Goal: Communication & Community: Answer question/provide support

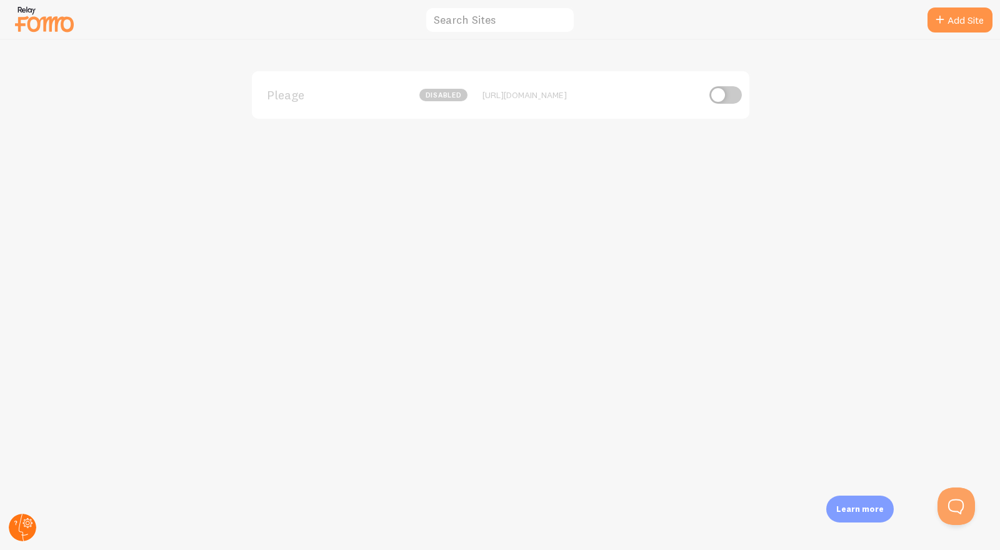
click at [13, 533] on circle at bounding box center [23, 528] width 28 height 28
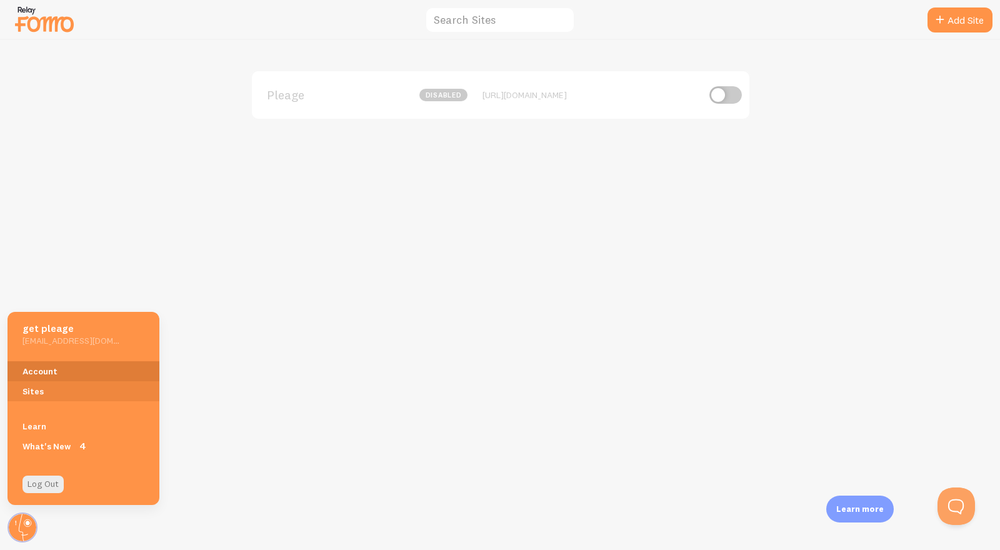
click at [53, 379] on link "Account" at bounding box center [84, 371] width 152 height 20
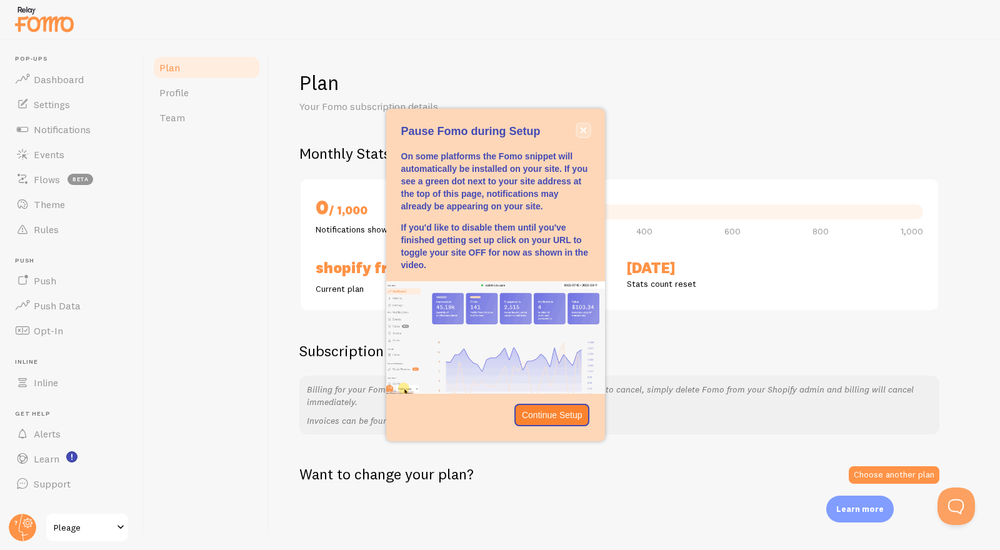
click at [581, 129] on icon "close," at bounding box center [583, 130] width 7 height 7
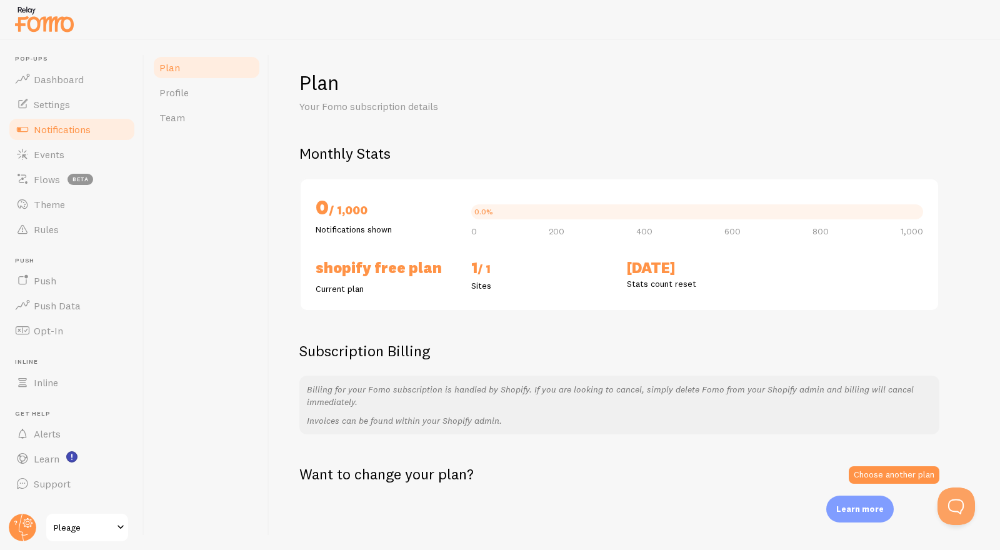
click at [66, 131] on span "Notifications" at bounding box center [62, 129] width 57 height 13
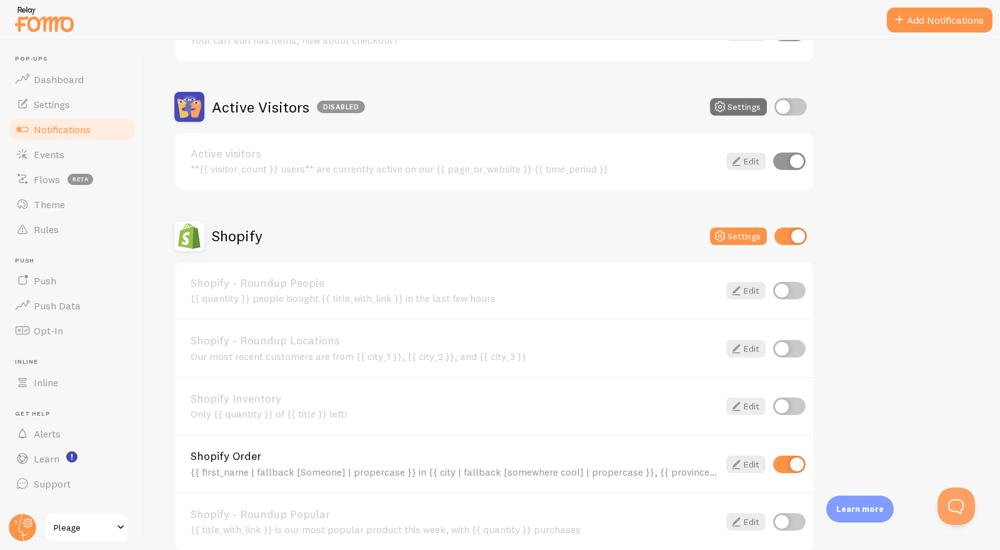
scroll to position [457, 0]
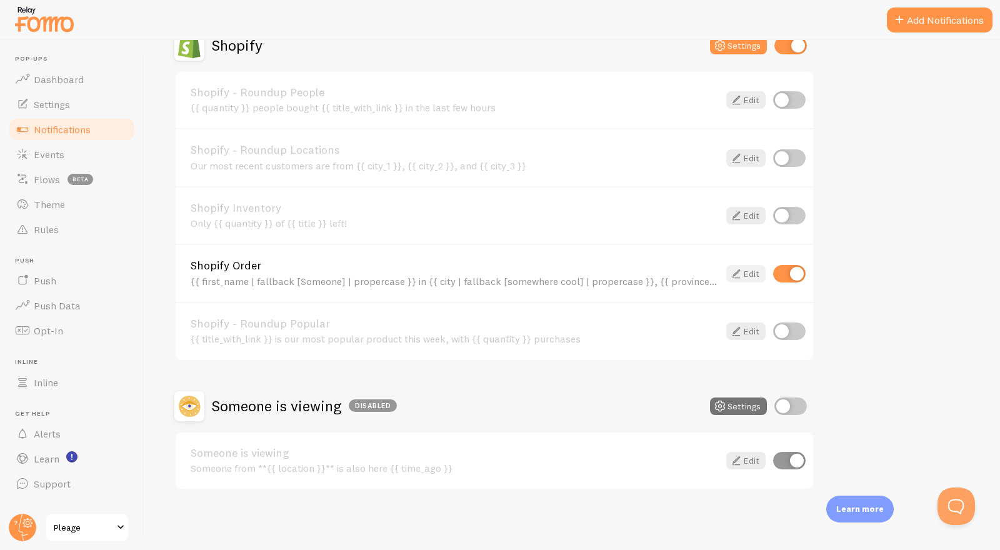
click at [736, 272] on icon at bounding box center [736, 273] width 15 height 15
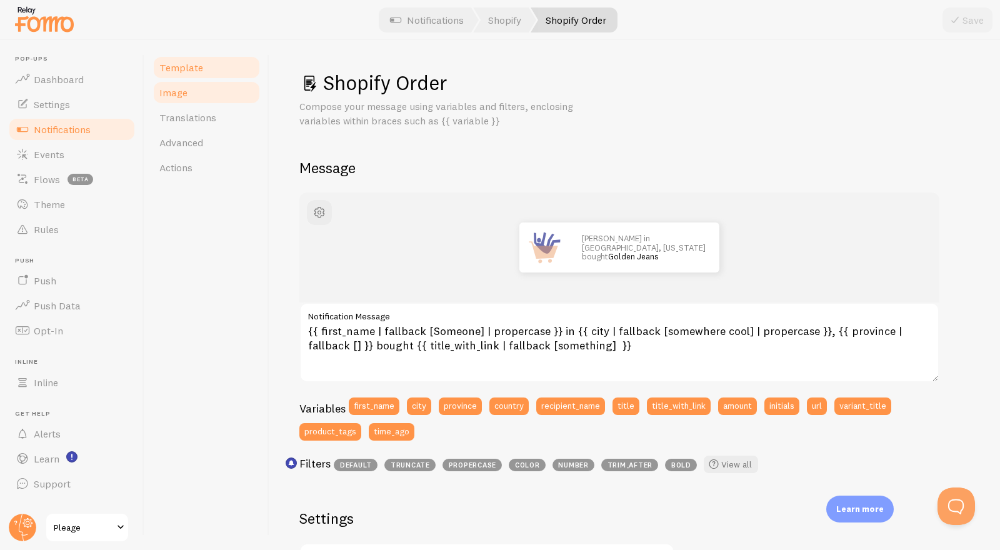
click at [206, 104] on link "Image" at bounding box center [206, 92] width 109 height 25
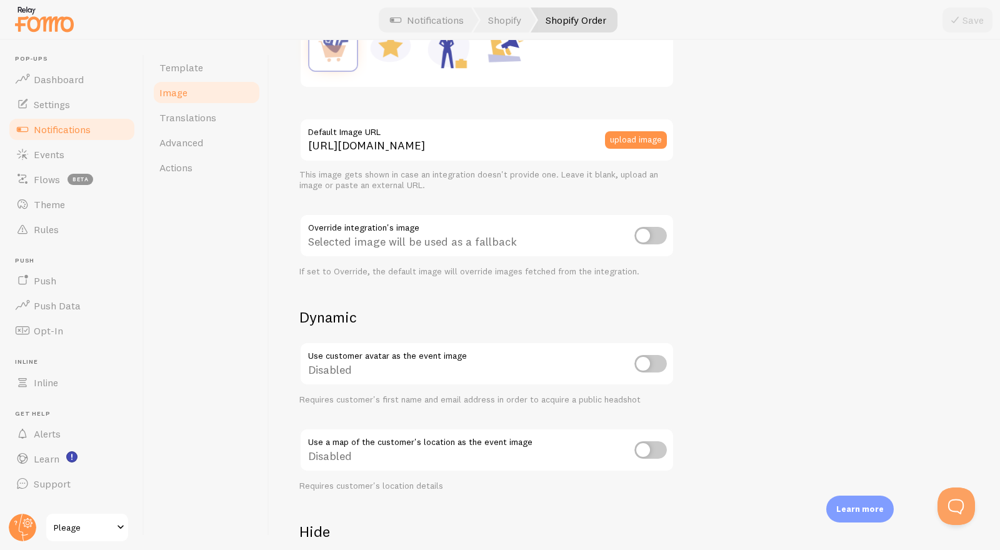
scroll to position [435, 0]
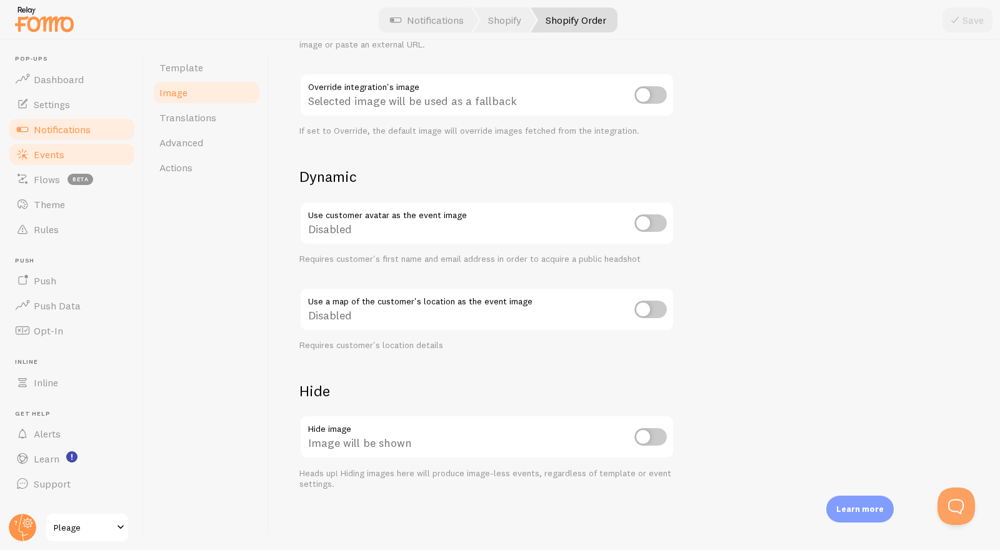
click at [72, 149] on link "Events" at bounding box center [72, 154] width 129 height 25
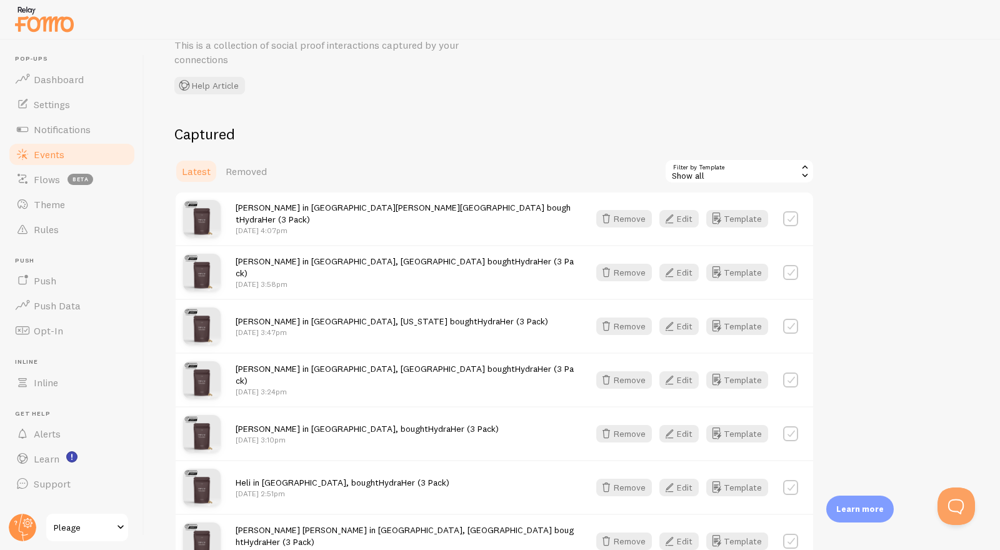
scroll to position [61, 0]
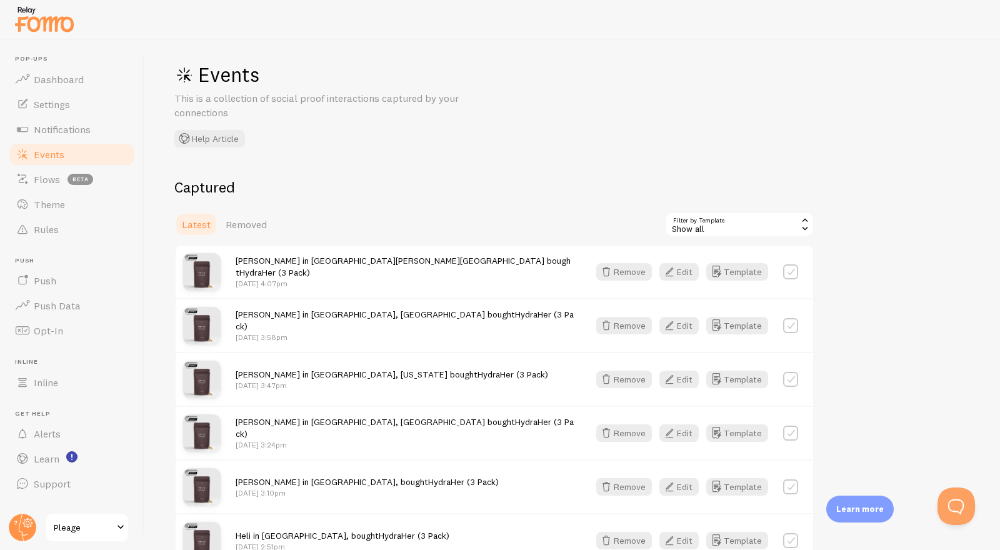
scroll to position [0, 0]
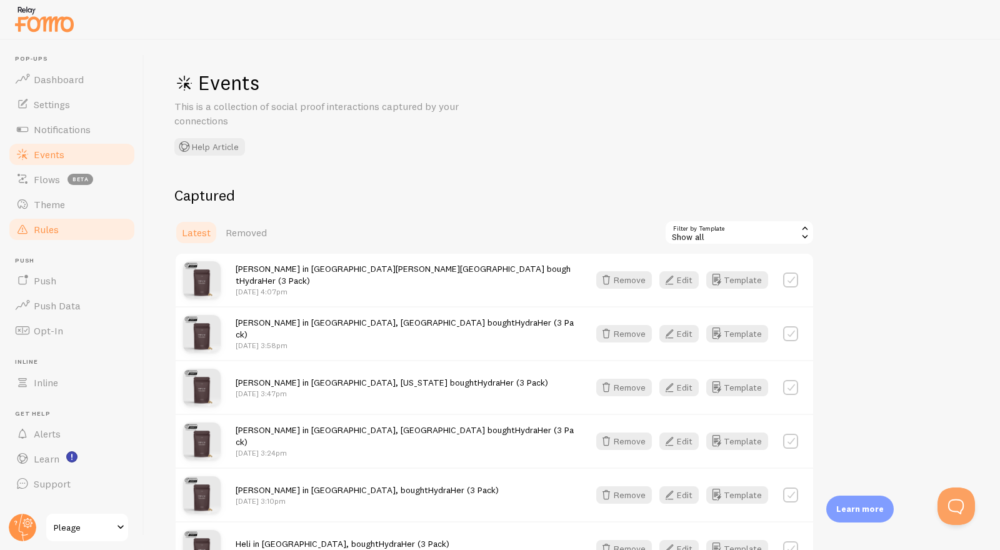
click at [99, 227] on link "Rules" at bounding box center [72, 229] width 129 height 25
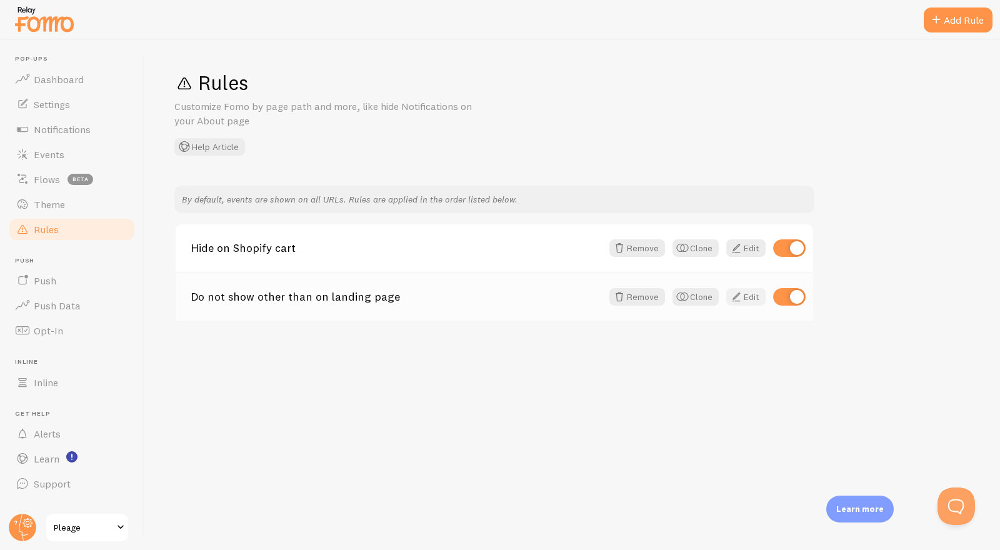
click at [741, 298] on span at bounding box center [736, 296] width 15 height 15
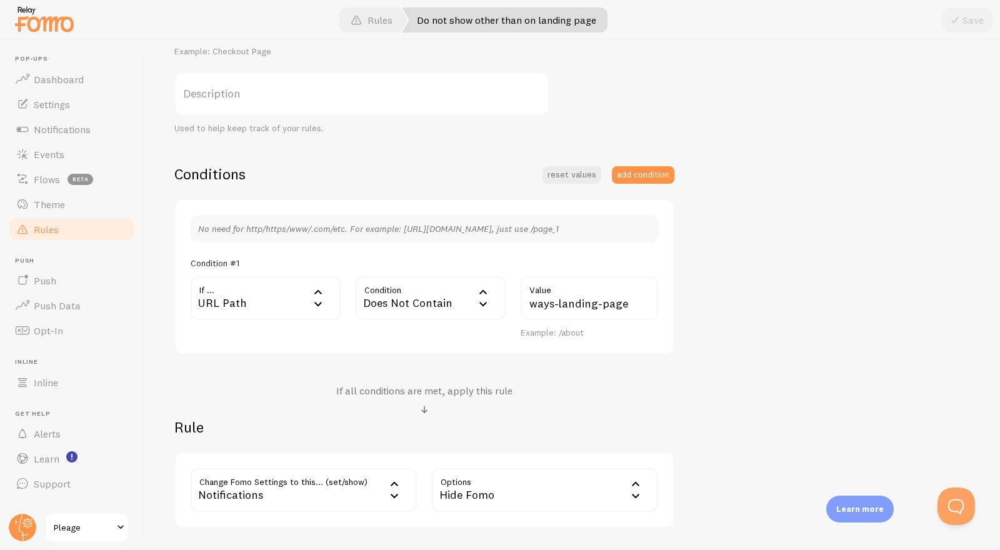
scroll to position [278, 0]
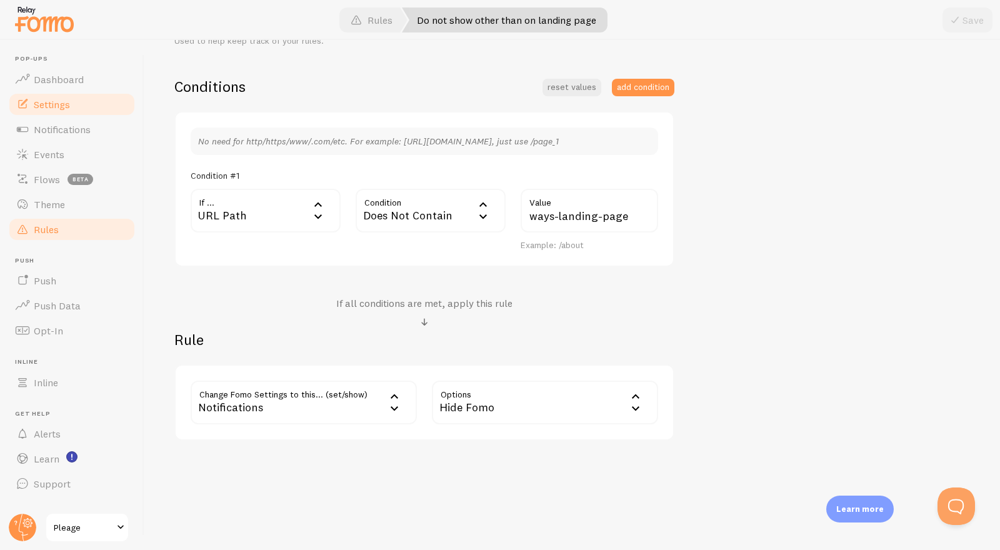
click at [74, 101] on link "Settings" at bounding box center [72, 104] width 129 height 25
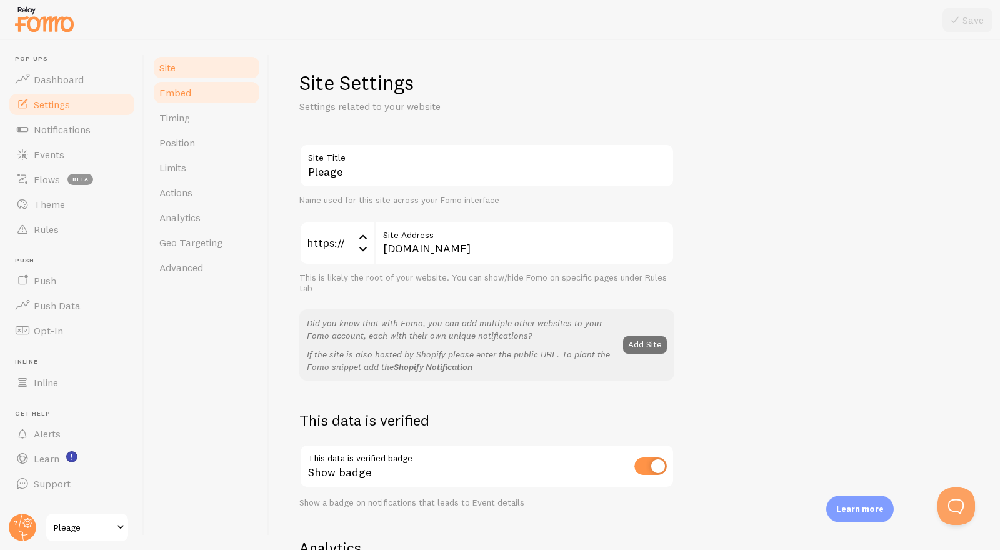
click at [190, 102] on link "Embed" at bounding box center [206, 92] width 109 height 25
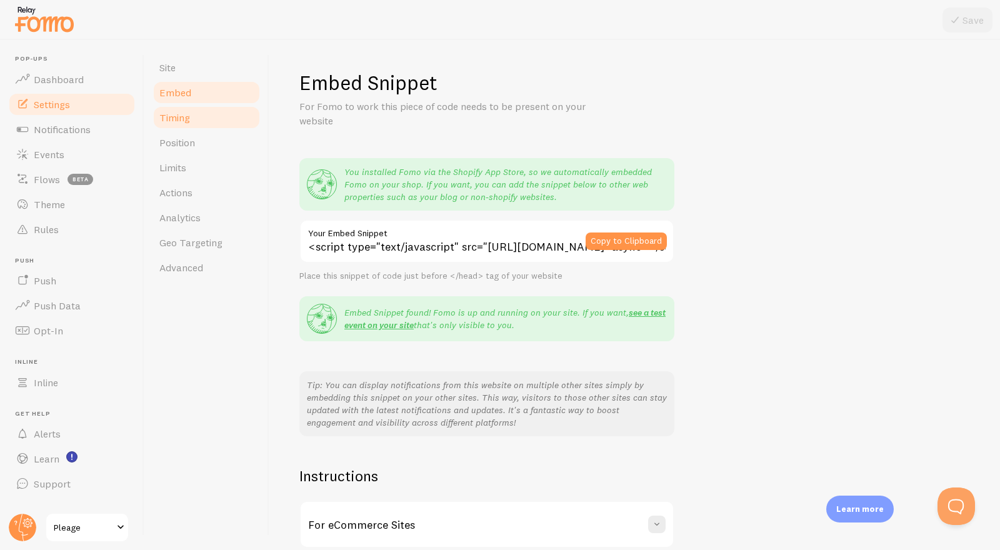
click at [195, 115] on link "Timing" at bounding box center [206, 117] width 109 height 25
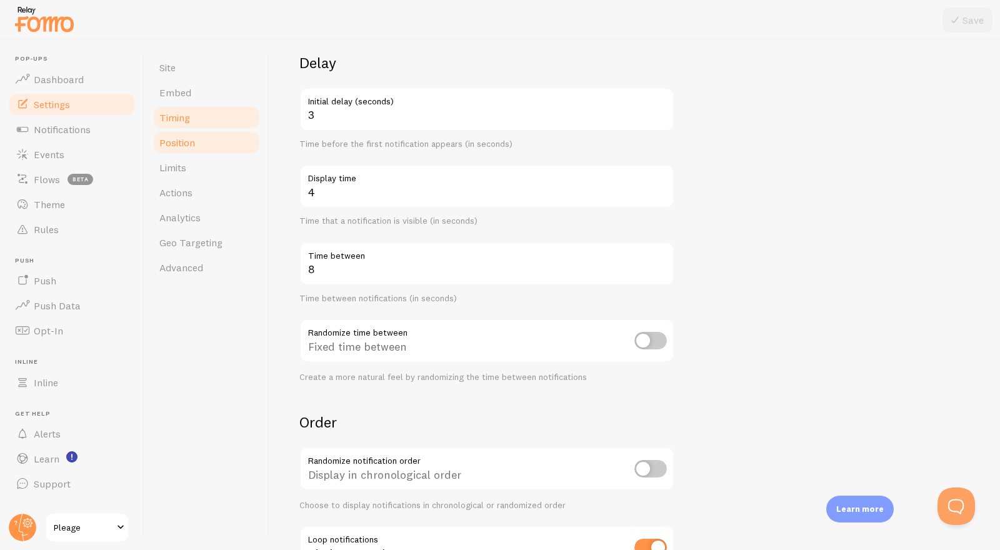
scroll to position [86, 0]
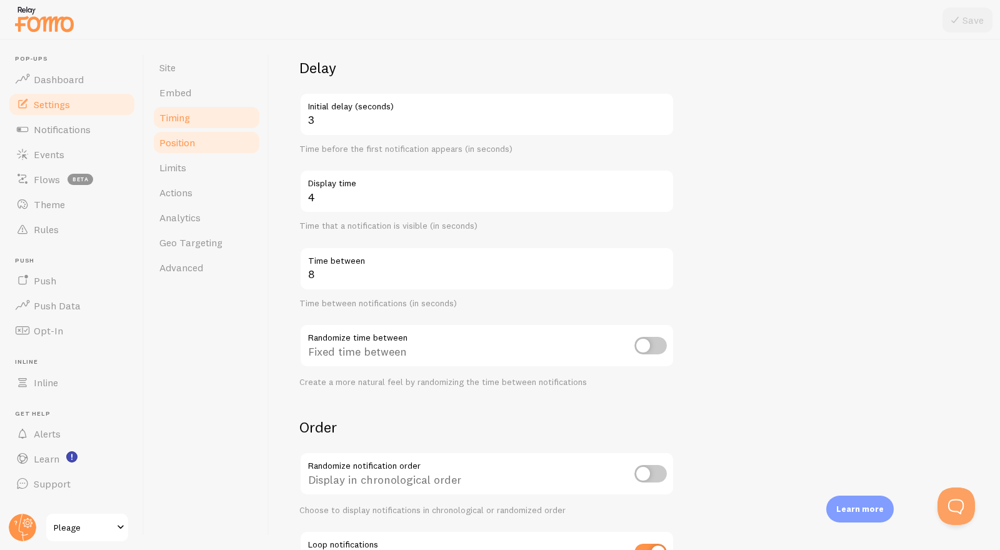
click at [217, 146] on link "Position" at bounding box center [206, 142] width 109 height 25
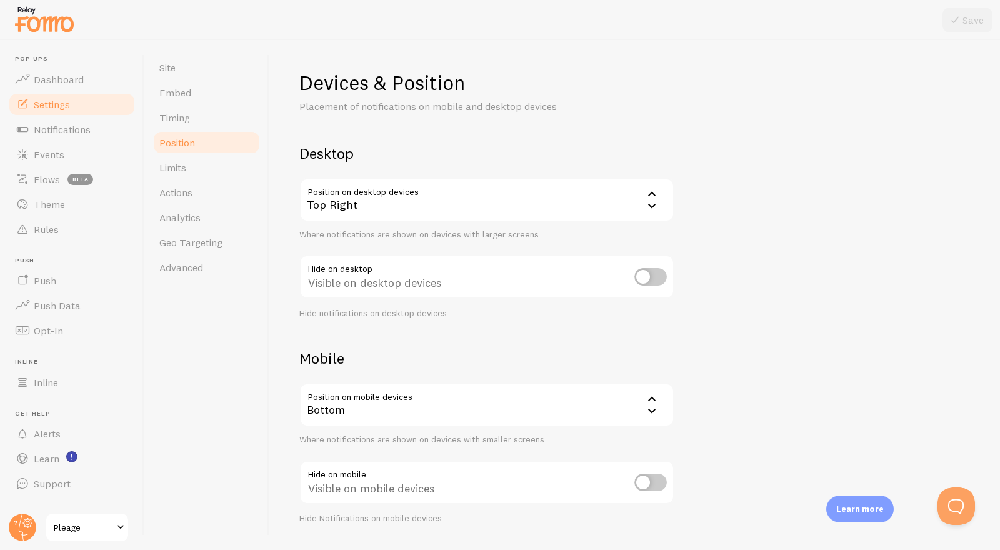
click at [316, 200] on div "Top Right" at bounding box center [486, 200] width 375 height 44
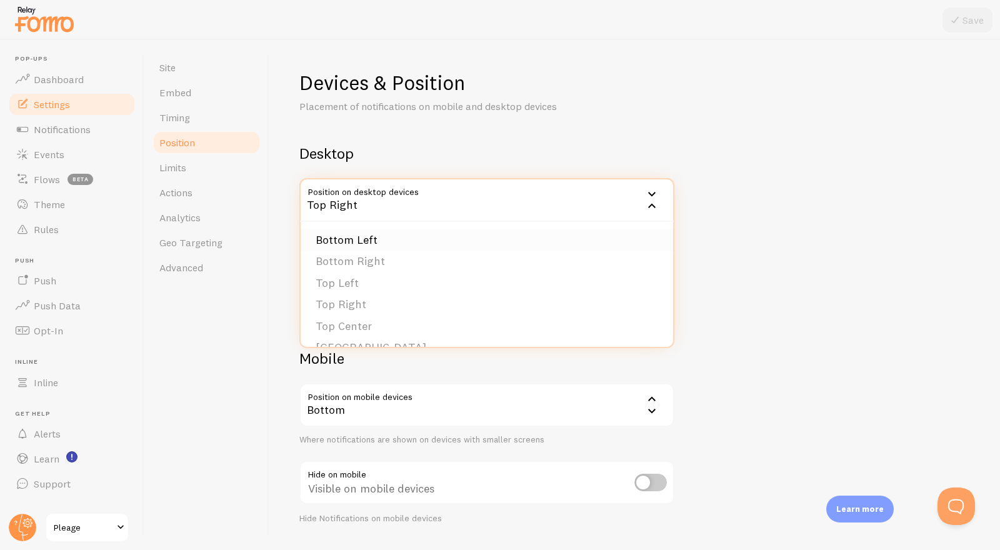
click at [336, 239] on li "Bottom Left" at bounding box center [487, 240] width 373 height 22
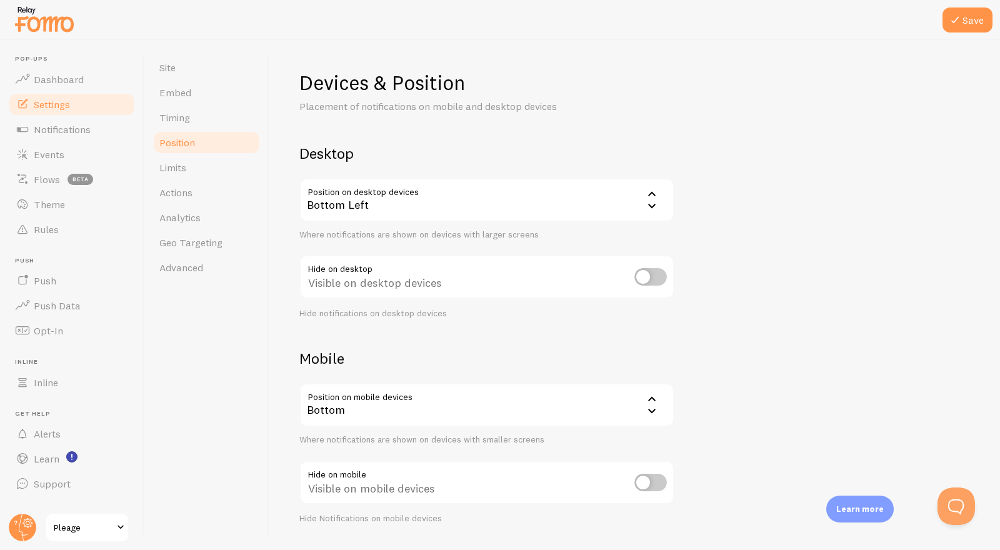
click at [263, 281] on div "Site Embed Timing Position Limits Actions Analytics Geo Targeting Advanced" at bounding box center [206, 295] width 125 height 510
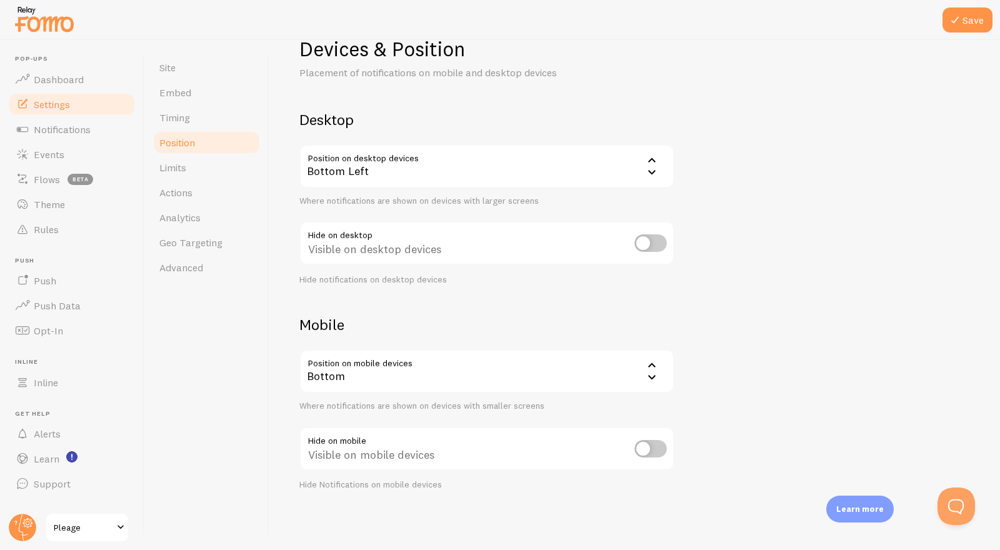
click at [425, 366] on div "Bottom" at bounding box center [486, 371] width 375 height 44
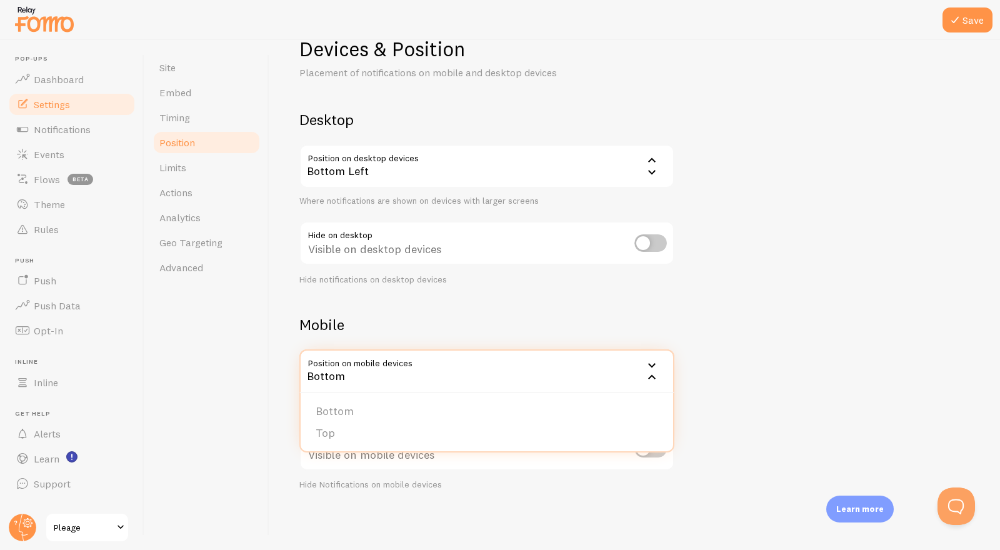
click at [224, 359] on div "Site Embed Timing Position Limits Actions Analytics Geo Targeting Advanced" at bounding box center [206, 295] width 125 height 510
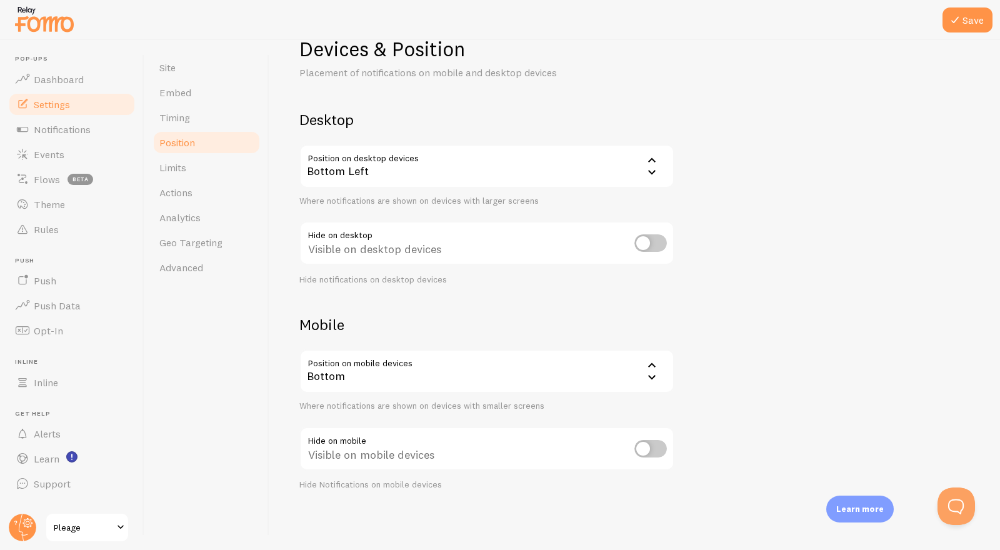
click at [973, 6] on div at bounding box center [500, 20] width 1000 height 40
click at [971, 12] on button "Save" at bounding box center [968, 20] width 50 height 25
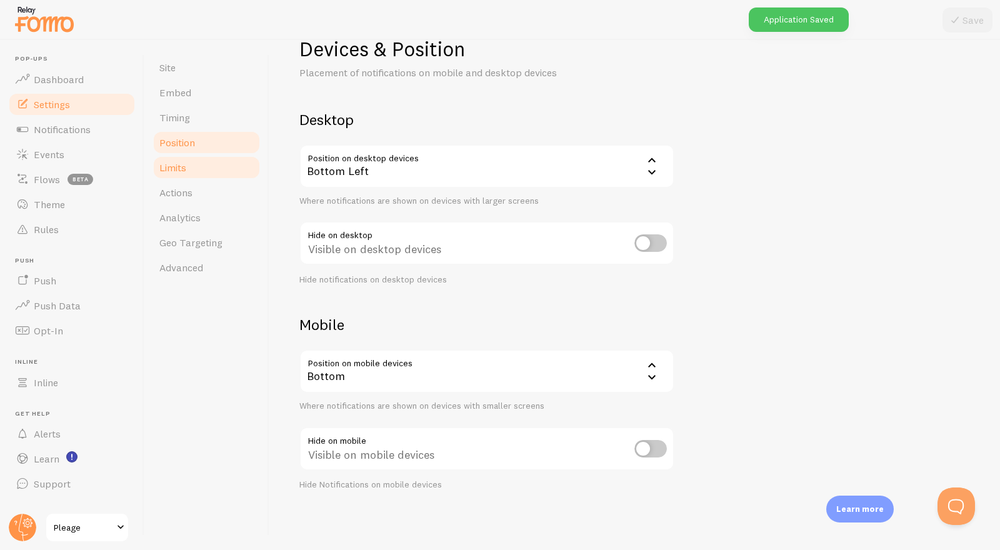
click at [223, 168] on link "Limits" at bounding box center [206, 167] width 109 height 25
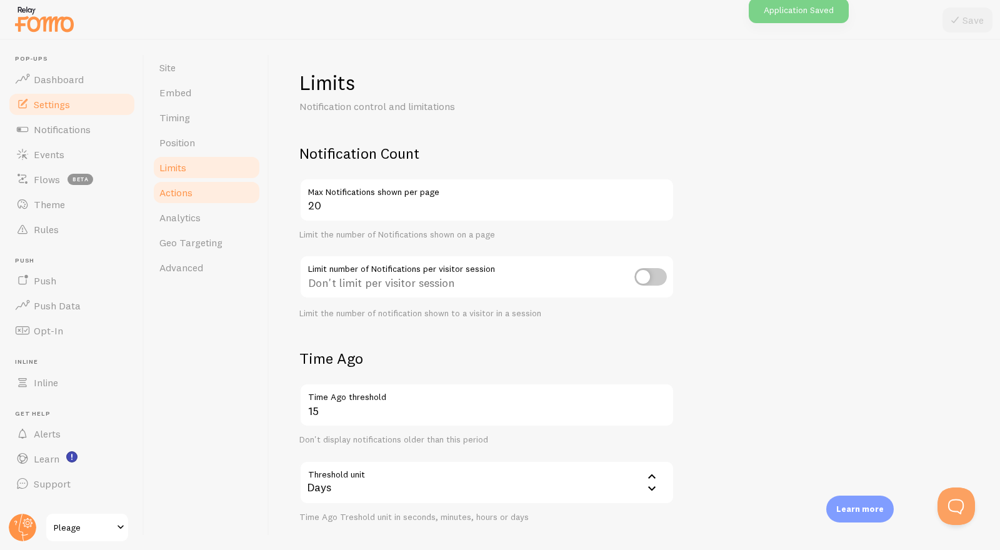
click at [209, 188] on link "Actions" at bounding box center [206, 192] width 109 height 25
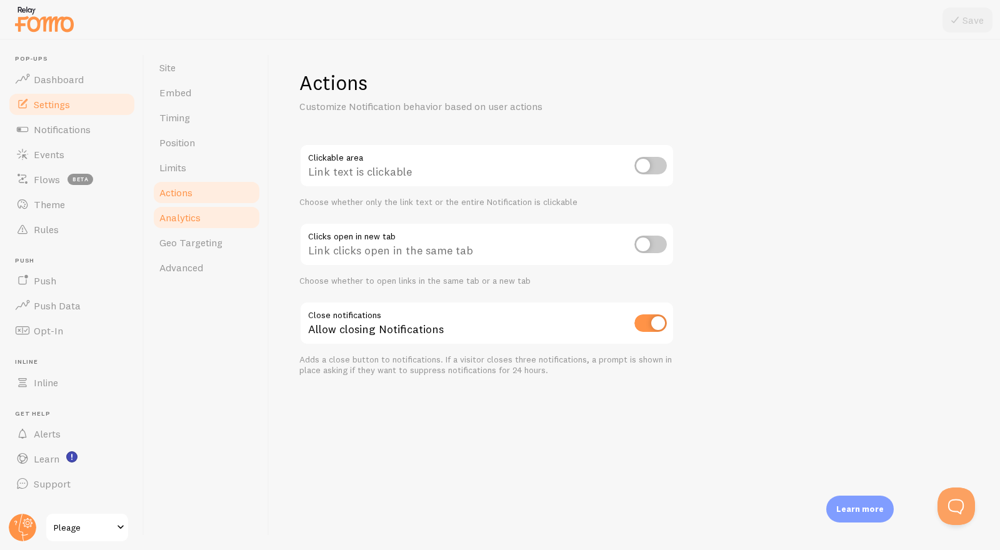
click at [224, 223] on link "Analytics" at bounding box center [206, 217] width 109 height 25
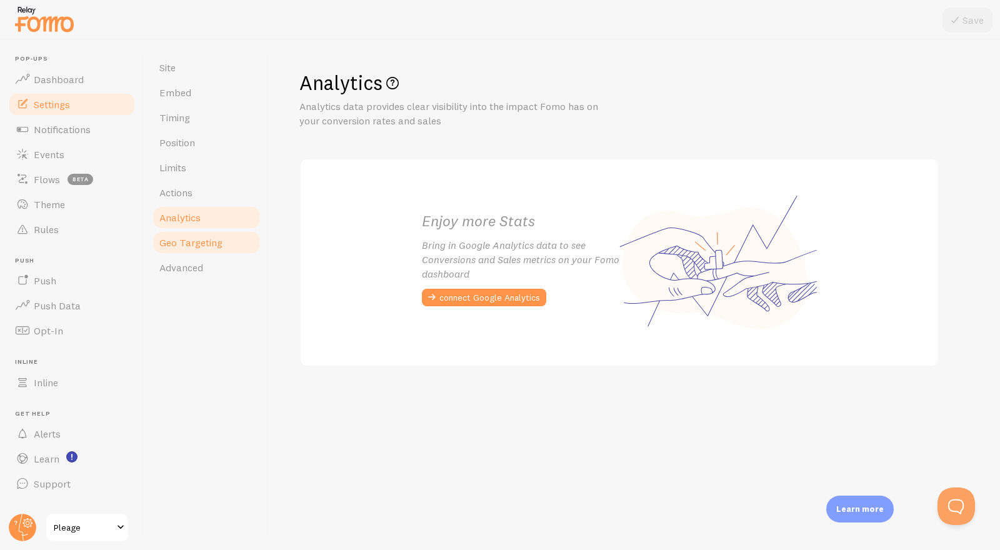
click at [221, 243] on span "Geo Targeting" at bounding box center [190, 242] width 63 height 13
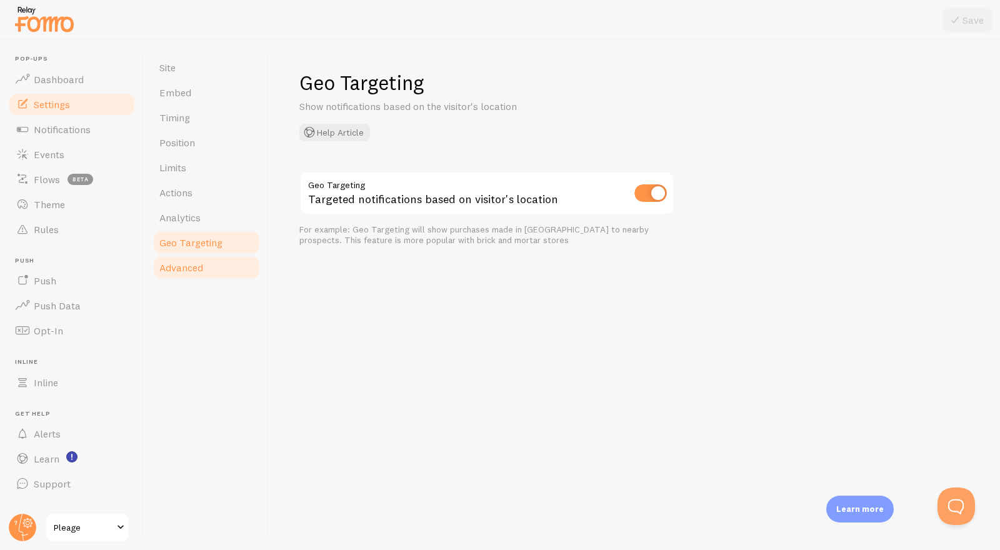
click at [211, 268] on link "Advanced" at bounding box center [206, 267] width 109 height 25
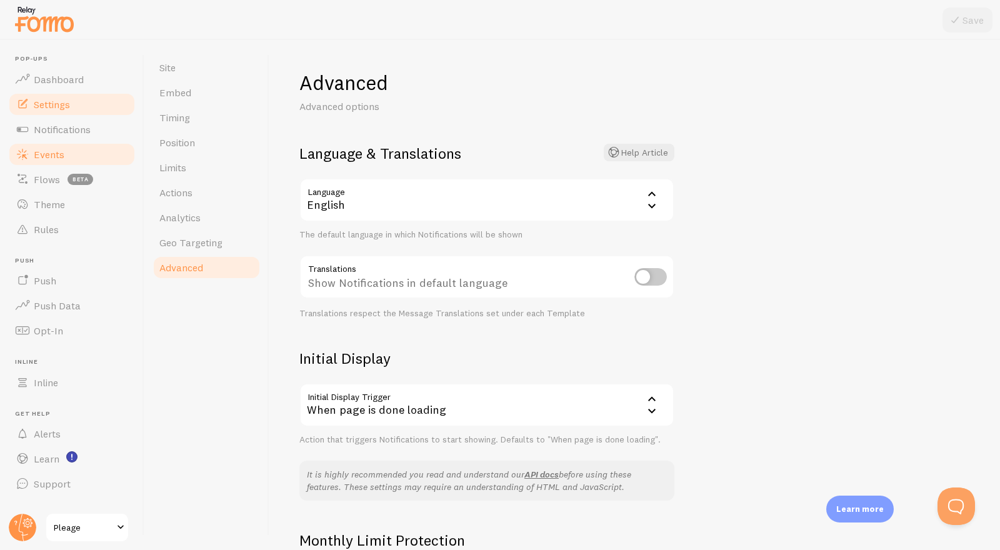
click at [69, 149] on link "Events" at bounding box center [72, 154] width 129 height 25
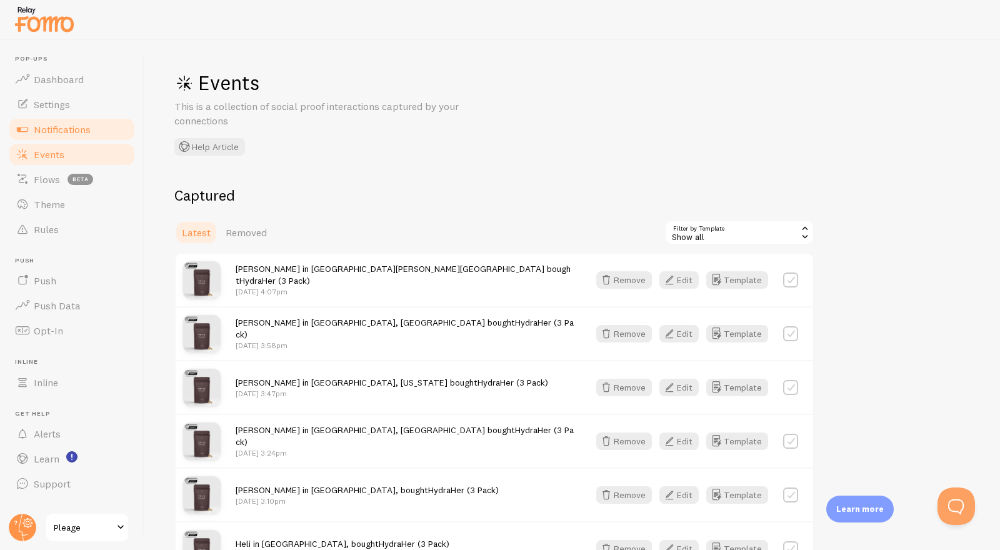
click at [74, 128] on span "Notifications" at bounding box center [62, 129] width 57 height 13
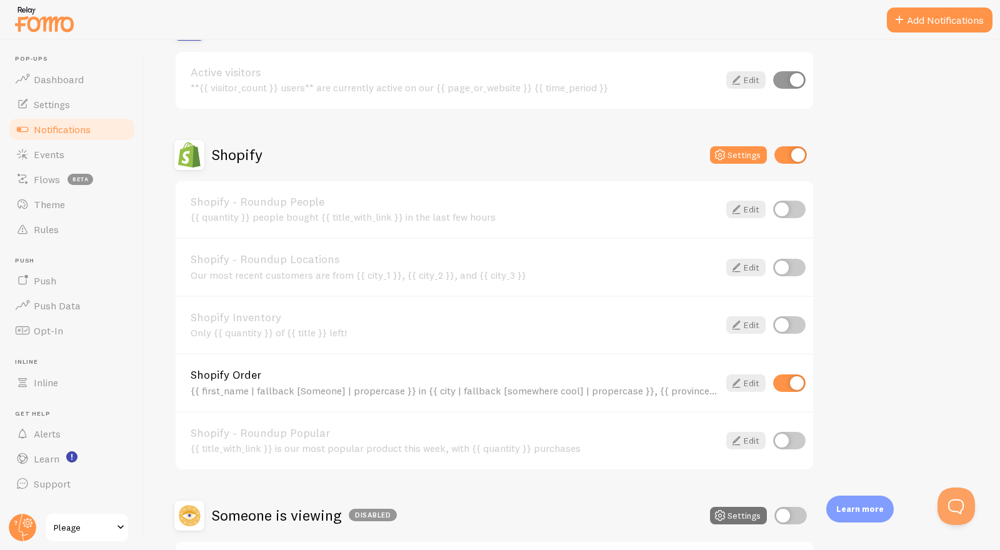
scroll to position [347, 0]
click at [734, 152] on button "Settings" at bounding box center [738, 156] width 57 height 18
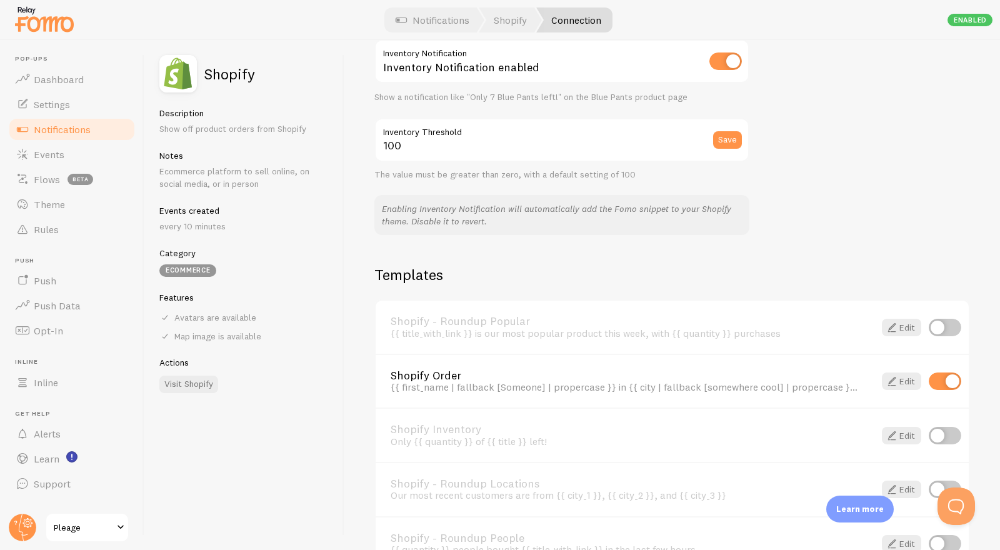
scroll to position [765, 0]
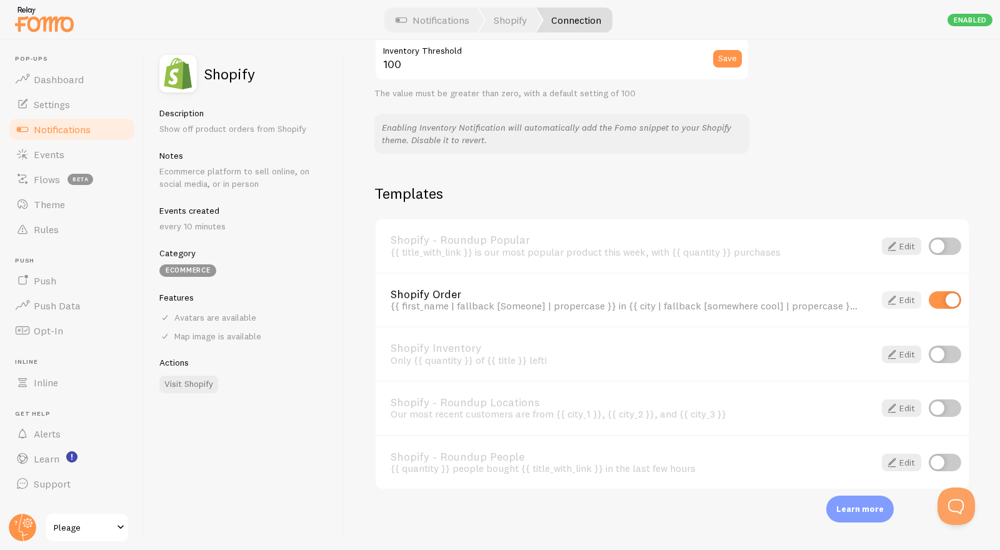
click at [884, 306] on link "Edit" at bounding box center [901, 300] width 39 height 18
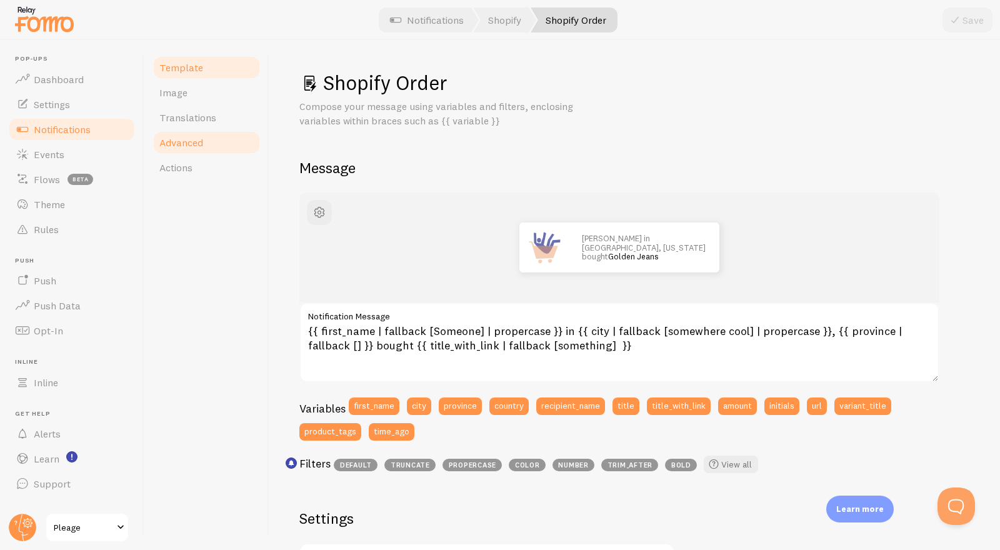
click at [202, 136] on span "Advanced" at bounding box center [181, 142] width 44 height 13
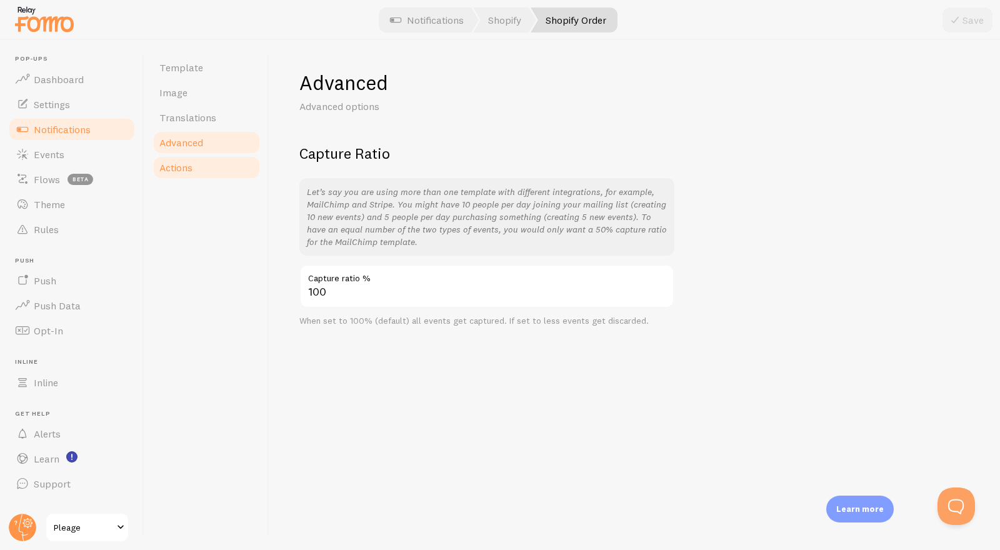
click at [219, 168] on link "Actions" at bounding box center [206, 167] width 109 height 25
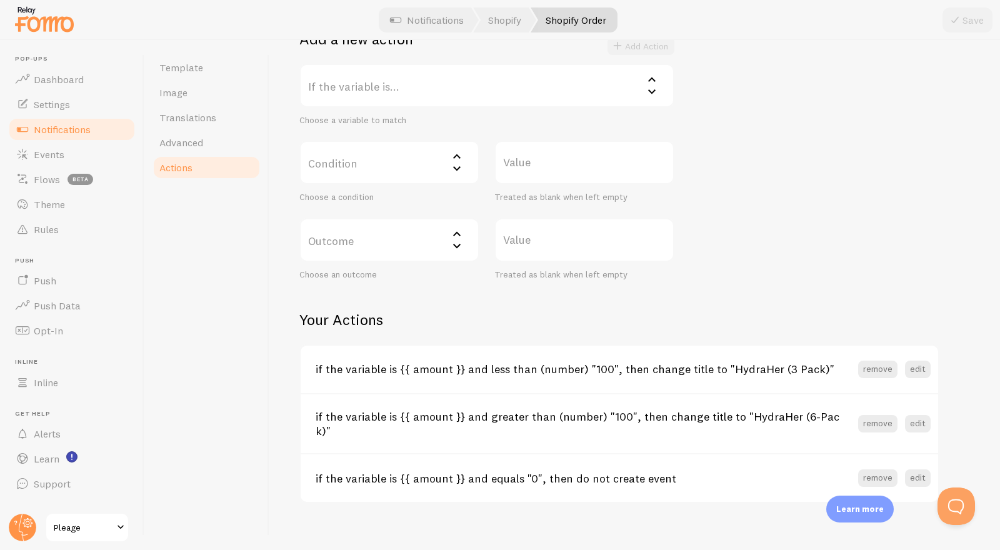
scroll to position [264, 0]
click at [918, 366] on button "edit" at bounding box center [918, 368] width 26 height 18
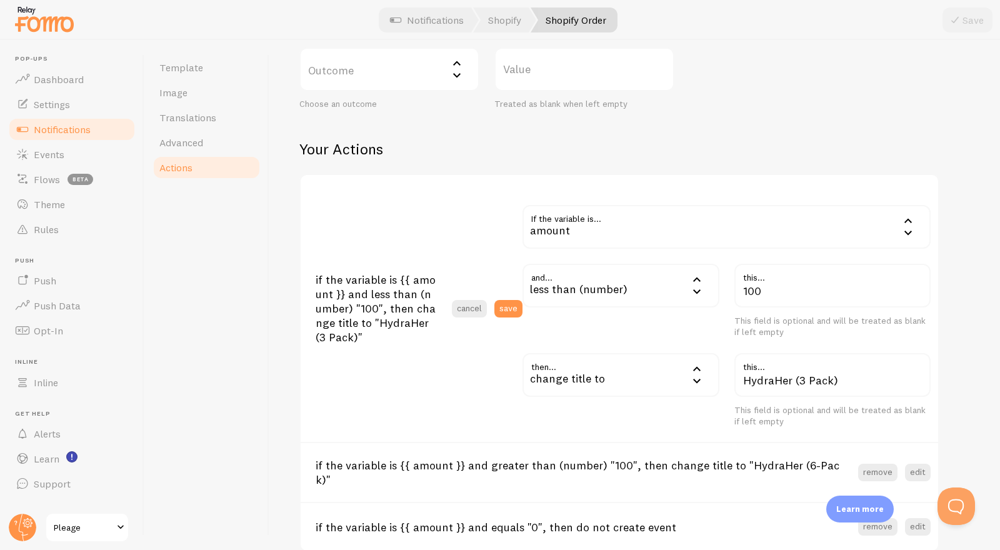
scroll to position [438, 0]
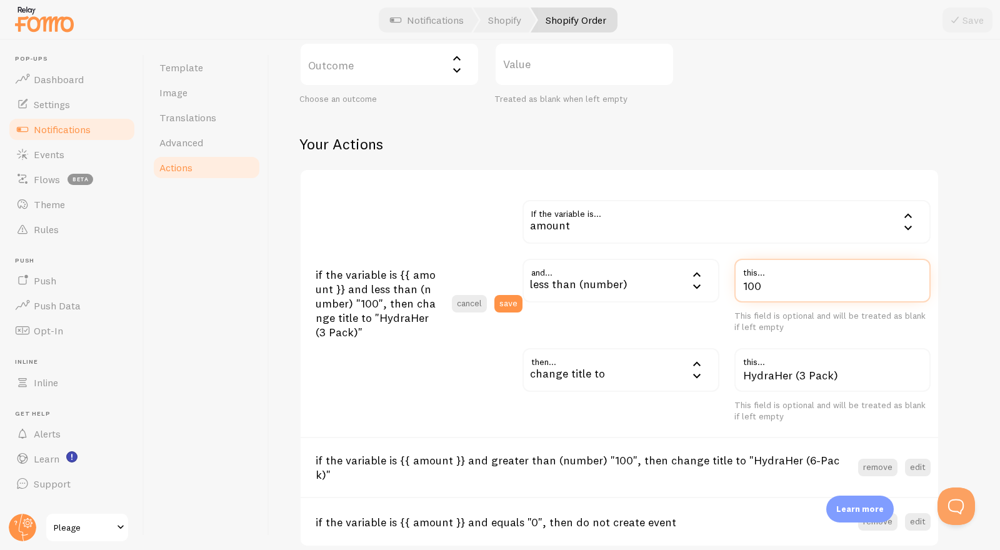
click at [755, 287] on input "100" at bounding box center [833, 281] width 197 height 44
type input "80"
click at [977, 290] on div "Actions You can match any {{ variable }} and replace it with a word, change eve…" at bounding box center [634, 295] width 731 height 510
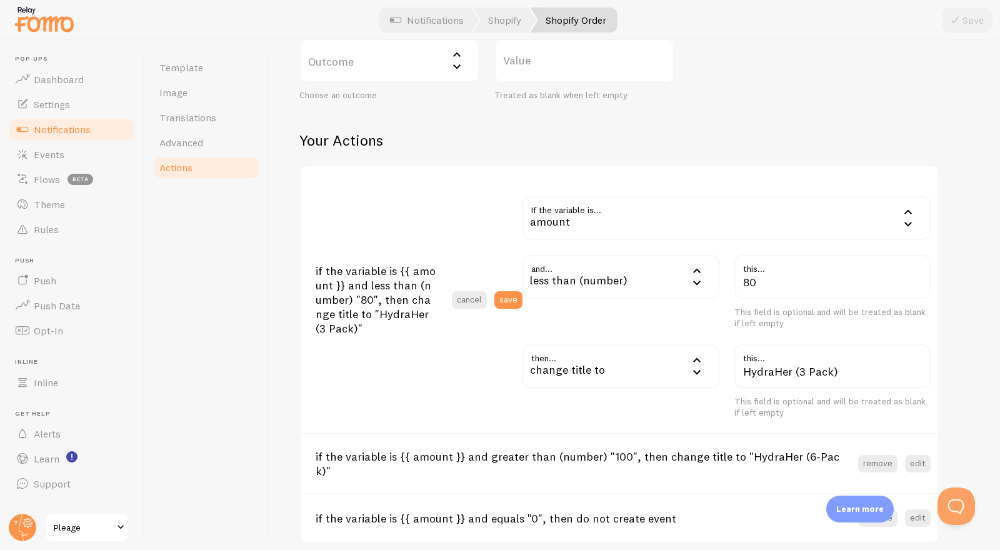
scroll to position [483, 0]
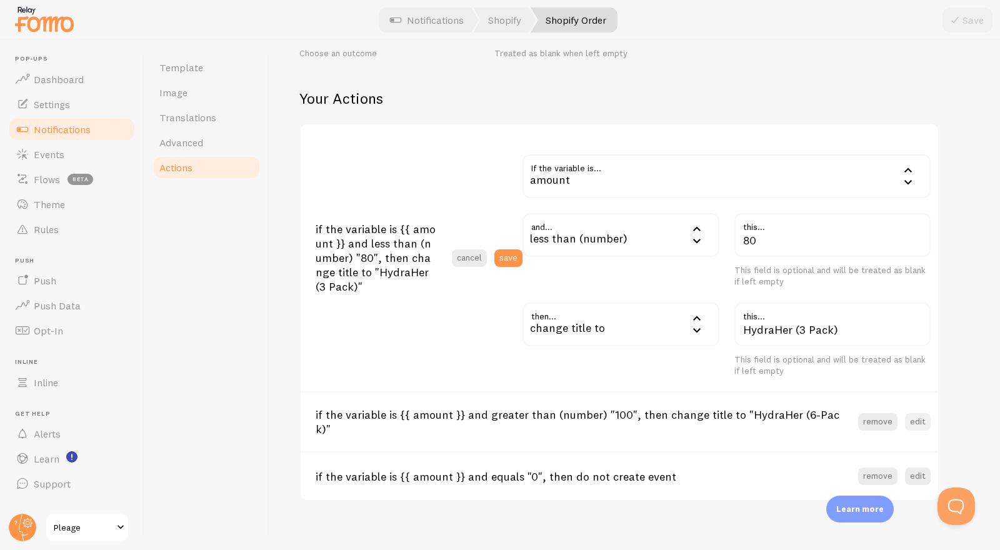
click at [921, 416] on button "edit" at bounding box center [918, 422] width 26 height 18
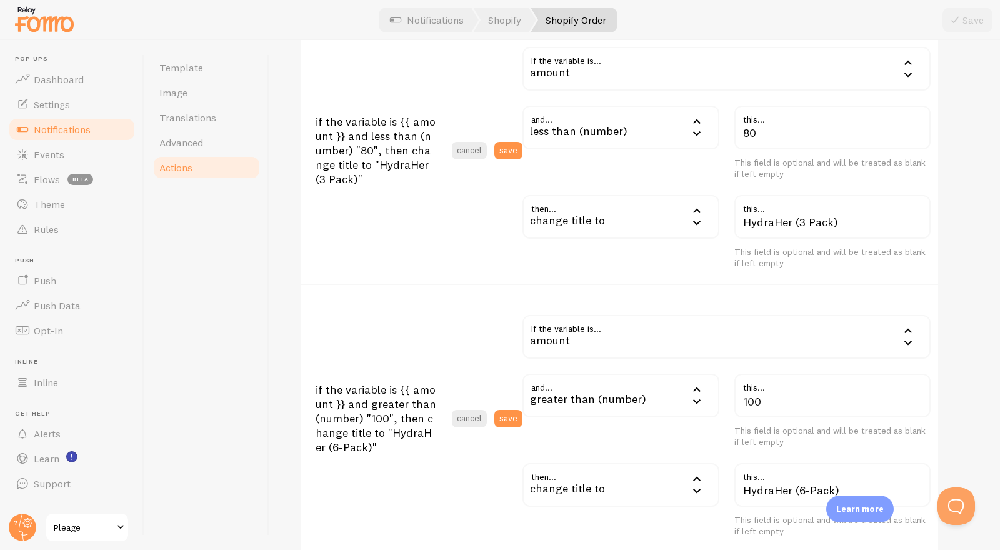
scroll to position [601, 0]
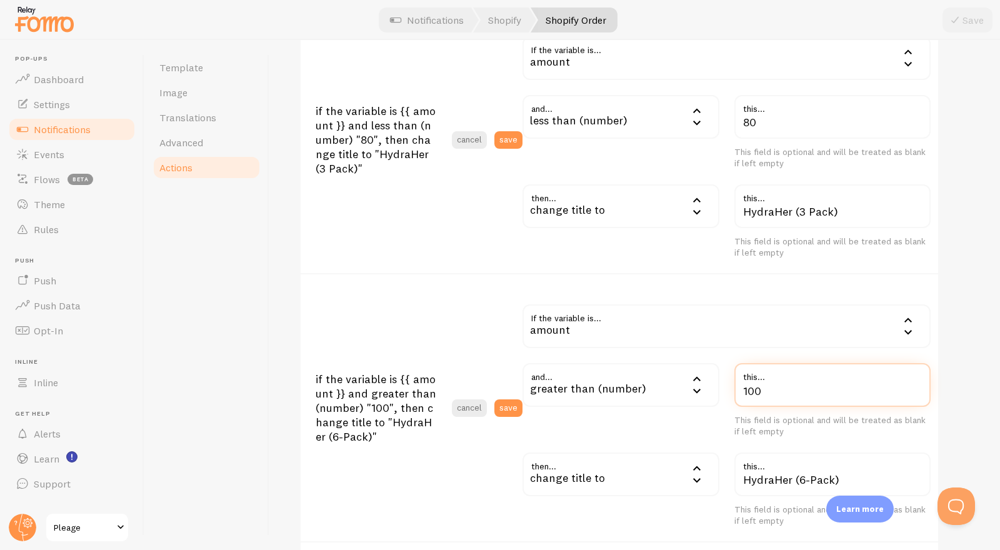
click at [787, 395] on input "100" at bounding box center [833, 385] width 197 height 44
type input "80"
click at [958, 339] on div "Actions You can match any {{ variable }} and replace it with a word, change eve…" at bounding box center [634, 30] width 671 height 1123
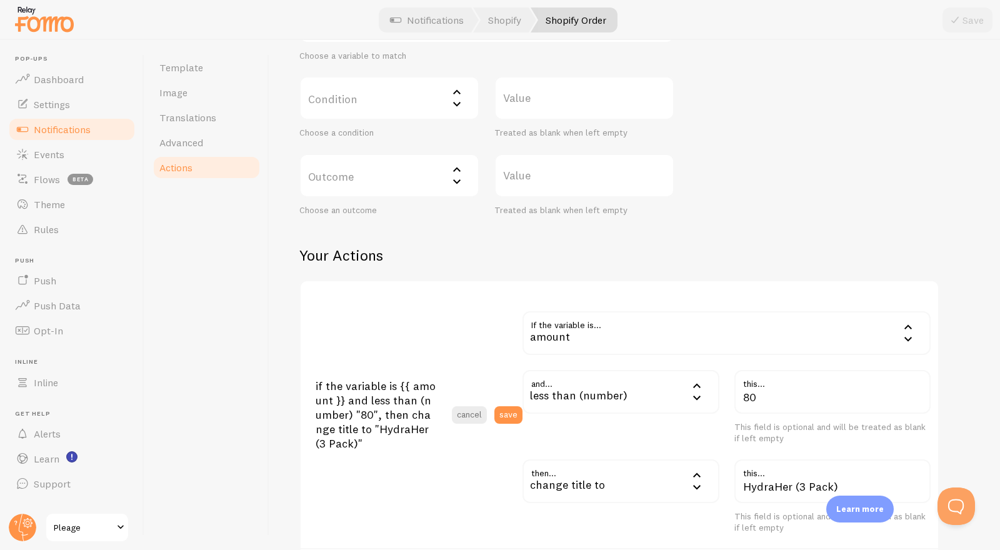
scroll to position [703, 0]
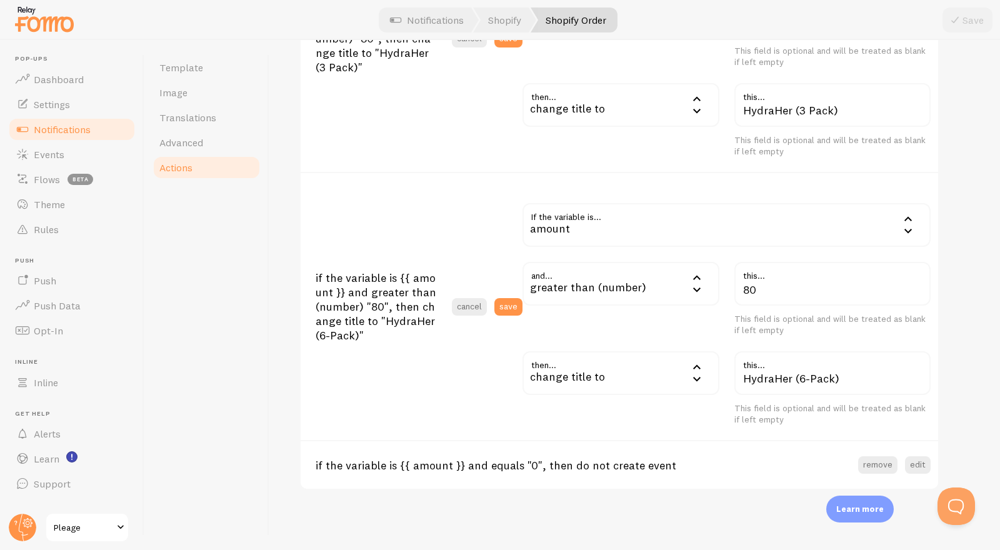
click at [905, 224] on icon at bounding box center [908, 219] width 15 height 15
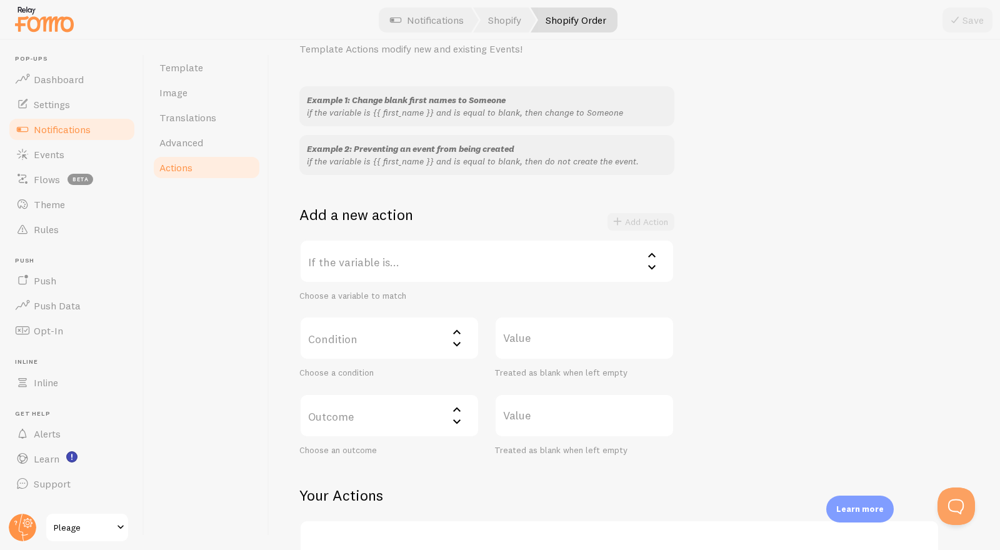
scroll to position [0, 0]
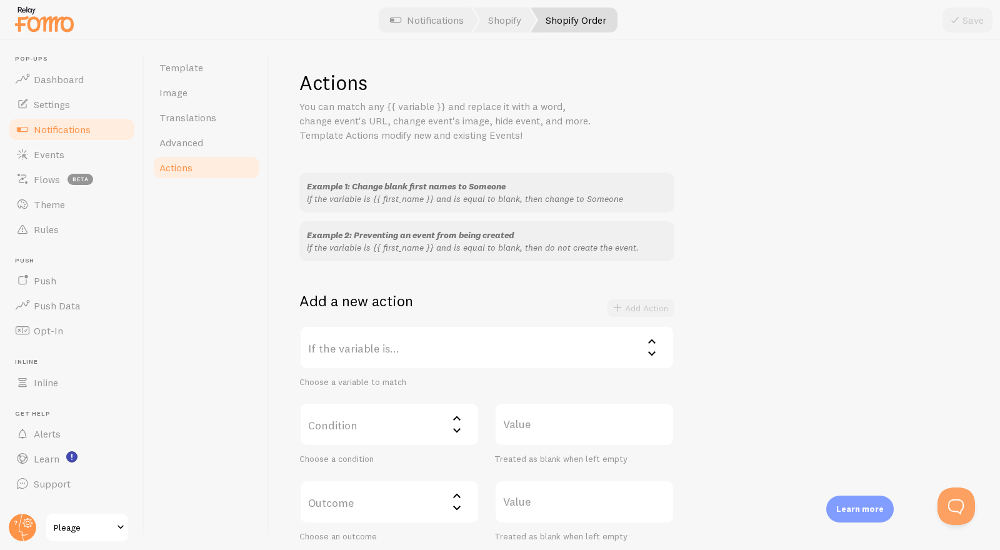
click at [978, 28] on div "Save" at bounding box center [968, 20] width 50 height 25
click at [189, 151] on link "Advanced" at bounding box center [206, 142] width 109 height 25
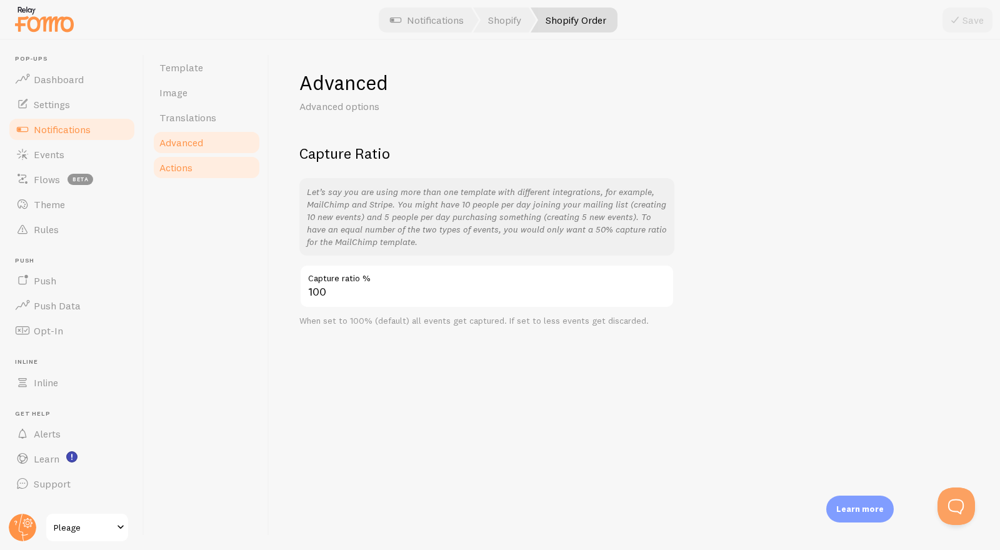
click at [191, 169] on span "Actions" at bounding box center [175, 167] width 33 height 13
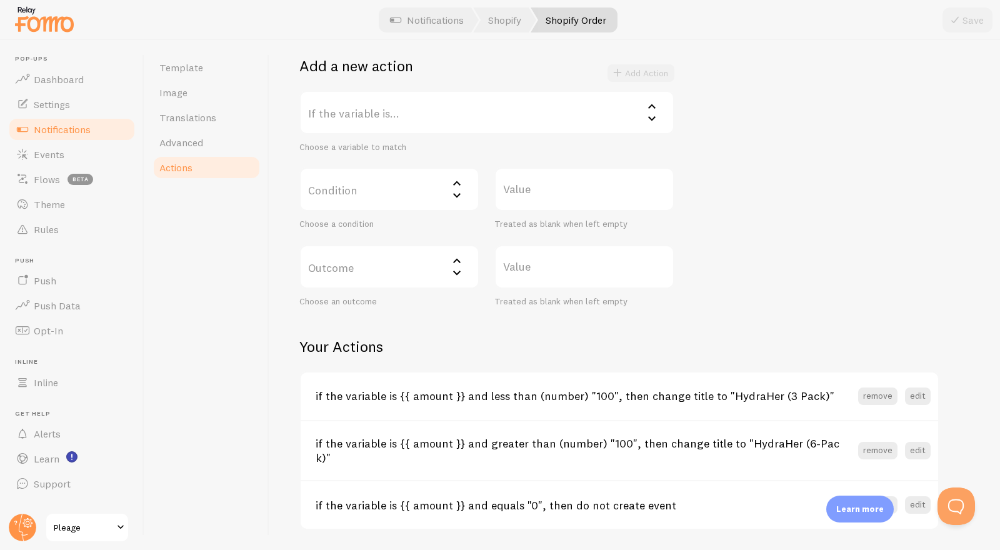
scroll to position [264, 0]
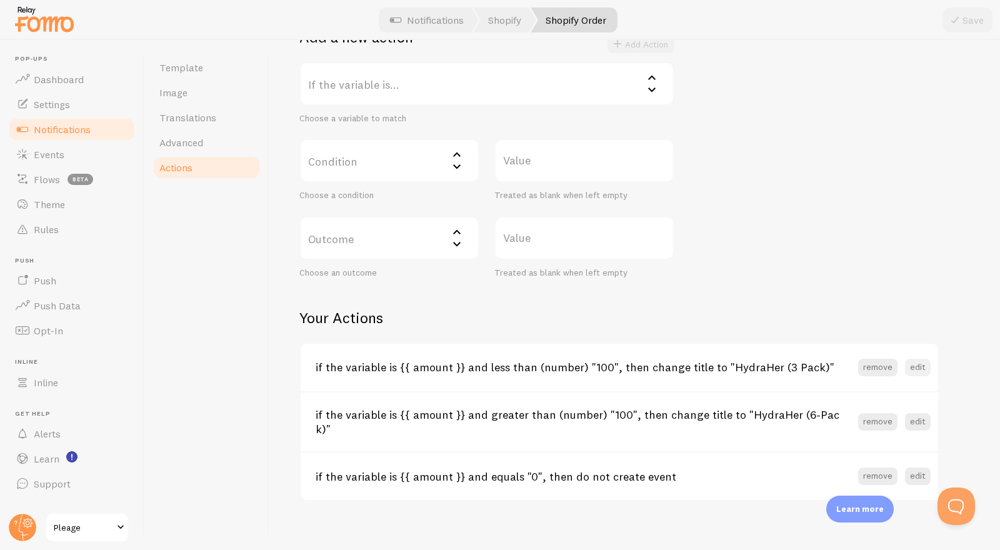
click at [922, 360] on button "edit" at bounding box center [918, 368] width 26 height 18
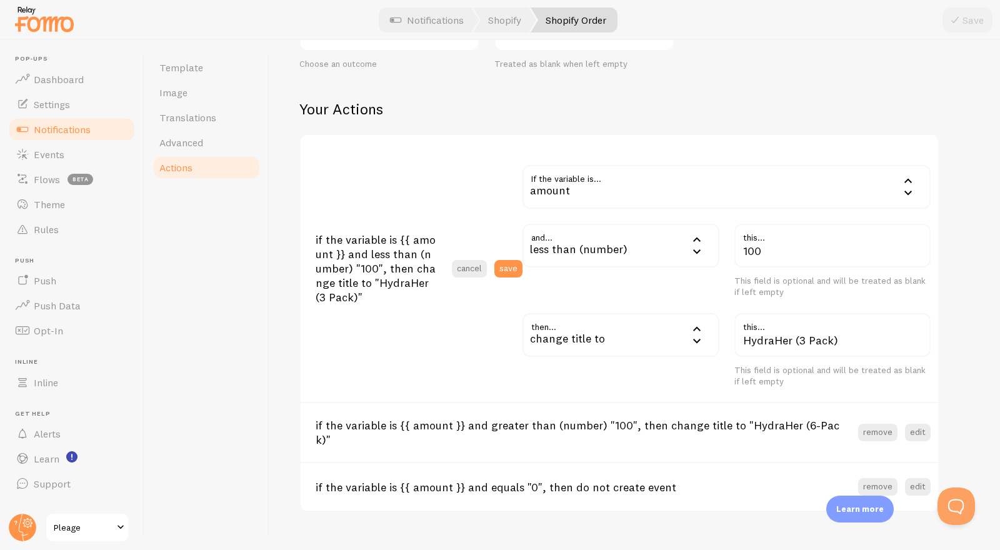
scroll to position [477, 0]
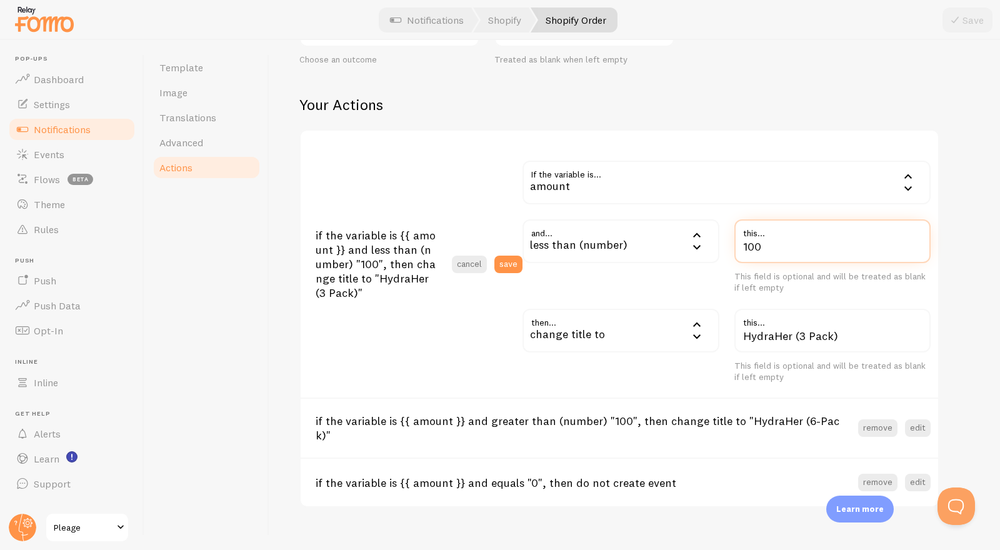
click at [763, 252] on input "100" at bounding box center [833, 241] width 197 height 44
type input "80"
click at [962, 278] on div "Actions You can match any {{ variable }} and replace it with a word, change eve…" at bounding box center [634, 50] width 671 height 915
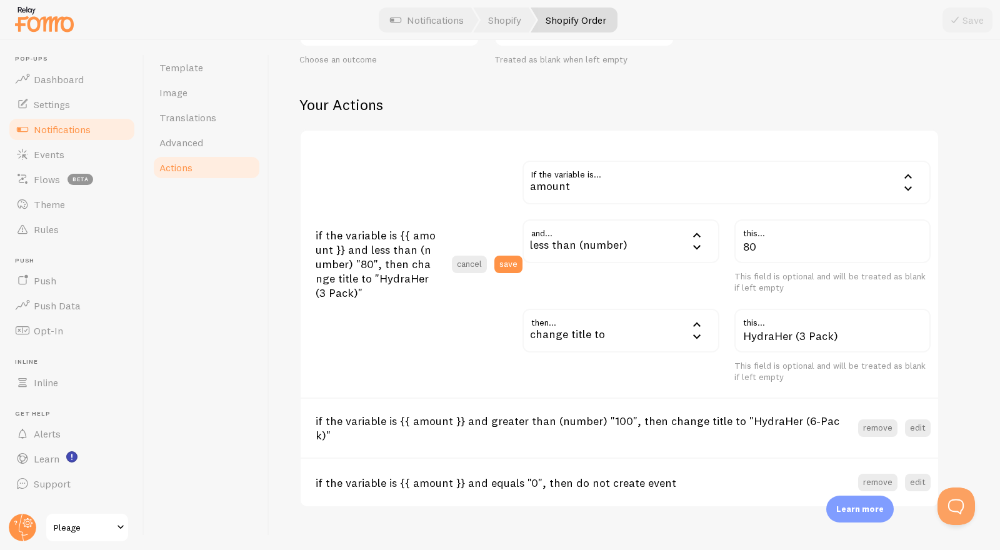
scroll to position [0, 0]
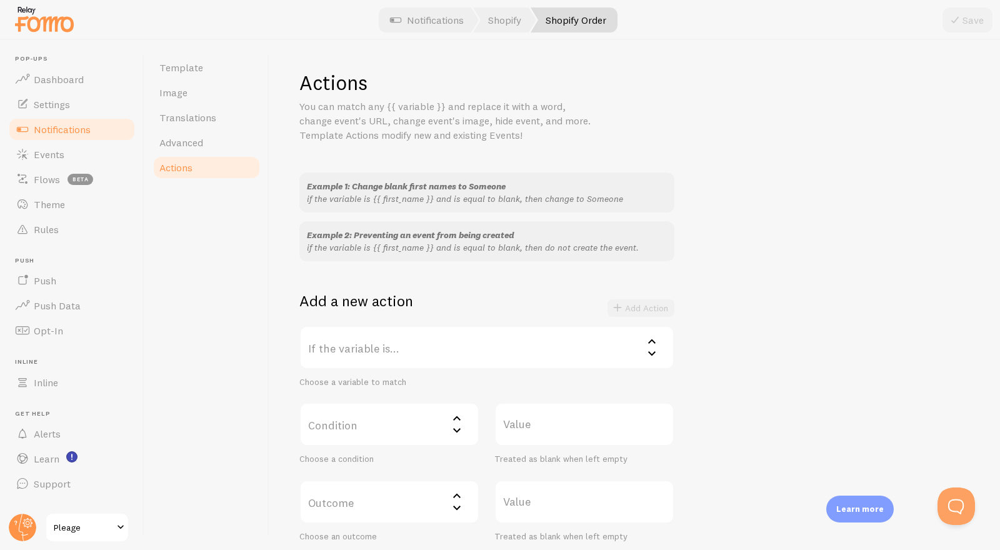
click at [969, 24] on div "Save" at bounding box center [968, 20] width 50 height 25
click at [17, 520] on circle at bounding box center [23, 528] width 28 height 28
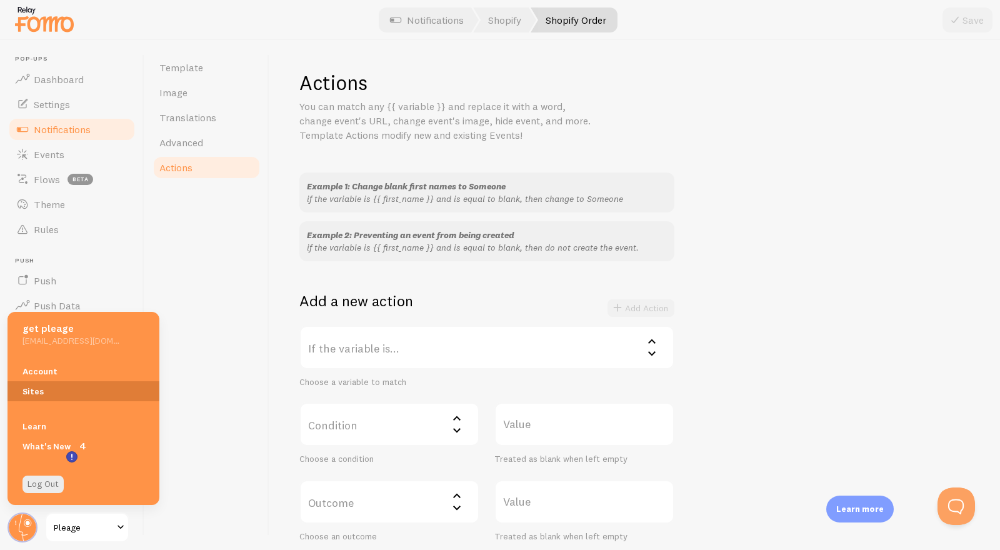
click at [43, 384] on link "Sites" at bounding box center [84, 391] width 152 height 20
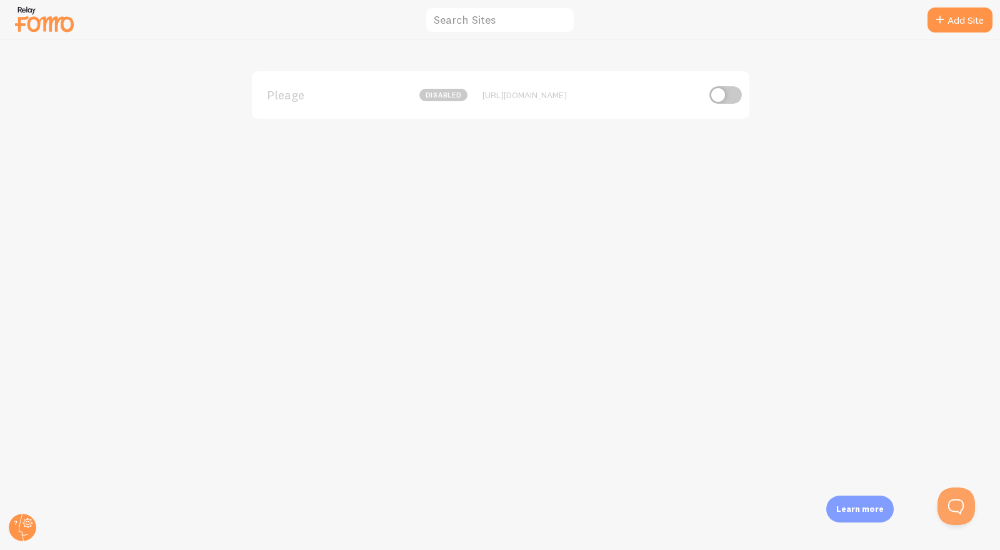
click at [726, 80] on div "Pleage disabled [URL][DOMAIN_NAME]" at bounding box center [501, 95] width 498 height 48
click at [723, 89] on input "checkbox" at bounding box center [726, 95] width 33 height 18
checkbox input "true"
click at [17, 533] on circle at bounding box center [23, 528] width 28 height 28
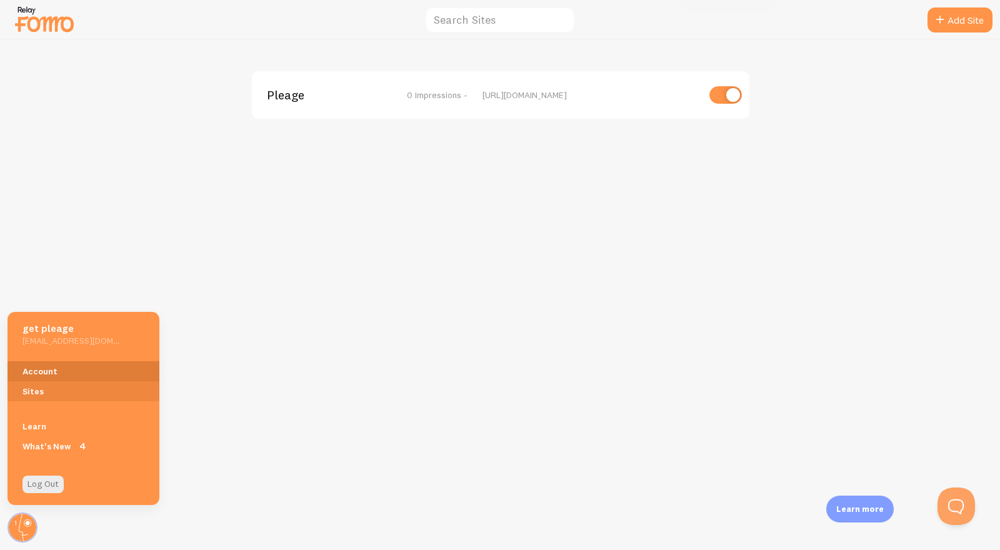
click at [45, 369] on link "Account" at bounding box center [84, 371] width 152 height 20
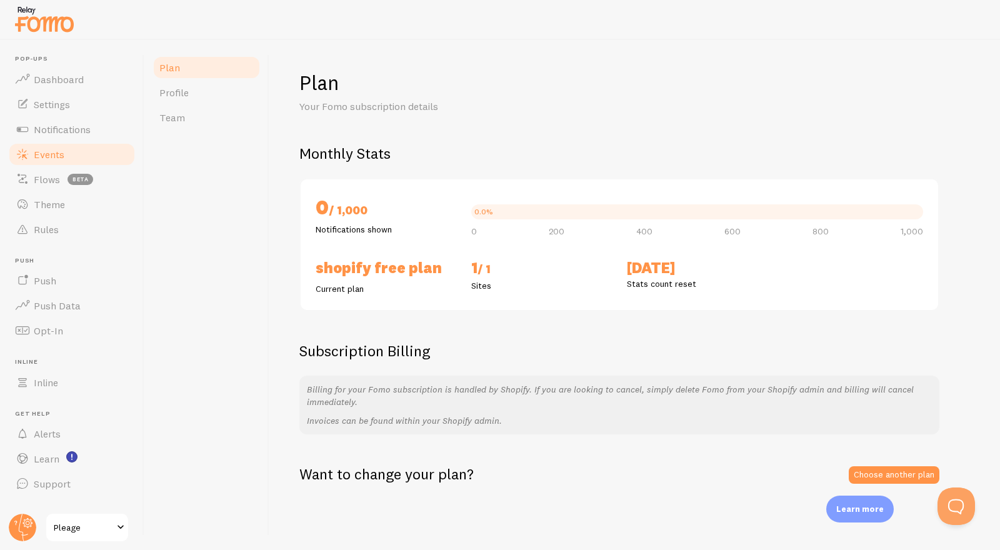
click at [66, 146] on link "Events" at bounding box center [72, 154] width 129 height 25
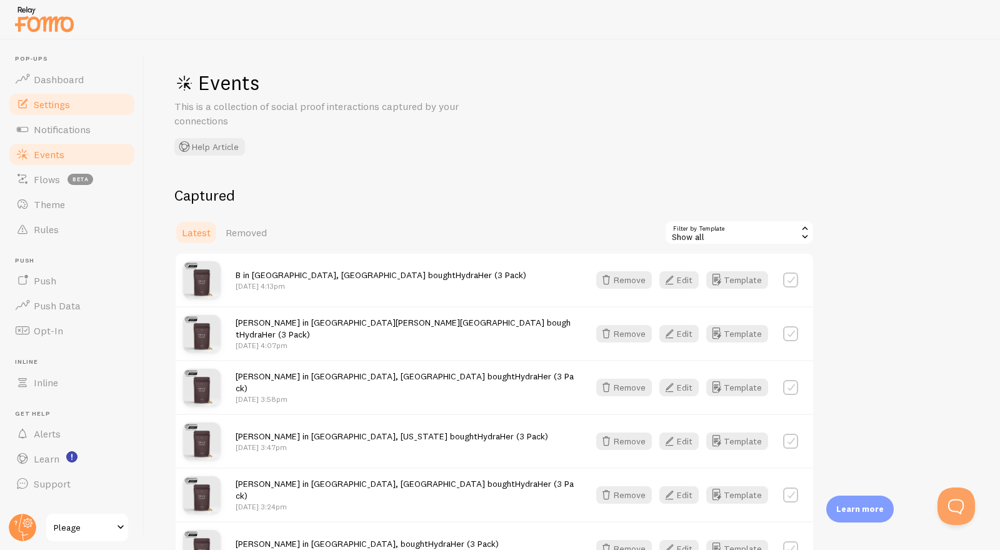
click at [69, 111] on link "Settings" at bounding box center [72, 104] width 129 height 25
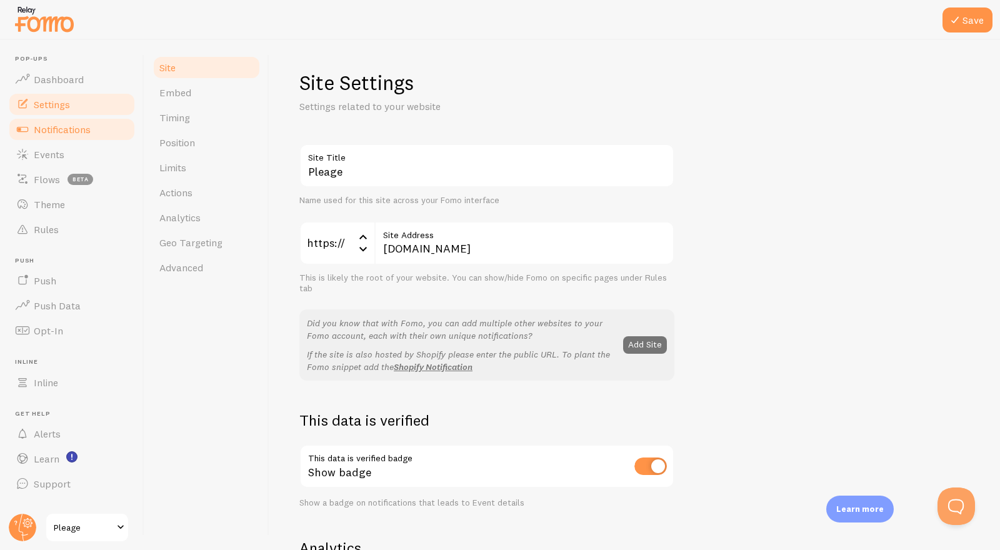
click at [72, 131] on span "Notifications" at bounding box center [62, 129] width 57 height 13
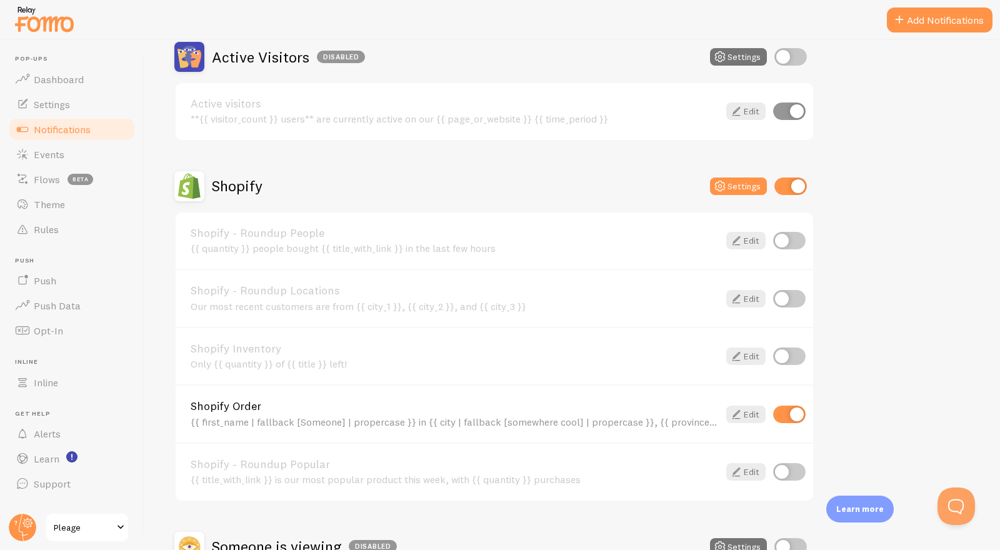
scroll to position [457, 0]
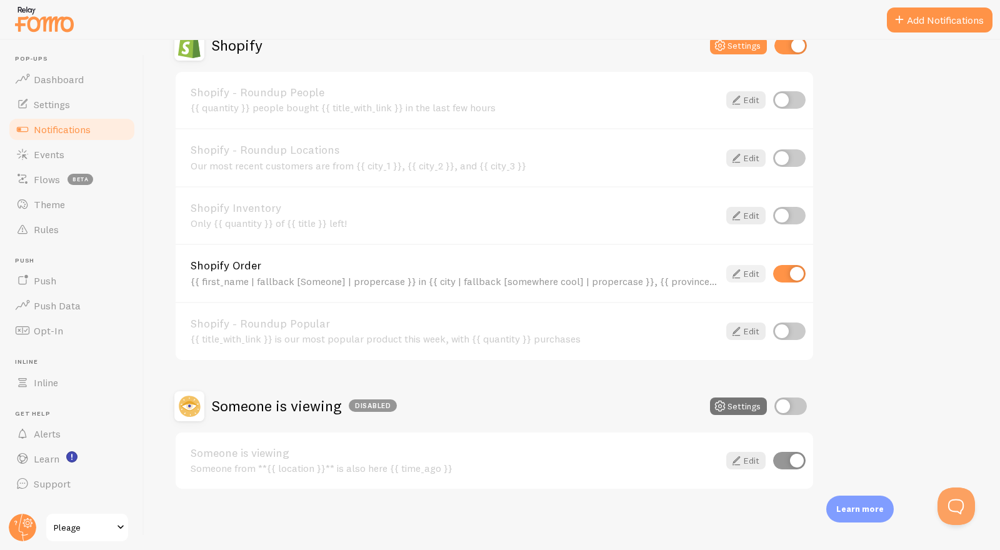
click at [729, 274] on icon at bounding box center [736, 273] width 15 height 15
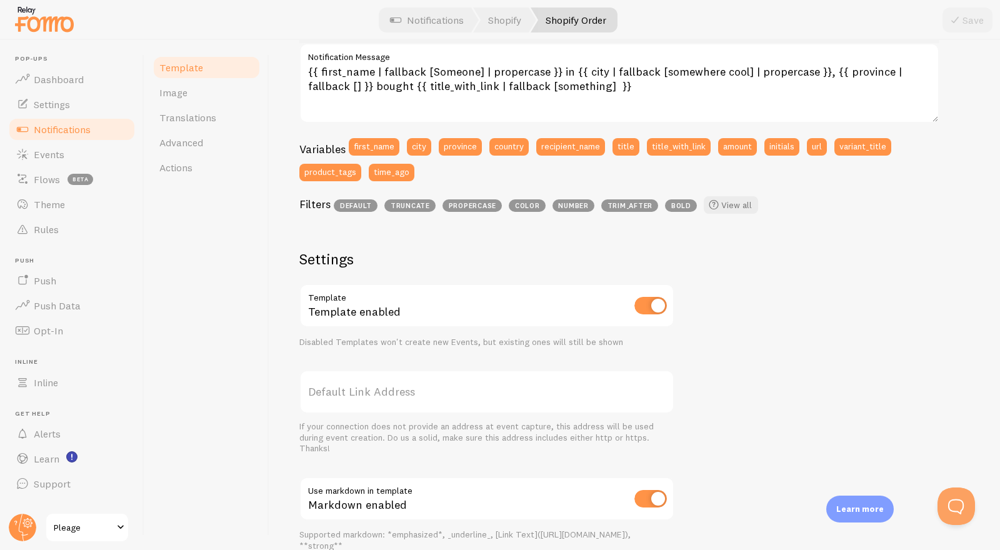
scroll to position [409, 0]
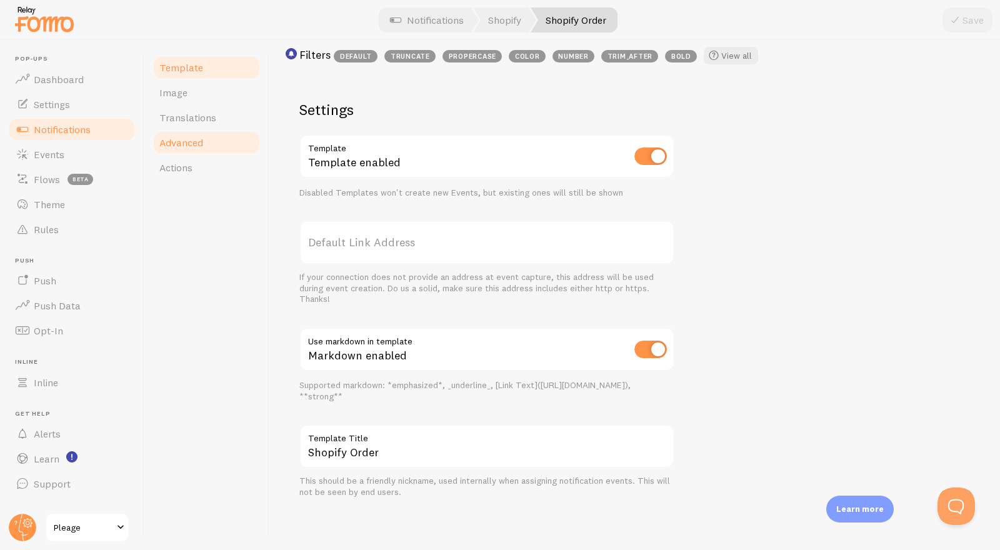
click at [215, 138] on link "Advanced" at bounding box center [206, 142] width 109 height 25
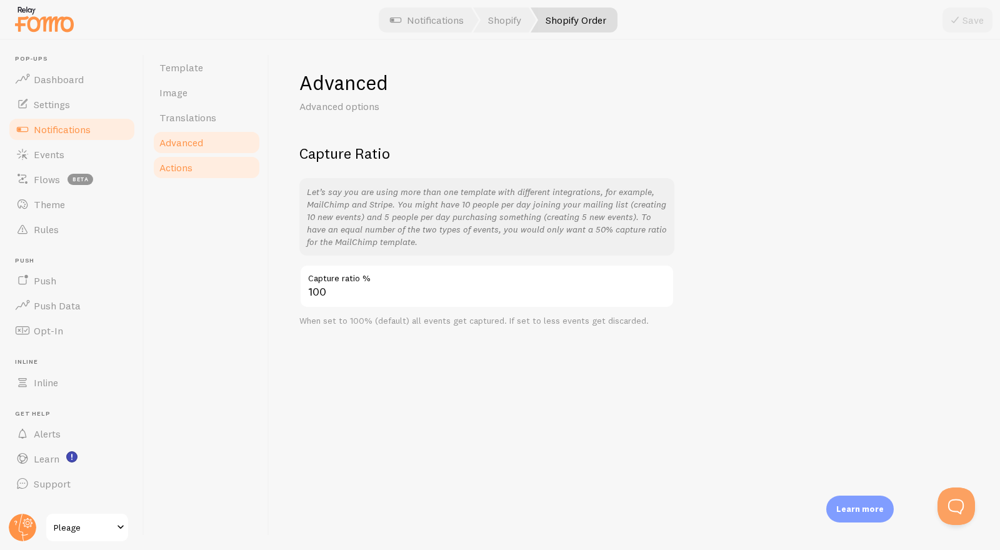
click at [211, 157] on link "Actions" at bounding box center [206, 167] width 109 height 25
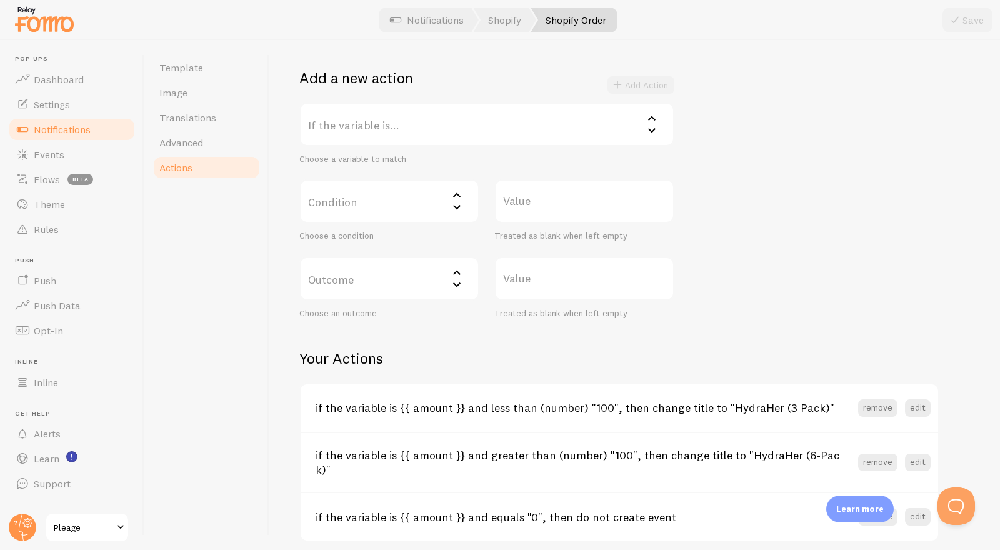
scroll to position [264, 0]
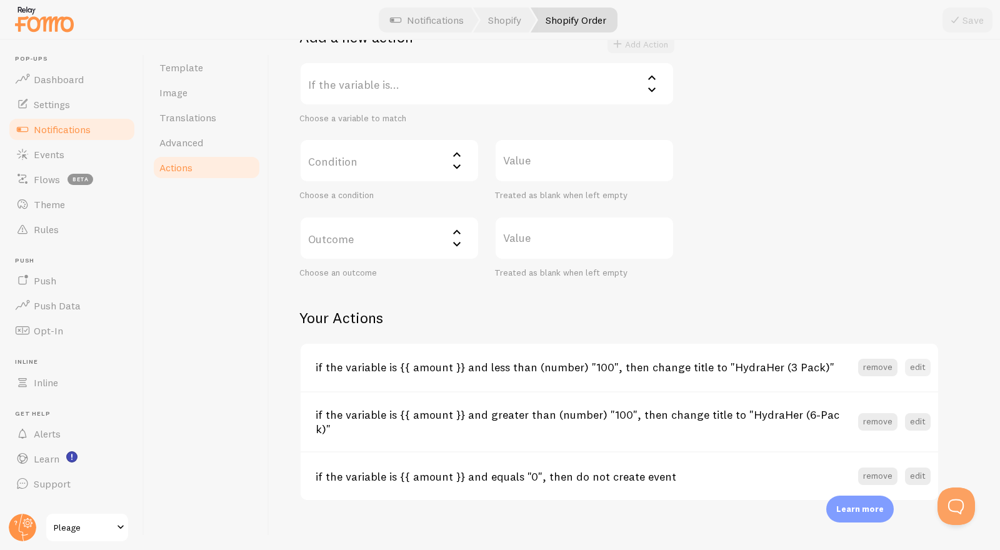
click at [917, 371] on button "edit" at bounding box center [918, 368] width 26 height 18
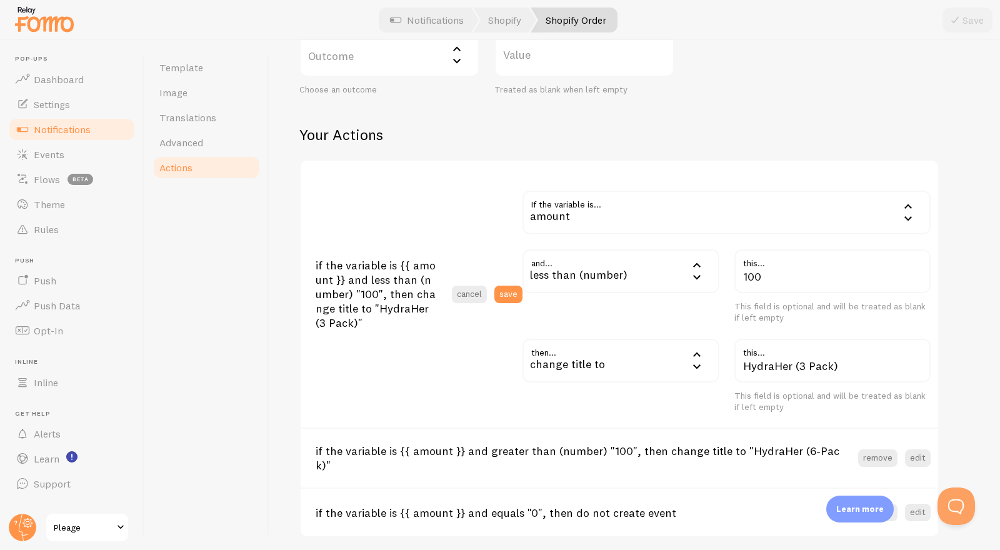
scroll to position [464, 0]
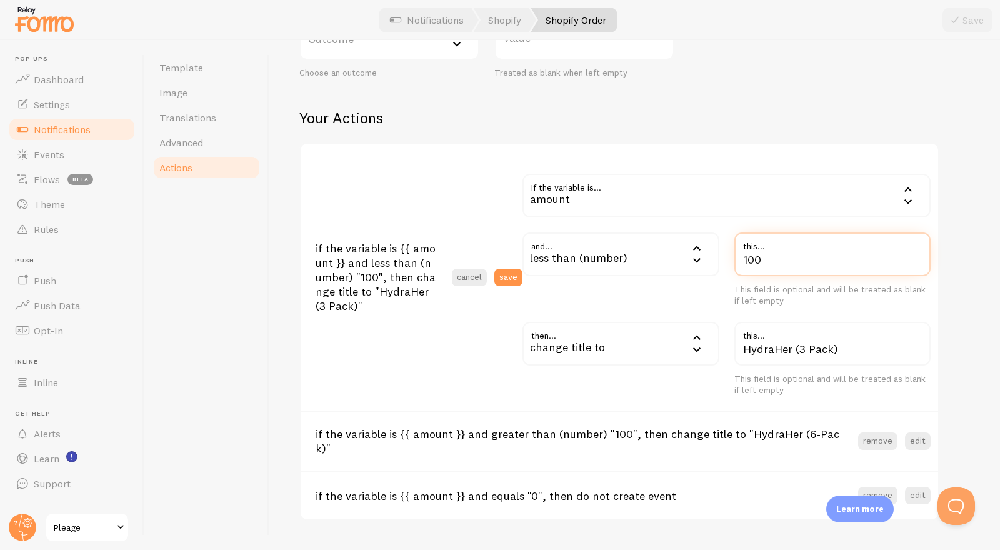
click at [773, 256] on input "100" at bounding box center [833, 255] width 197 height 44
type input "80"
drag, startPoint x: 970, startPoint y: 289, endPoint x: 941, endPoint y: 326, distance: 47.3
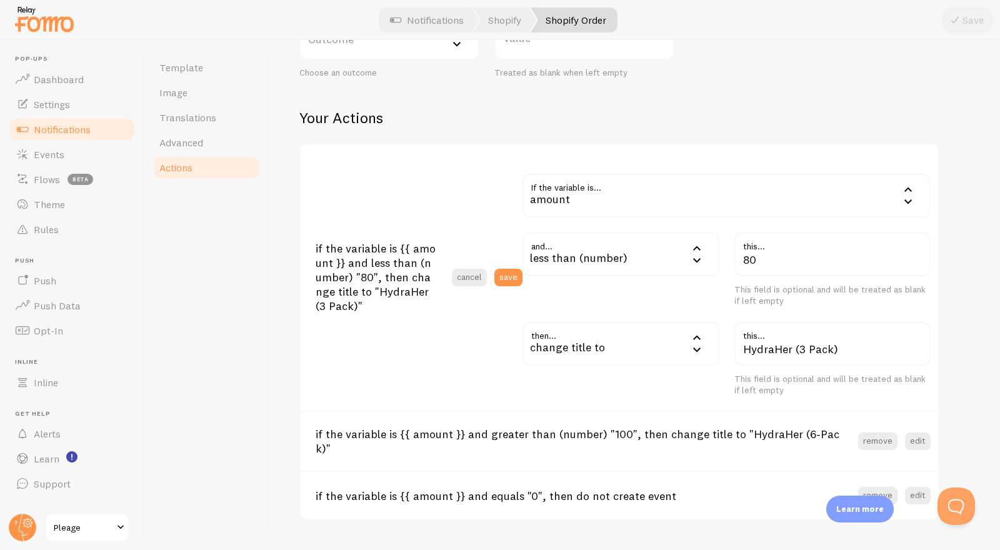
click at [970, 289] on div "Actions You can match any {{ variable }} and replace it with a word, change eve…" at bounding box center [634, 63] width 671 height 915
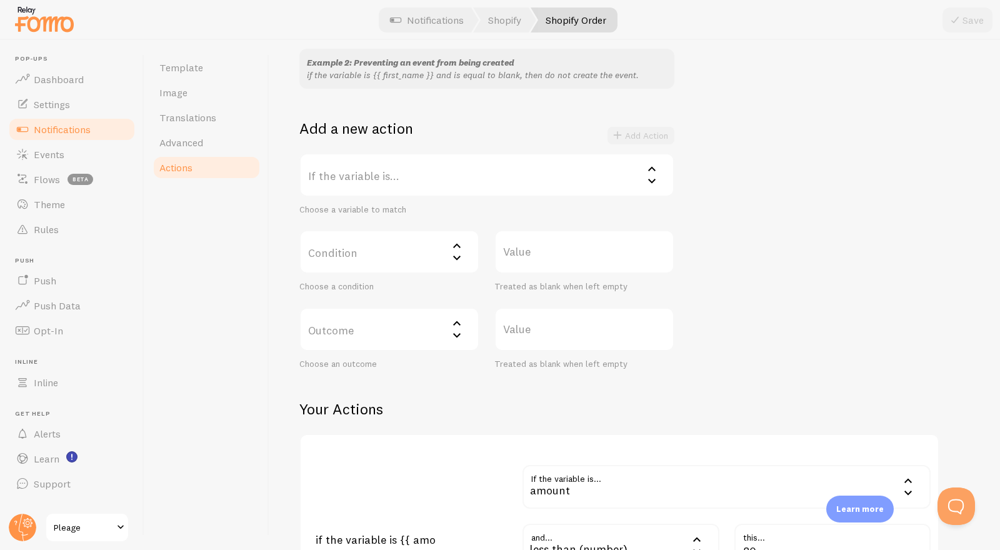
scroll to position [0, 0]
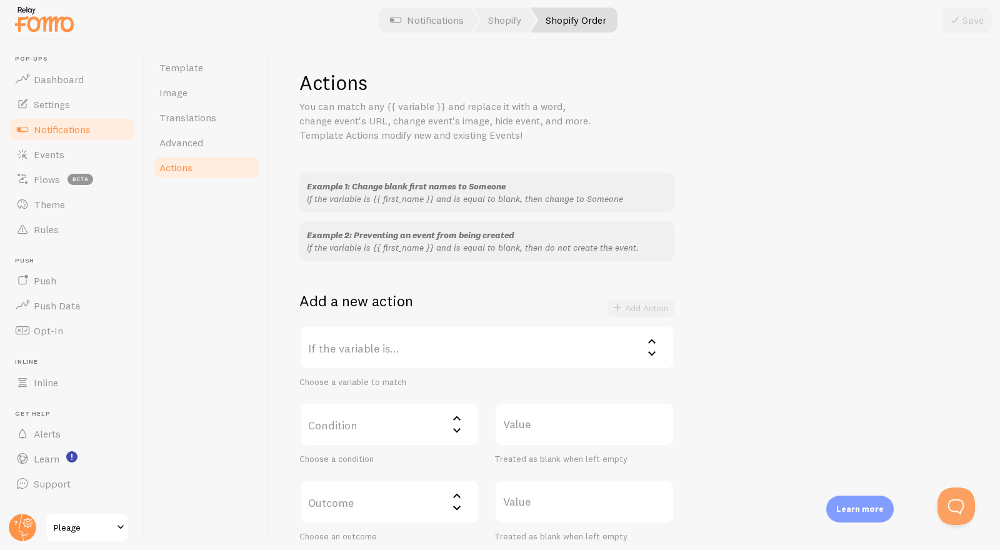
click at [948, 14] on div "Save" at bounding box center [968, 20] width 50 height 25
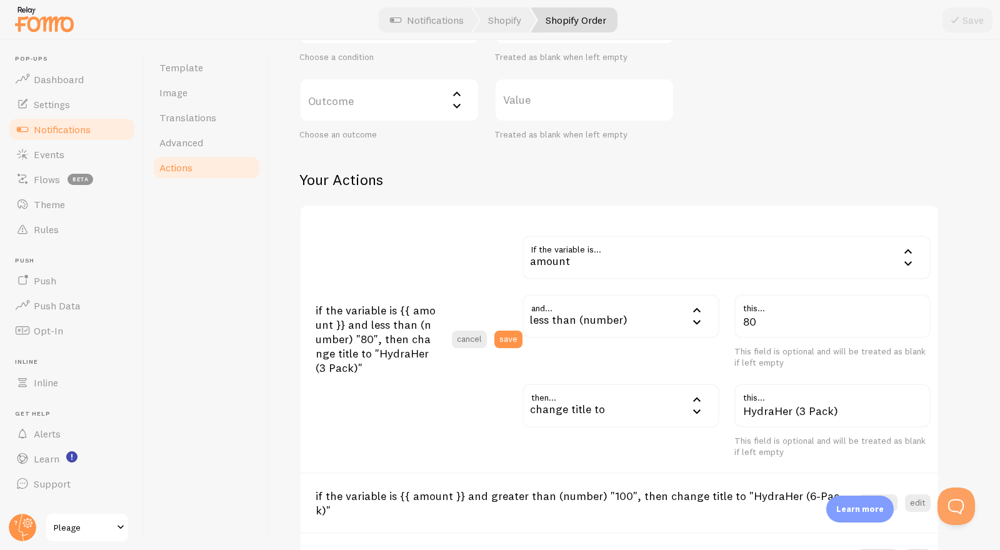
scroll to position [483, 0]
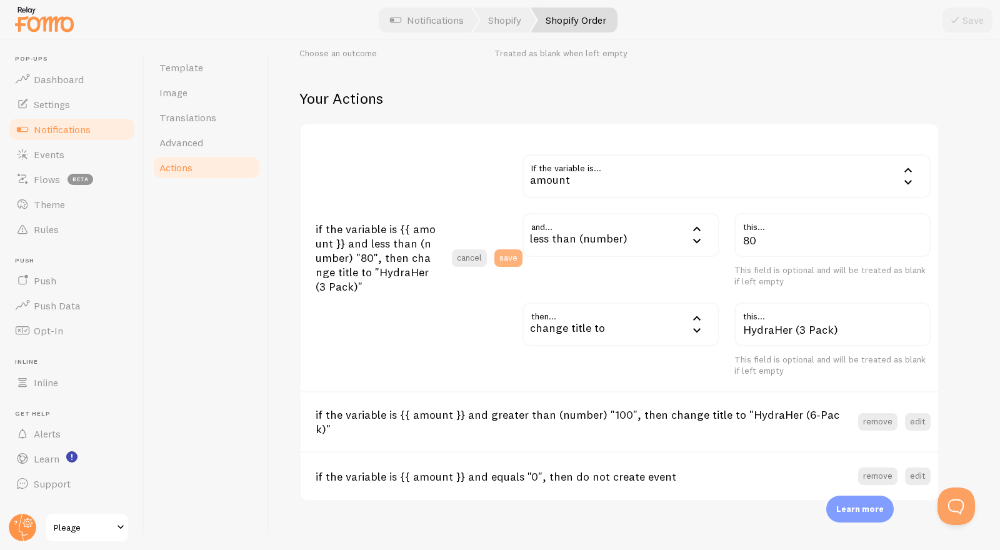
click at [514, 263] on button "save" at bounding box center [509, 258] width 28 height 18
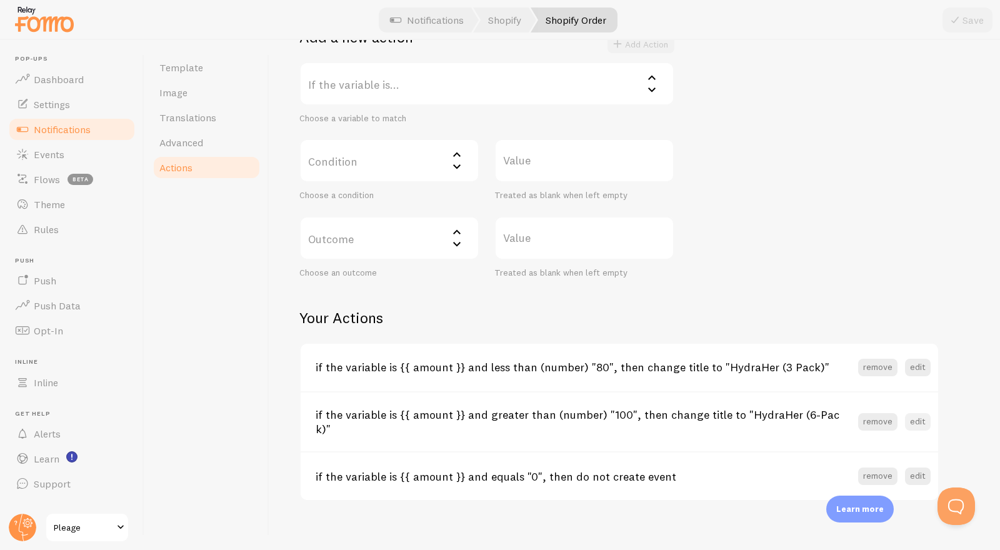
click at [918, 415] on button "edit" at bounding box center [918, 422] width 26 height 18
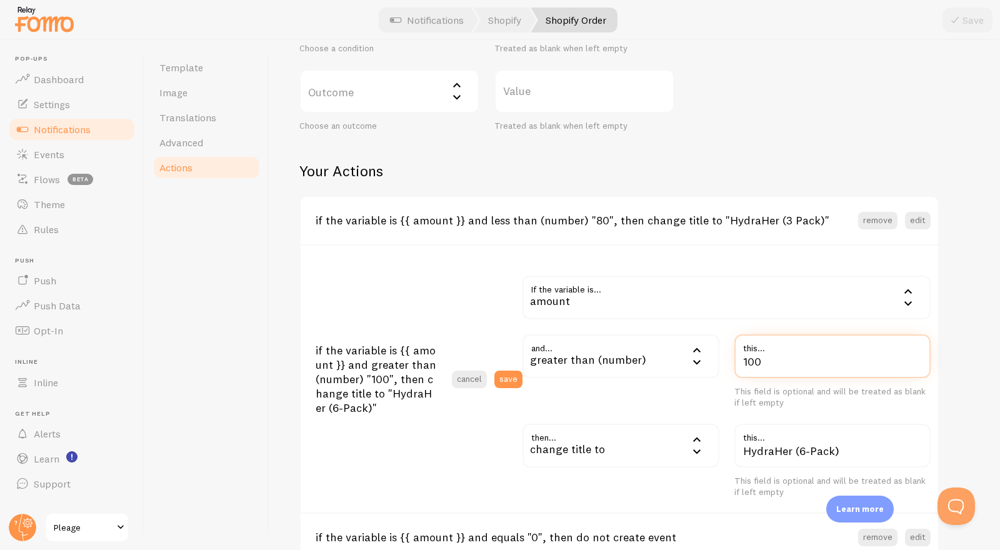
click at [793, 366] on input "100" at bounding box center [833, 356] width 197 height 44
type input "9"
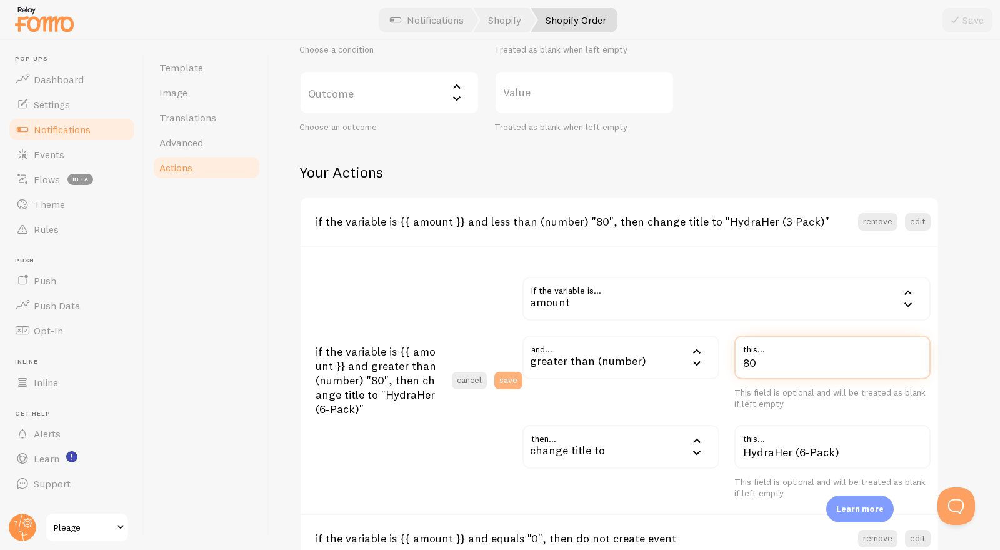
type input "80"
click at [508, 380] on button "save" at bounding box center [509, 381] width 28 height 18
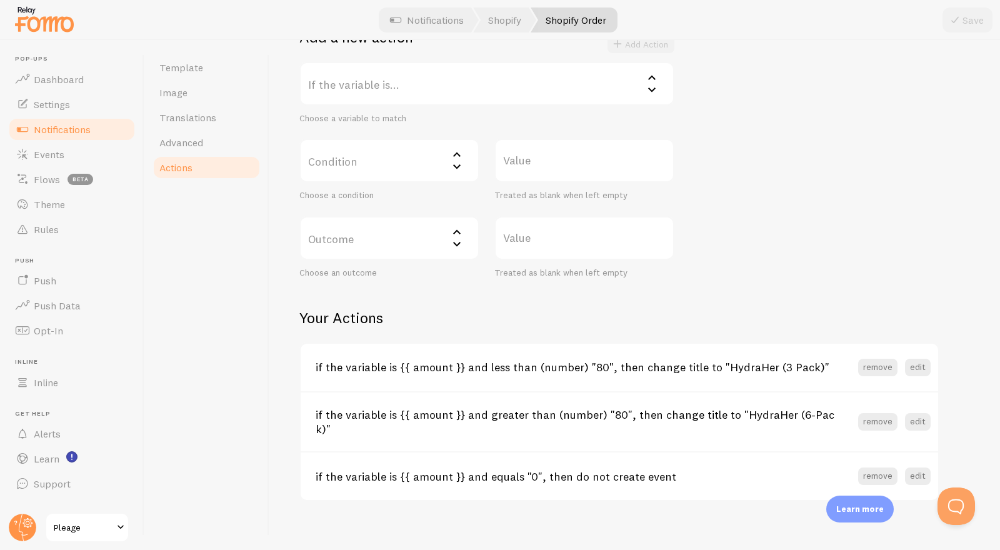
click at [490, 321] on h2 "Your Actions" at bounding box center [619, 317] width 640 height 19
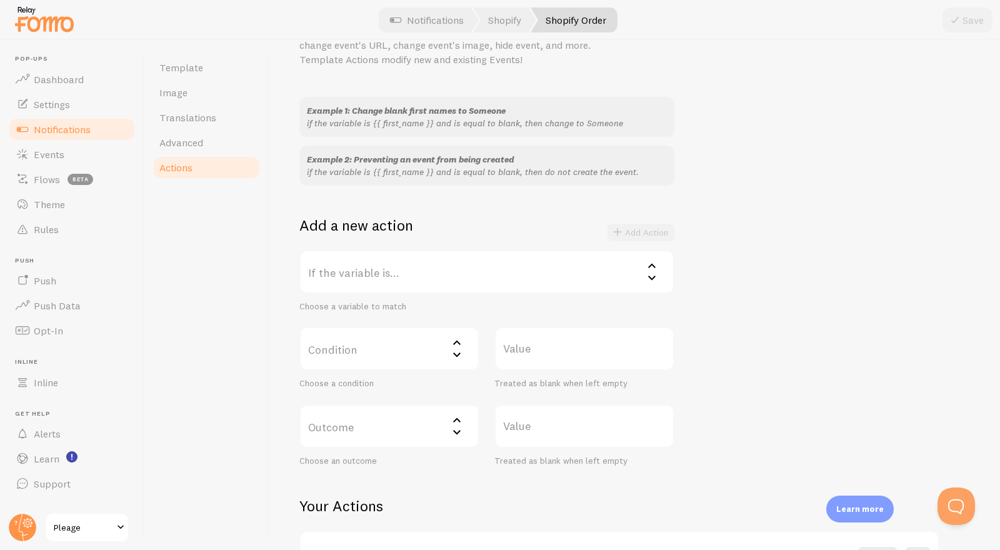
scroll to position [0, 0]
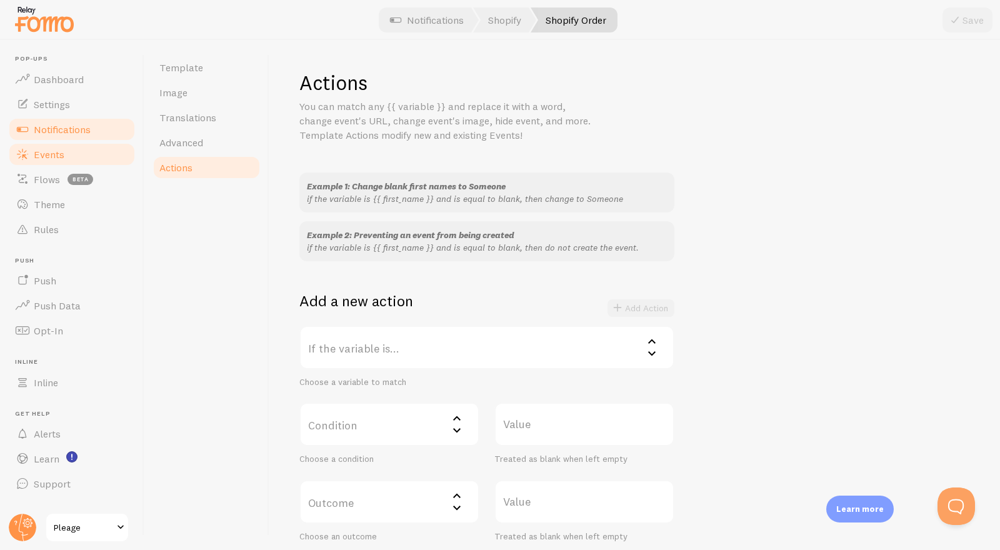
click at [75, 155] on link "Events" at bounding box center [72, 154] width 129 height 25
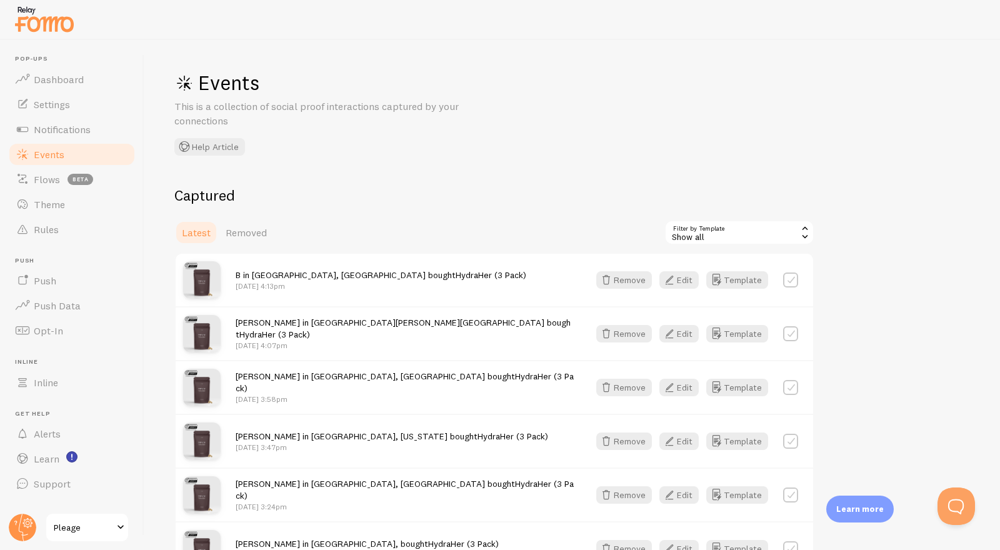
click at [342, 76] on h1 "Events" at bounding box center [361, 83] width 375 height 26
click at [351, 89] on h1 "Events" at bounding box center [361, 83] width 375 height 26
click at [72, 109] on link "Settings" at bounding box center [72, 104] width 129 height 25
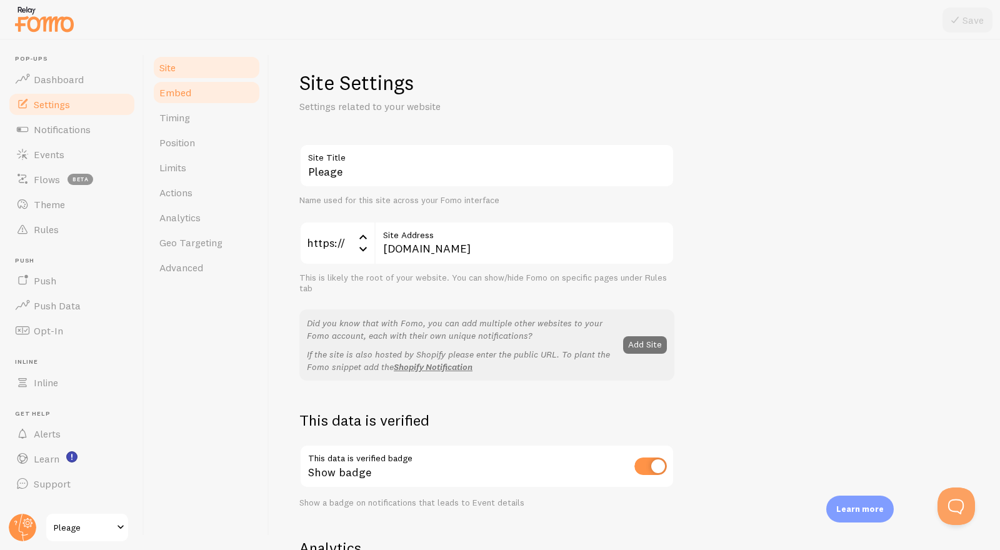
click at [223, 94] on link "Embed" at bounding box center [206, 92] width 109 height 25
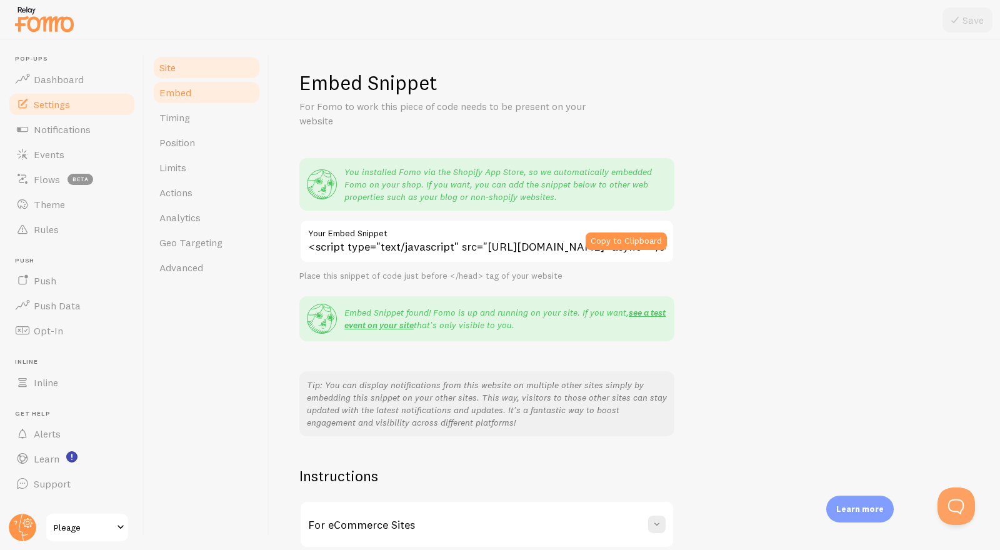
click at [201, 69] on link "Site" at bounding box center [206, 67] width 109 height 25
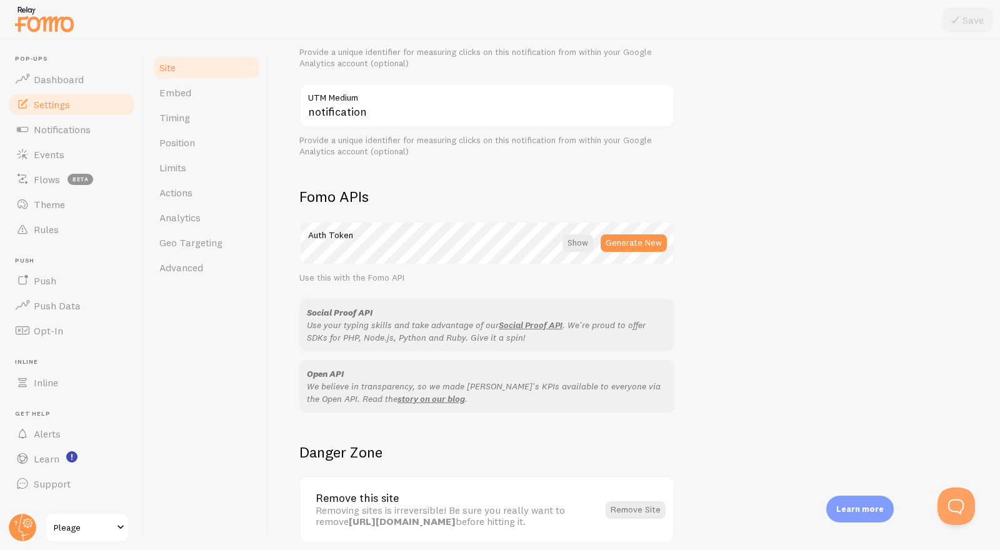
scroll to position [630, 0]
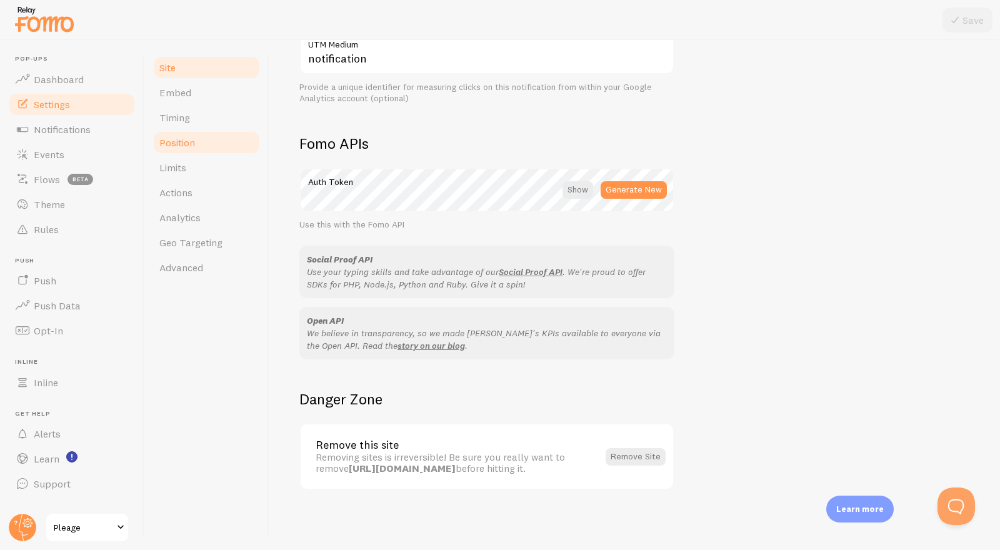
click at [225, 146] on link "Position" at bounding box center [206, 142] width 109 height 25
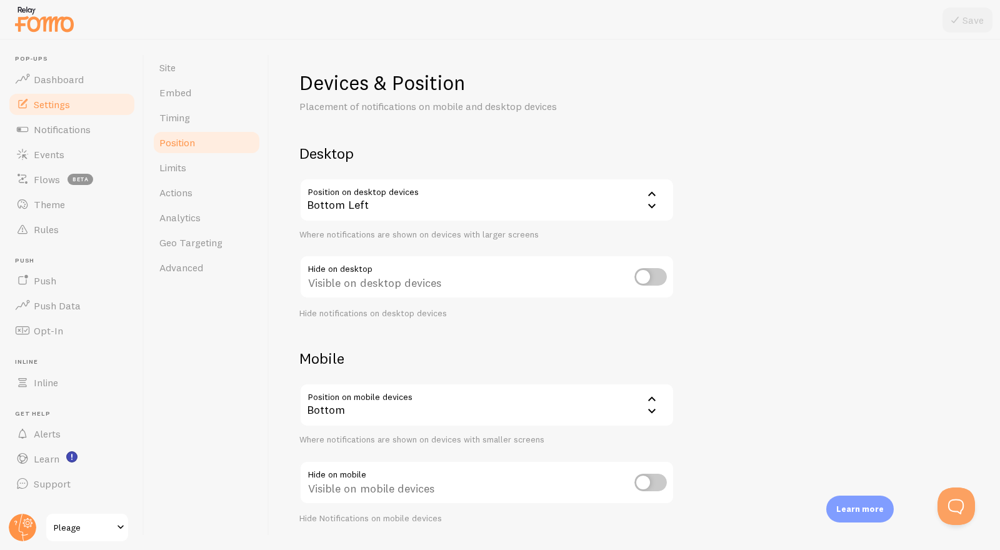
scroll to position [34, 0]
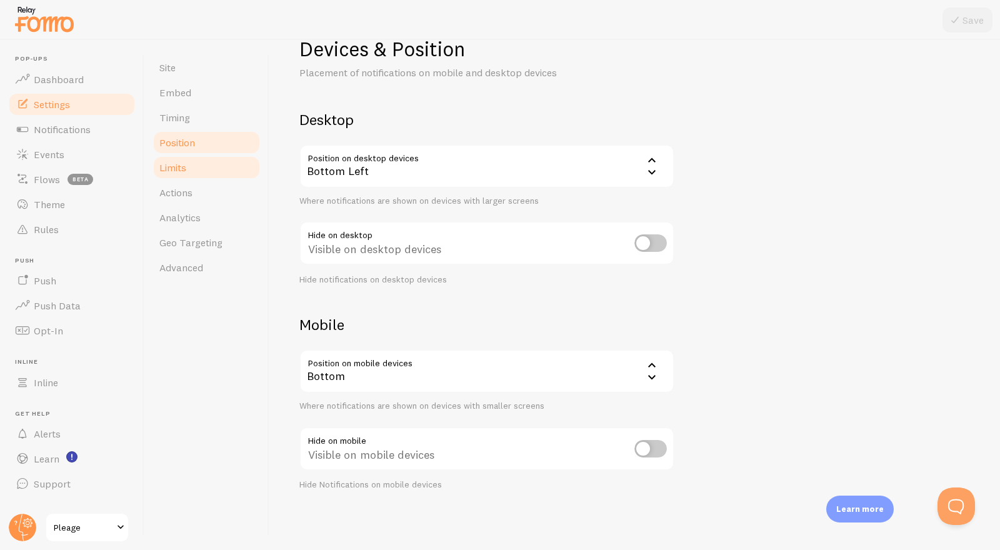
click at [218, 160] on link "Limits" at bounding box center [206, 167] width 109 height 25
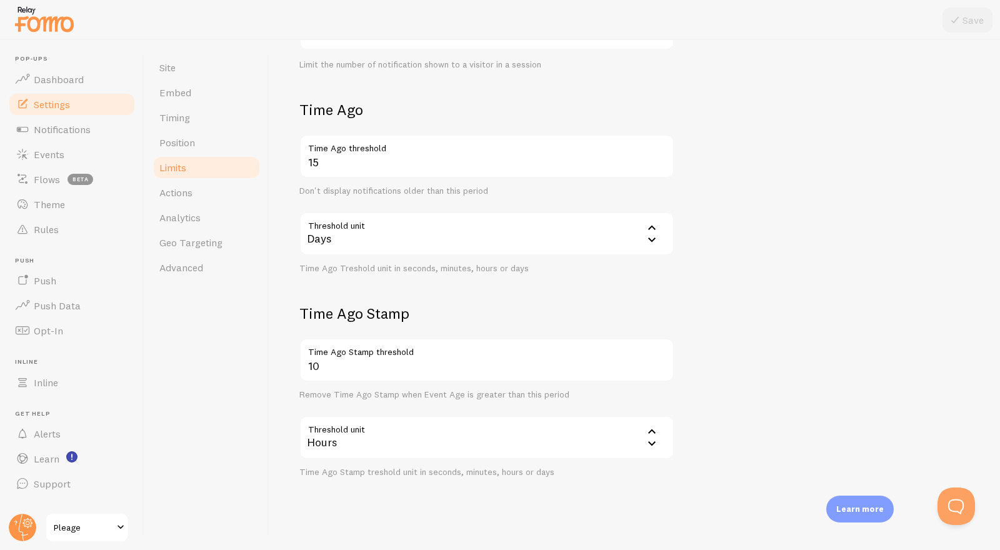
scroll to position [260, 0]
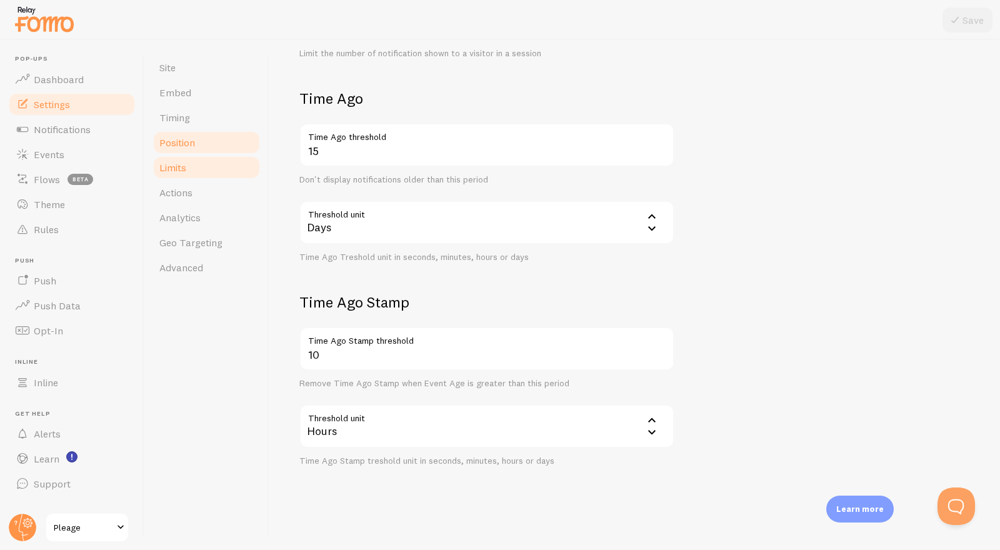
click at [224, 144] on link "Position" at bounding box center [206, 142] width 109 height 25
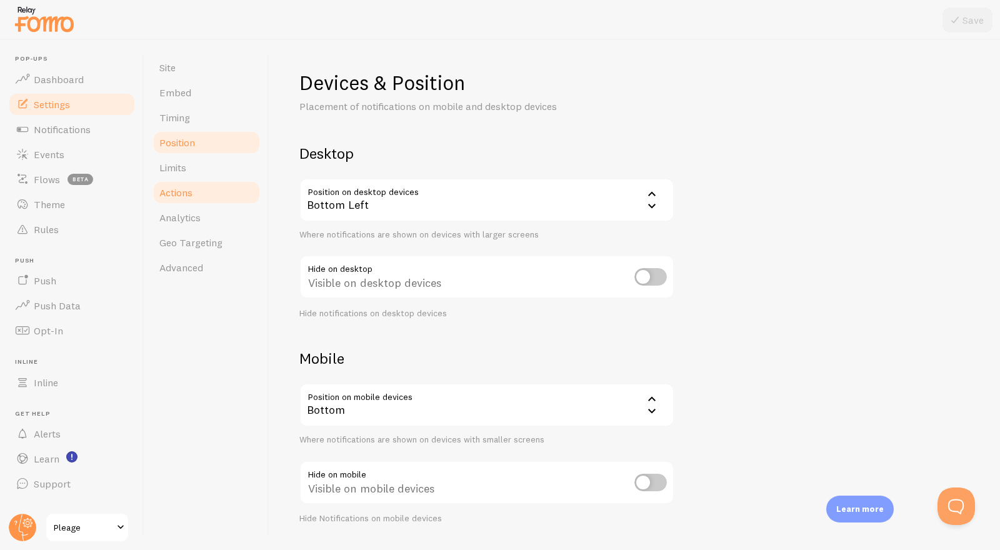
click at [220, 189] on link "Actions" at bounding box center [206, 192] width 109 height 25
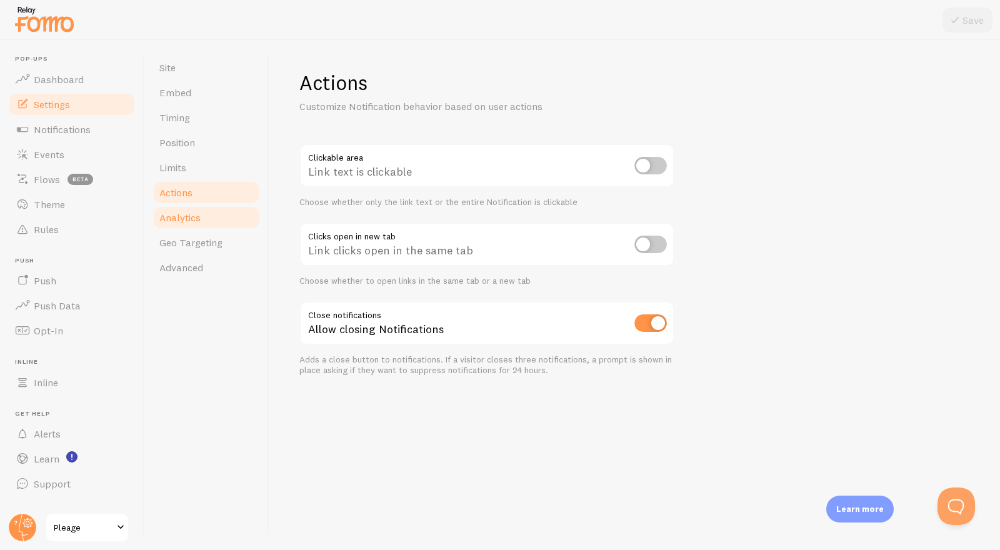
click at [217, 211] on link "Analytics" at bounding box center [206, 217] width 109 height 25
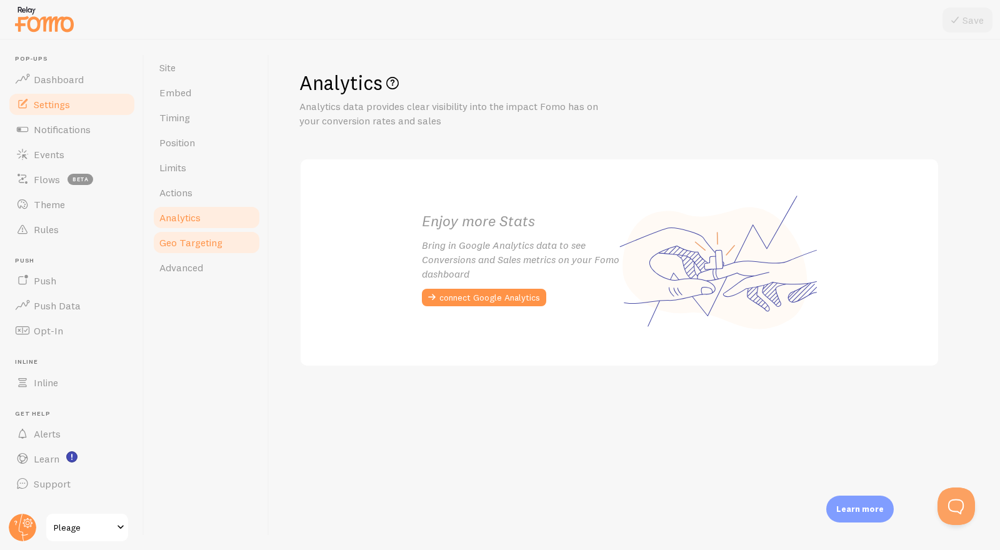
click at [223, 240] on link "Geo Targeting" at bounding box center [206, 242] width 109 height 25
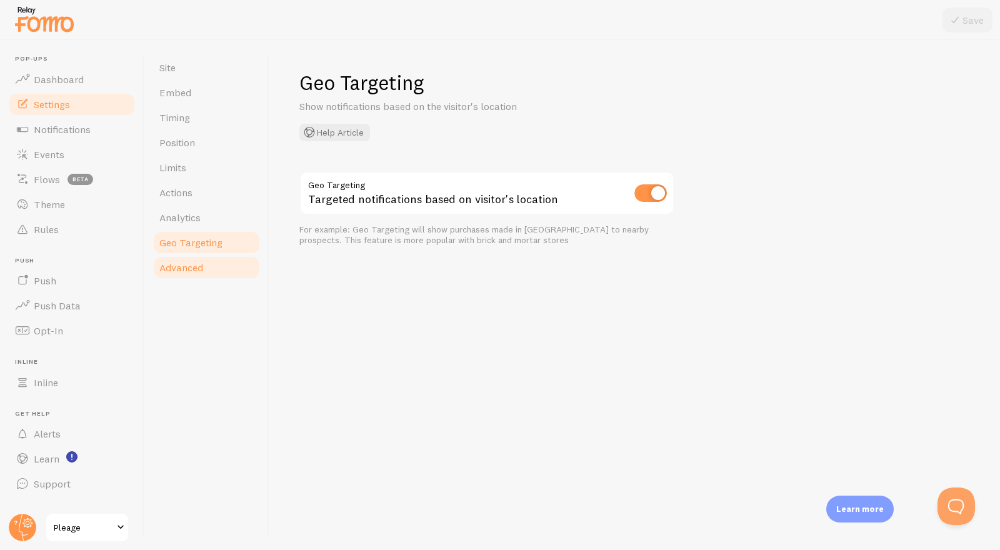
click at [211, 259] on link "Advanced" at bounding box center [206, 267] width 109 height 25
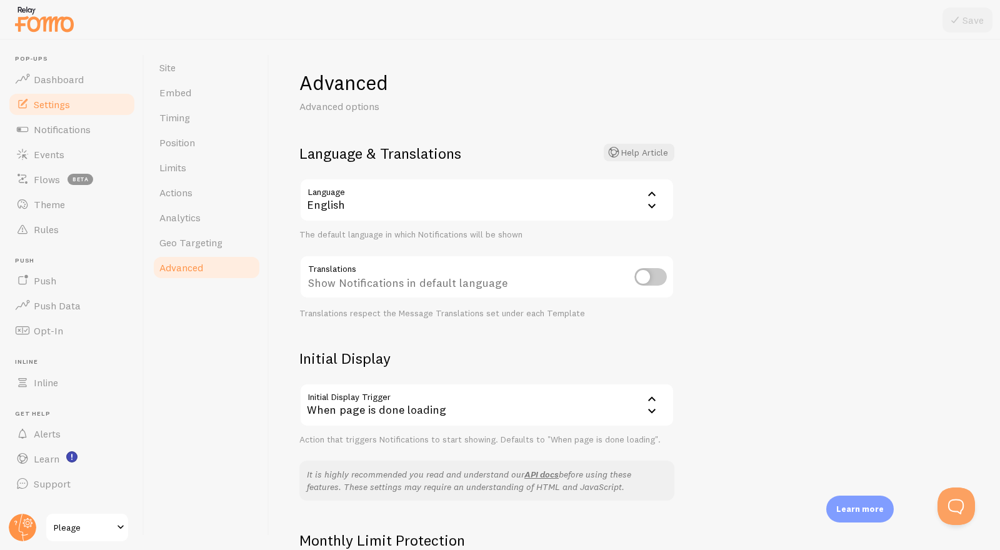
scroll to position [175, 0]
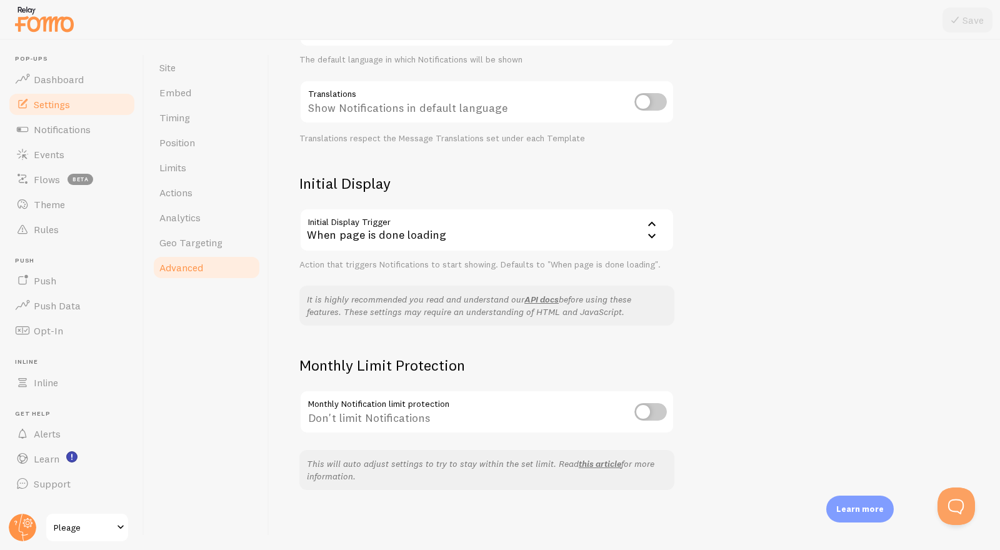
click at [321, 236] on div "When page is done loading" at bounding box center [486, 230] width 375 height 44
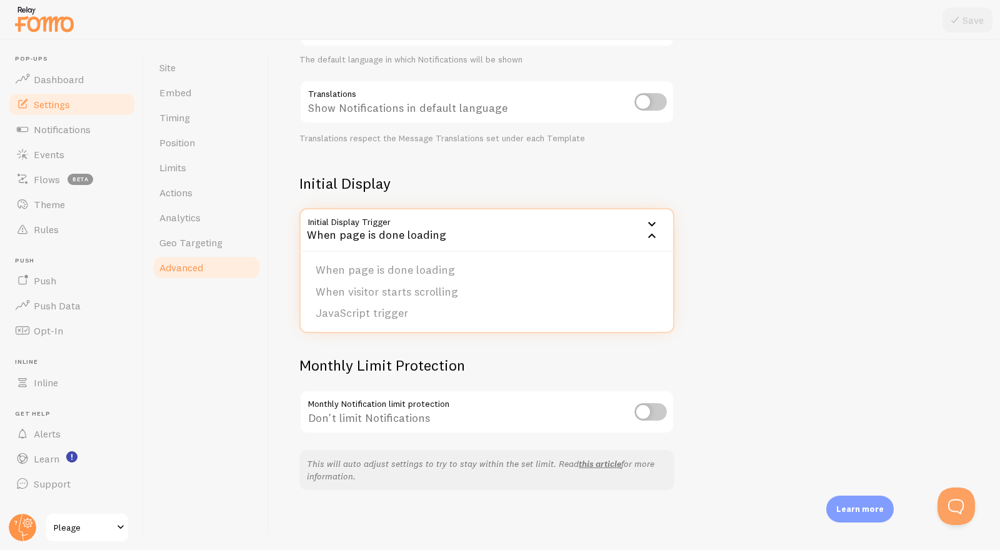
click at [289, 224] on div "Advanced Advanced options Language & Translations Help Article Language en Engl…" at bounding box center [634, 295] width 731 height 510
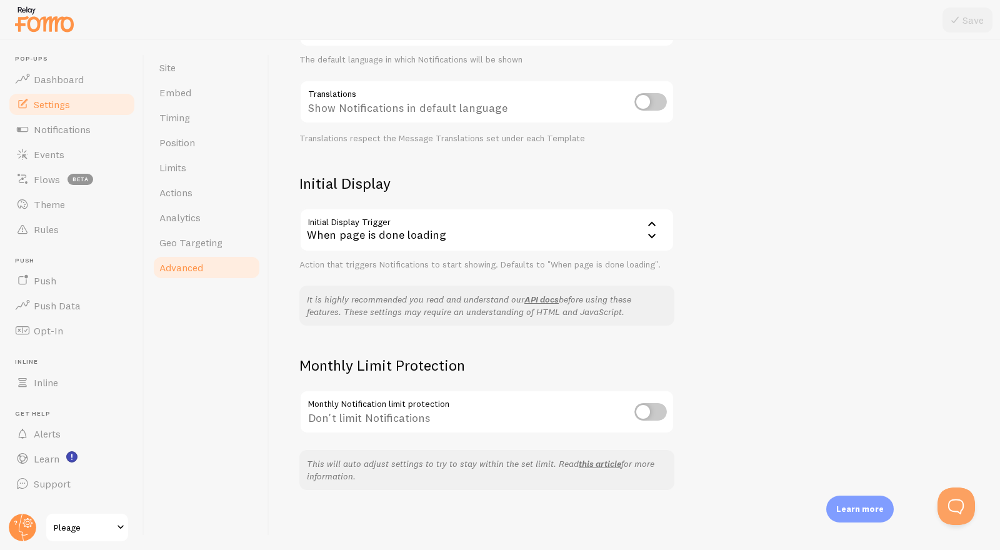
click at [285, 229] on div "Advanced Advanced options Language & Translations Help Article Language en Engl…" at bounding box center [634, 295] width 731 height 510
click at [266, 227] on div "Site Embed Timing Position Limits Actions Analytics Geo Targeting Advanced" at bounding box center [206, 295] width 125 height 510
click at [79, 201] on link "Theme" at bounding box center [72, 204] width 129 height 25
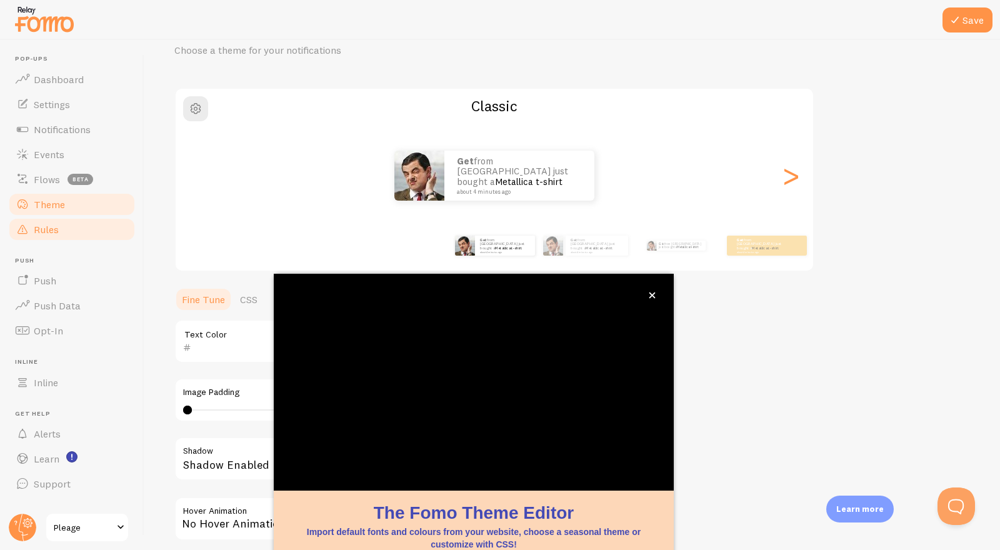
scroll to position [61, 0]
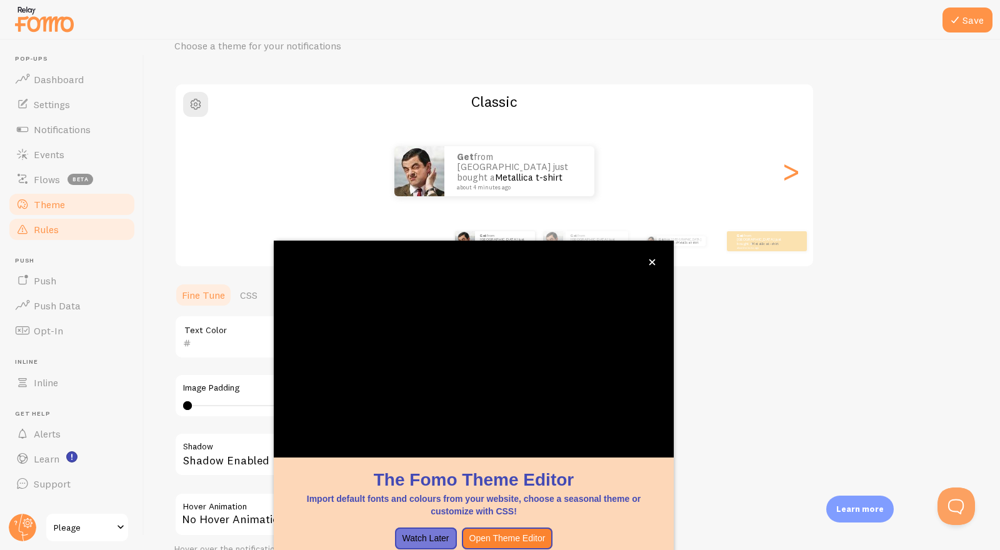
click at [104, 227] on link "Rules" at bounding box center [72, 229] width 129 height 25
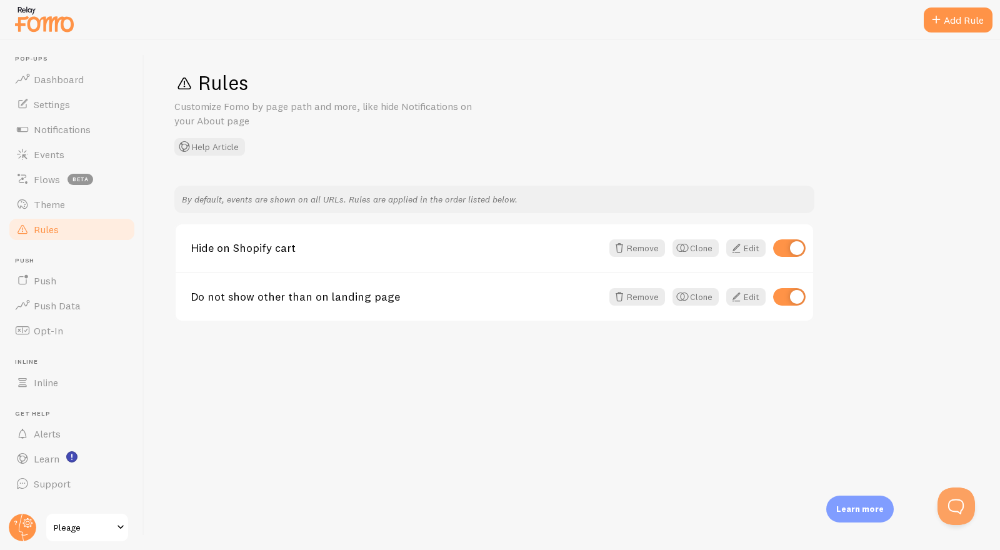
click at [103, 219] on link "Rules" at bounding box center [72, 229] width 129 height 25
click at [103, 209] on link "Theme" at bounding box center [72, 204] width 129 height 25
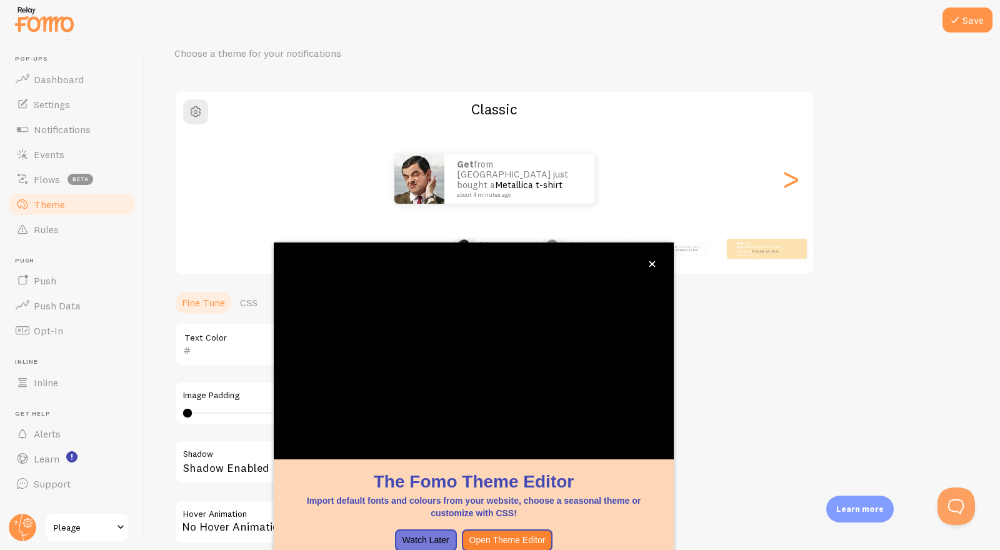
scroll to position [61, 0]
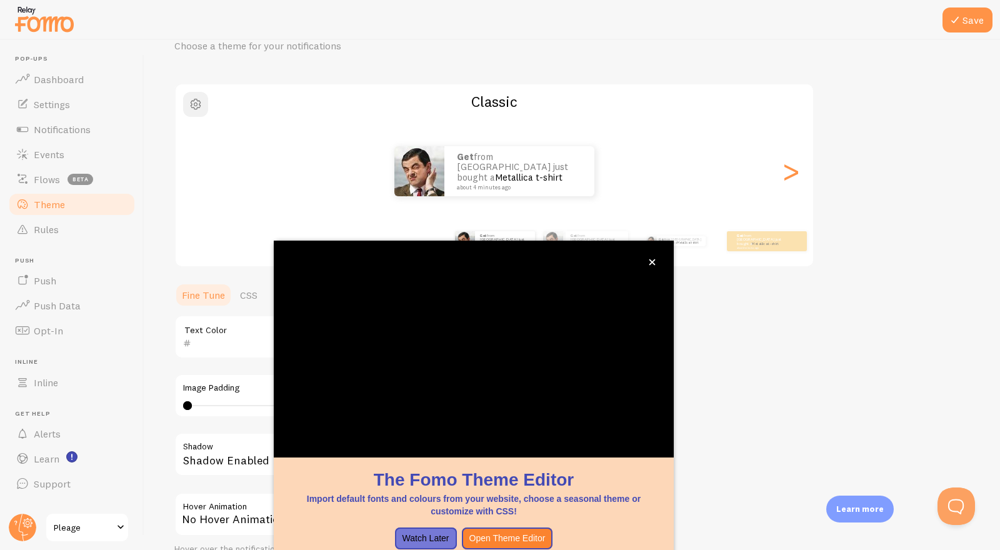
click at [199, 105] on span "button" at bounding box center [195, 104] width 15 height 15
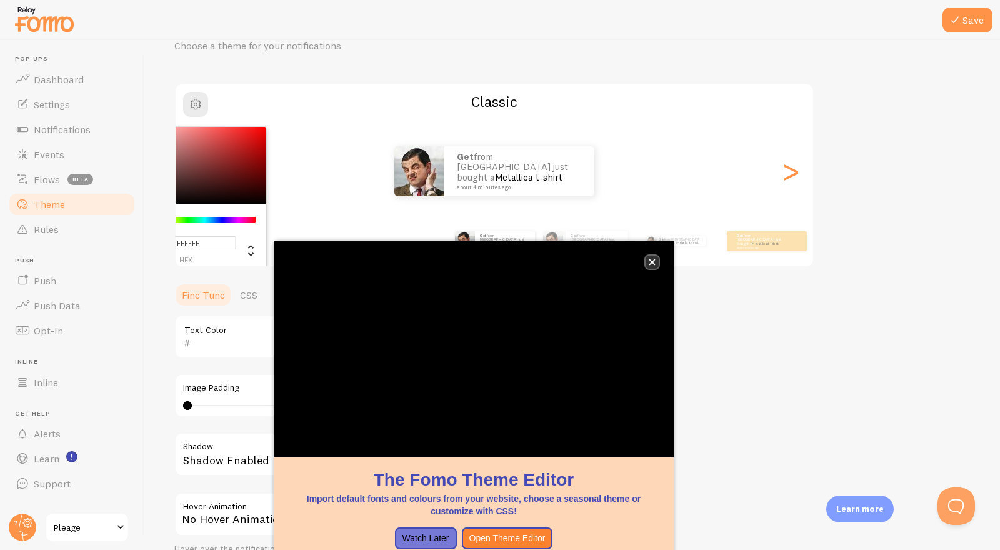
click at [653, 263] on icon "close," at bounding box center [653, 262] width 6 height 6
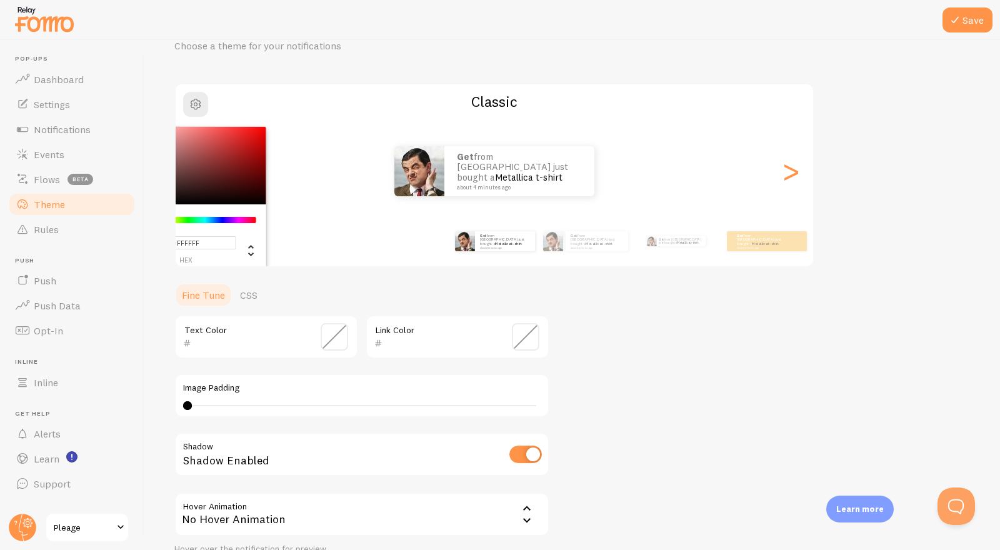
drag, startPoint x: 655, startPoint y: 347, endPoint x: 601, endPoint y: 328, distance: 56.4
click at [654, 347] on div "Theme Choose a theme for your notifications #FFFFFF hex 255 r 255 g 255 b 0 h 0…" at bounding box center [572, 305] width 796 height 593
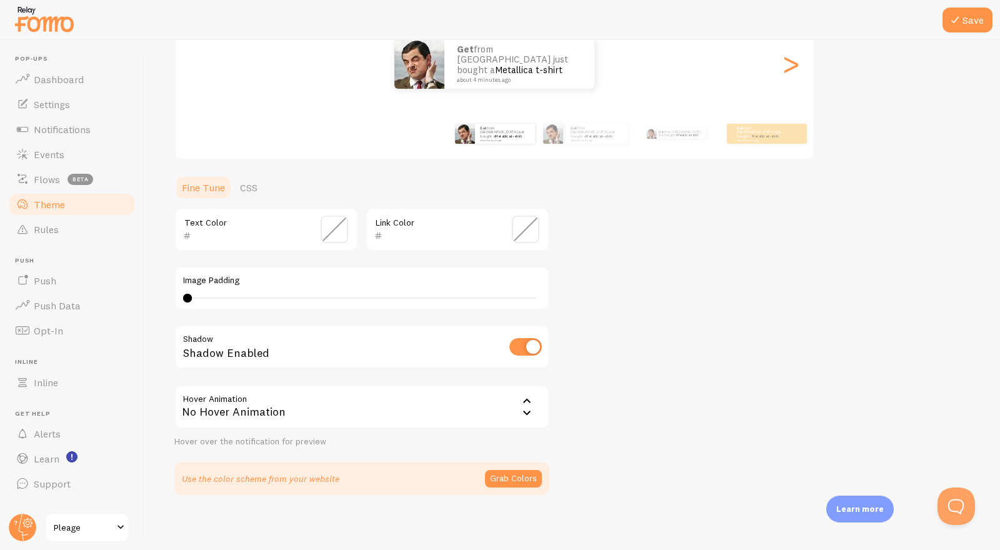
scroll to position [173, 0]
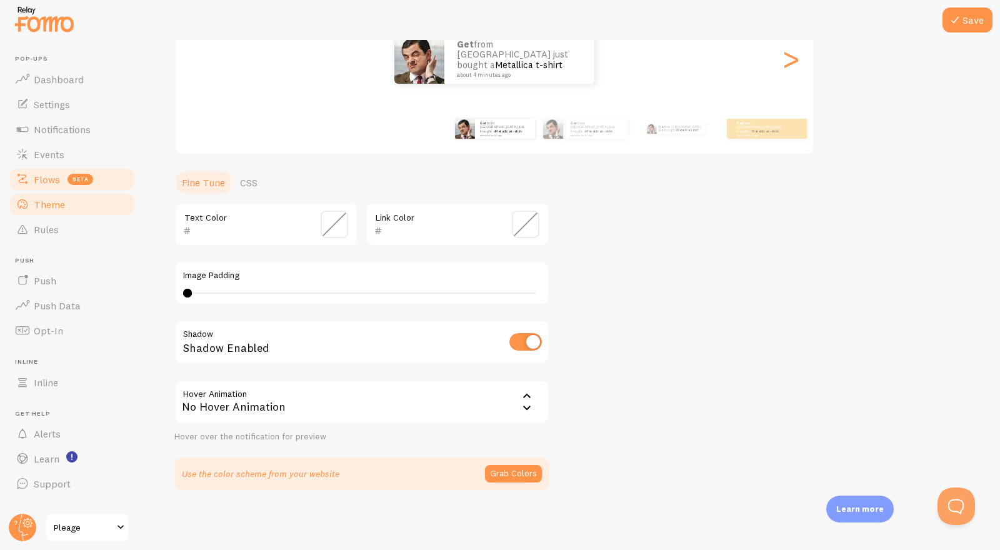
click at [103, 180] on link "Flows beta" at bounding box center [72, 179] width 129 height 25
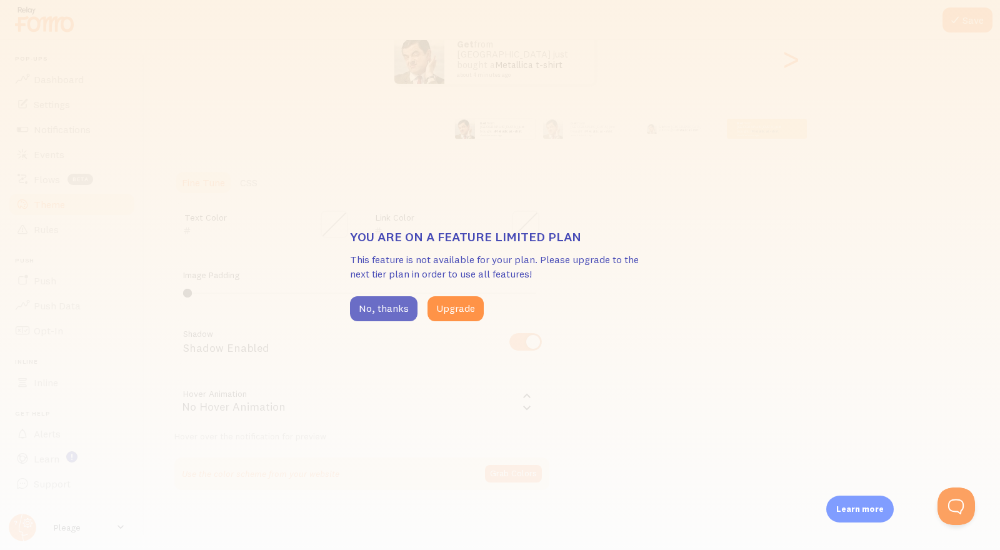
click at [386, 304] on button "No, thanks" at bounding box center [384, 308] width 68 height 25
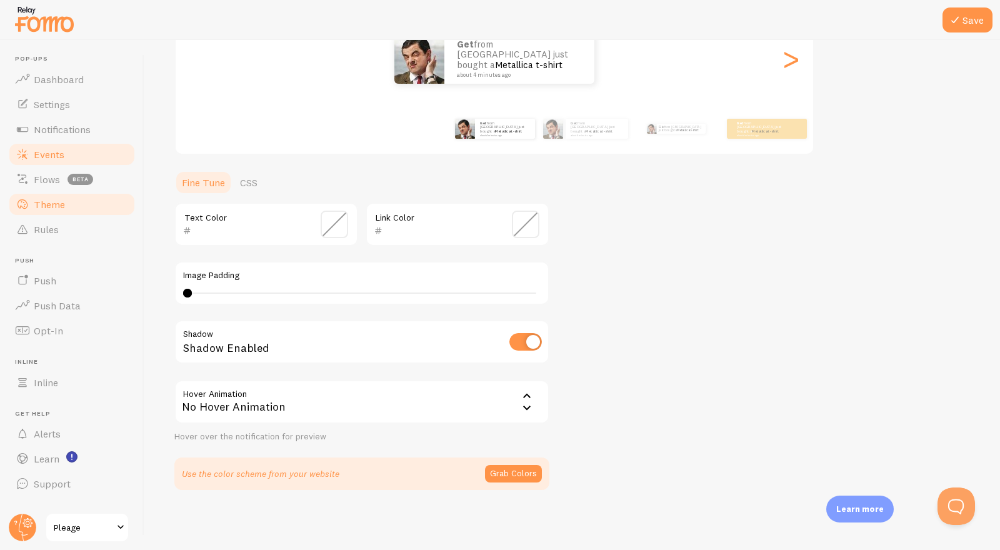
click at [93, 159] on link "Events" at bounding box center [72, 154] width 129 height 25
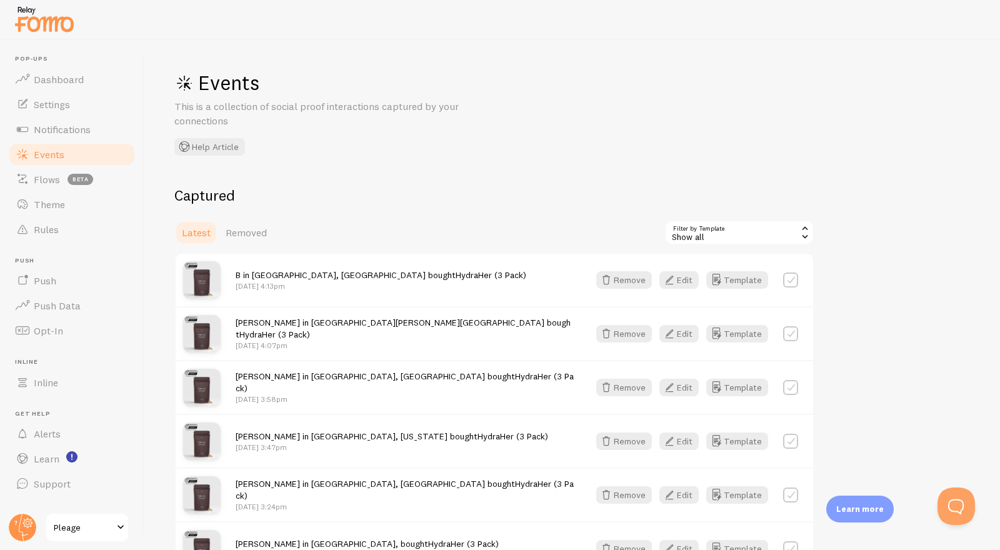
click at [593, 129] on div "Events This is a collection of social proof interactions captured by your conne…" at bounding box center [572, 295] width 856 height 510
click at [83, 199] on link "Theme" at bounding box center [72, 204] width 129 height 25
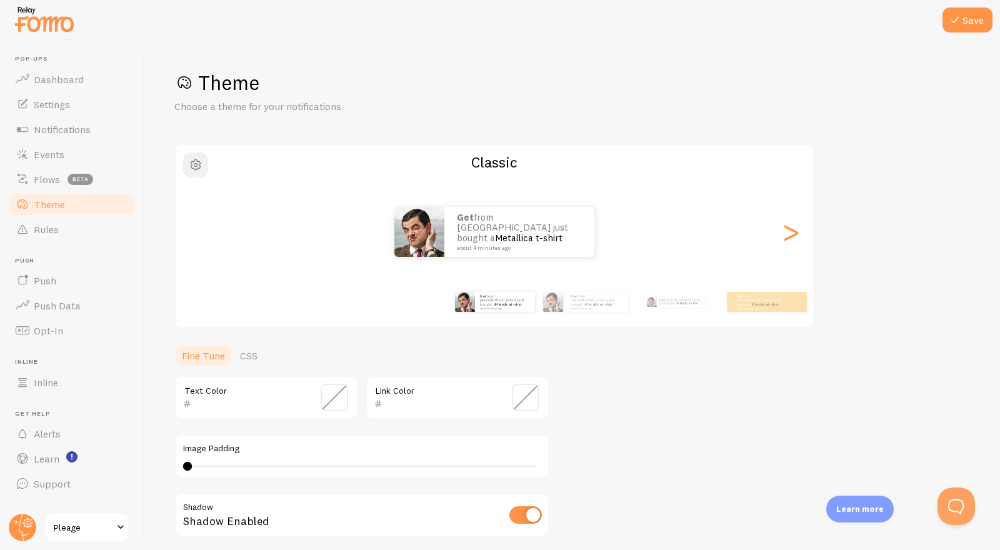
click at [200, 164] on span "button" at bounding box center [195, 165] width 15 height 15
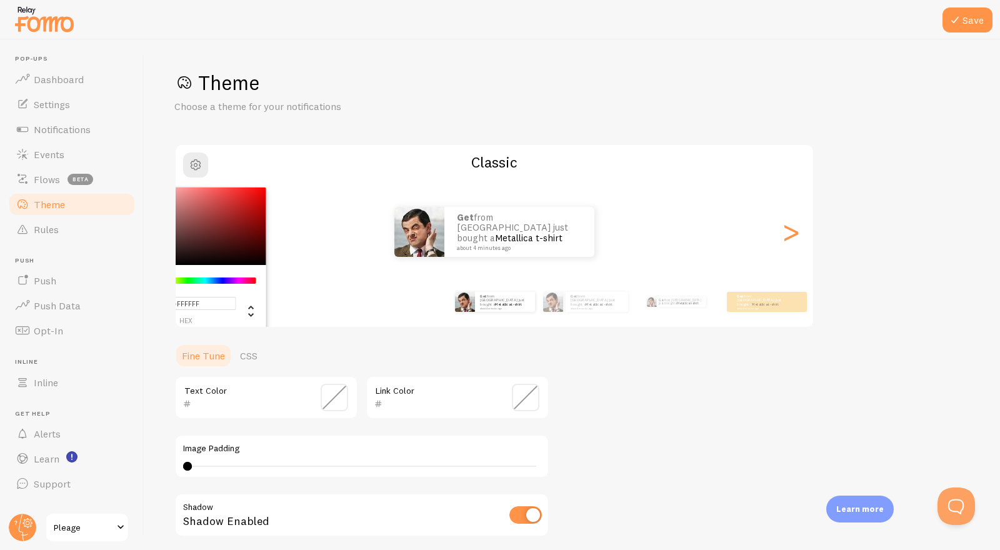
click at [280, 101] on p "Choose a theme for your notifications" at bounding box center [324, 106] width 300 height 14
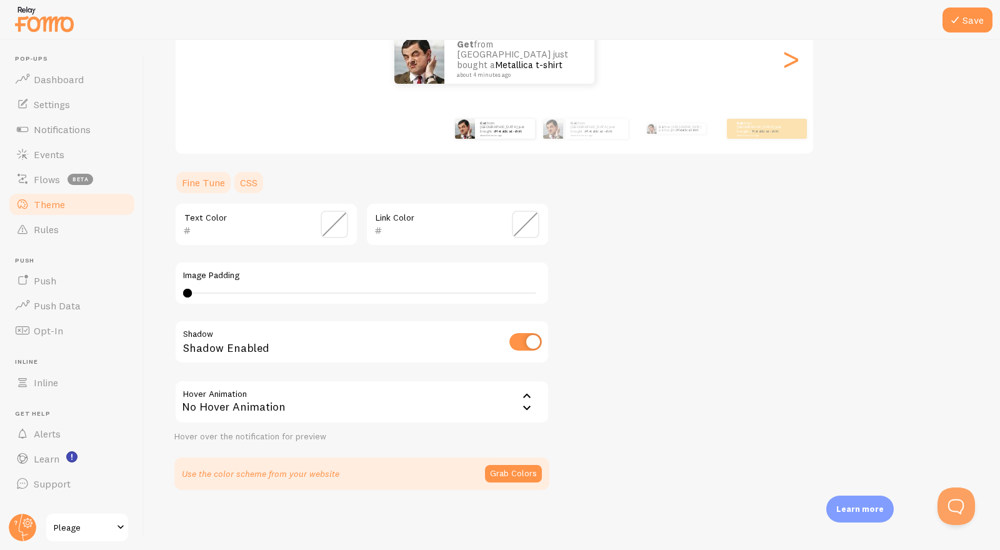
click at [241, 186] on link "CSS" at bounding box center [249, 182] width 33 height 25
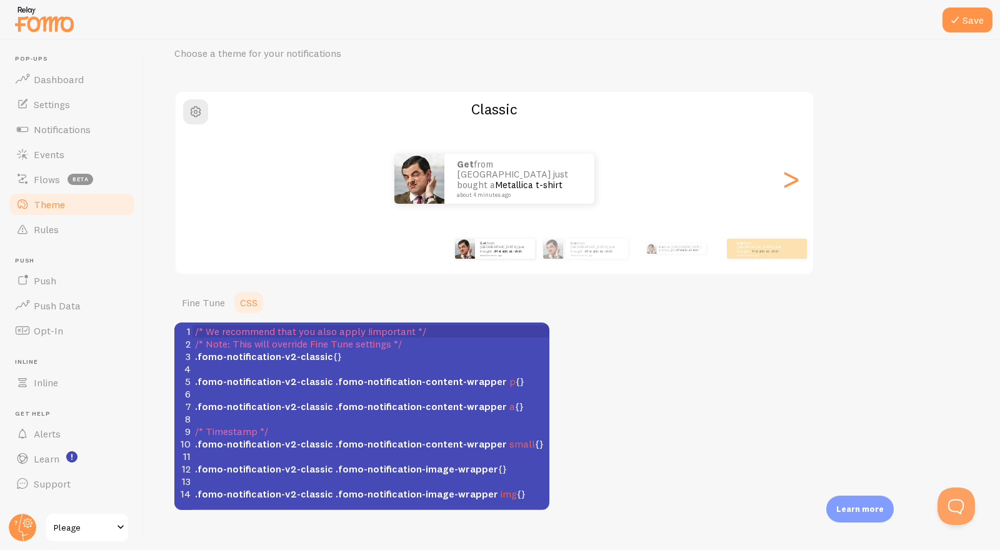
scroll to position [73, 0]
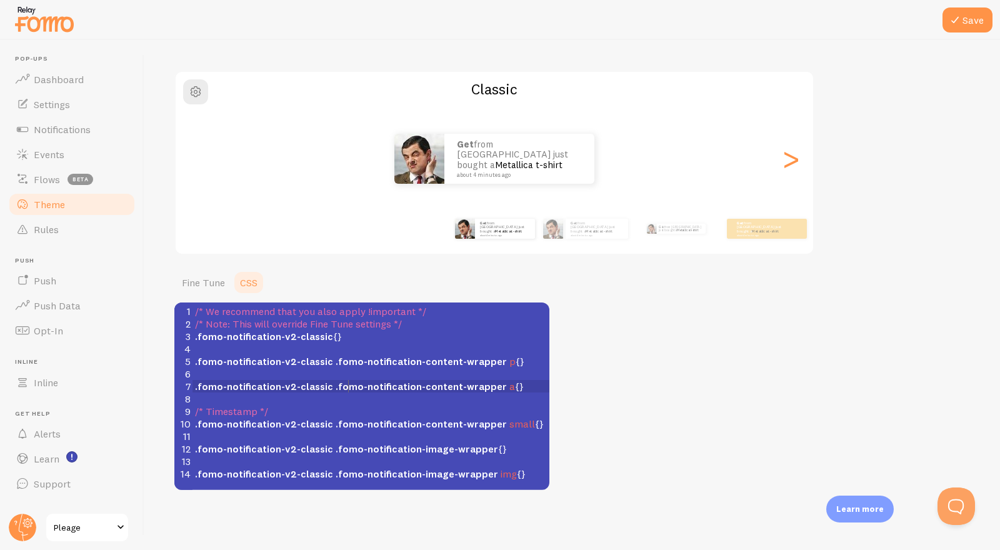
click at [350, 386] on span ".fomo-notification-content-wrapper" at bounding box center [421, 386] width 171 height 13
click at [338, 410] on pre "/* Timestamp */" at bounding box center [371, 411] width 357 height 13
click at [632, 360] on div "Theme Choose a theme for your notifications Classic get from [GEOGRAPHIC_DATA] …" at bounding box center [572, 243] width 796 height 493
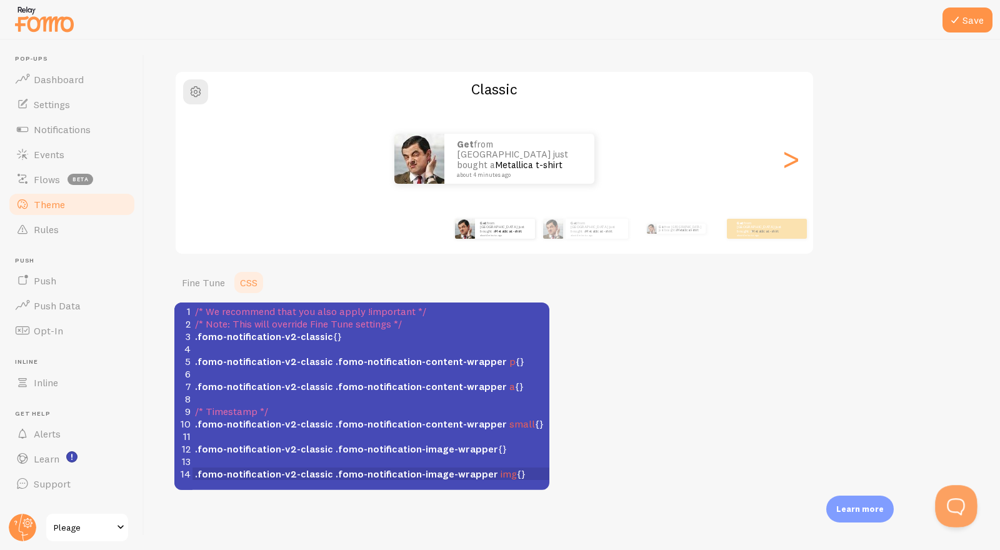
click at [960, 499] on button "Open Beacon popover" at bounding box center [954, 504] width 38 height 38
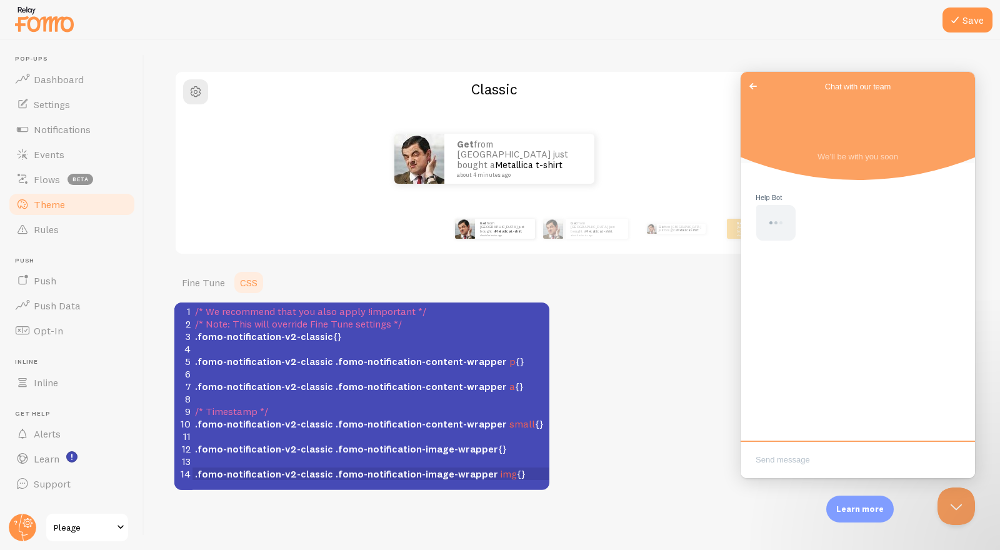
scroll to position [0, 0]
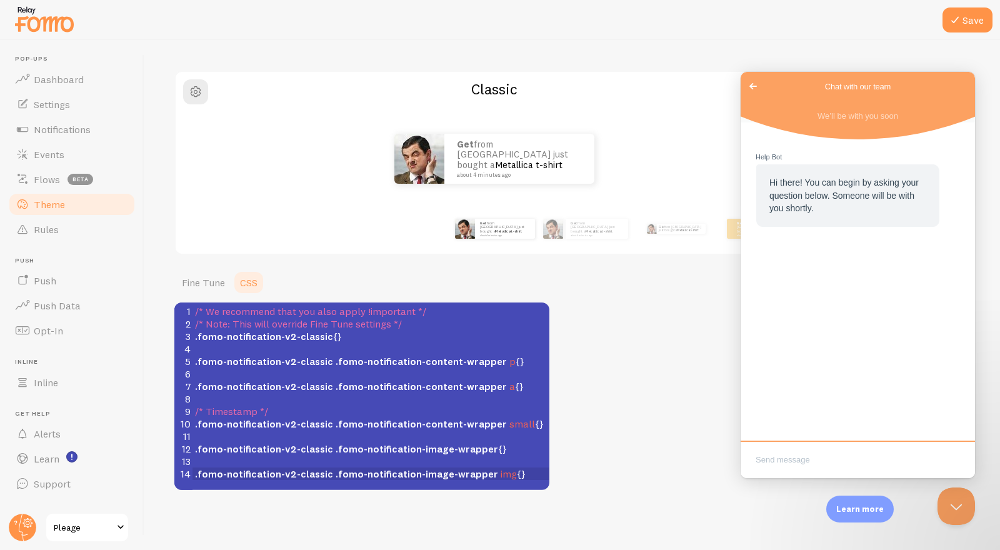
click at [838, 454] on textarea "Write chat message" at bounding box center [857, 460] width 229 height 29
type textarea "Hello, please could you help me adjust the size of the mobile widget? I would l…"
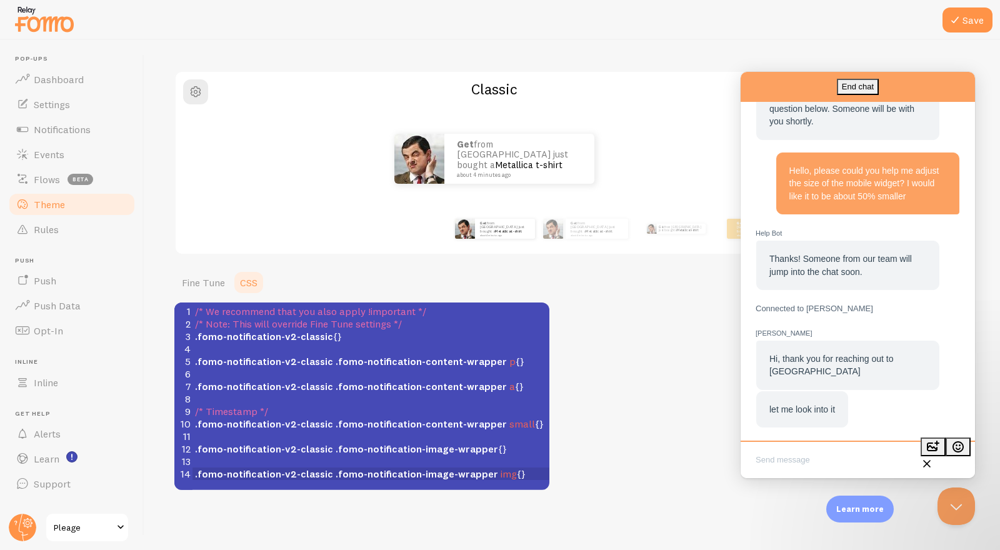
scroll to position [66, 0]
type textarea "Thank you [PERSON_NAME]"
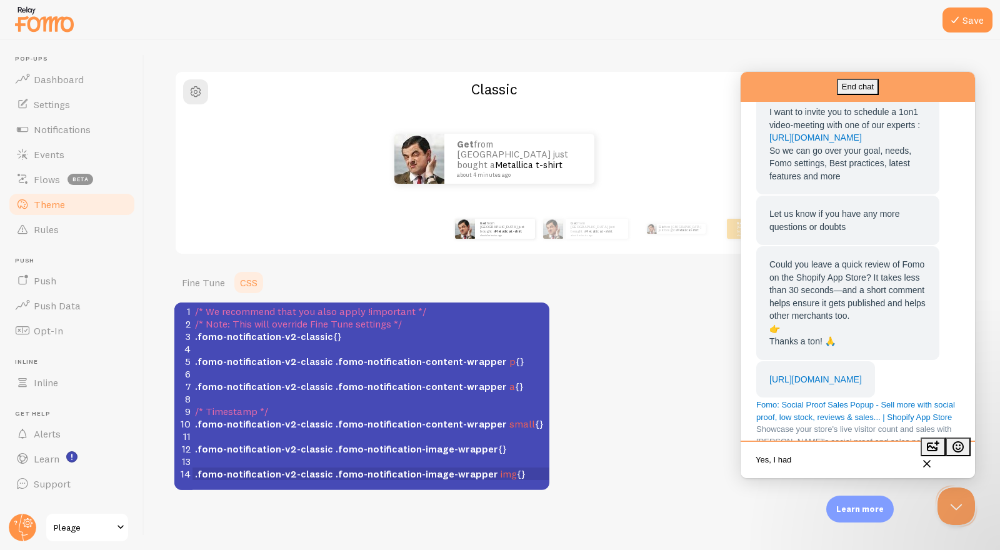
scroll to position [775, 0]
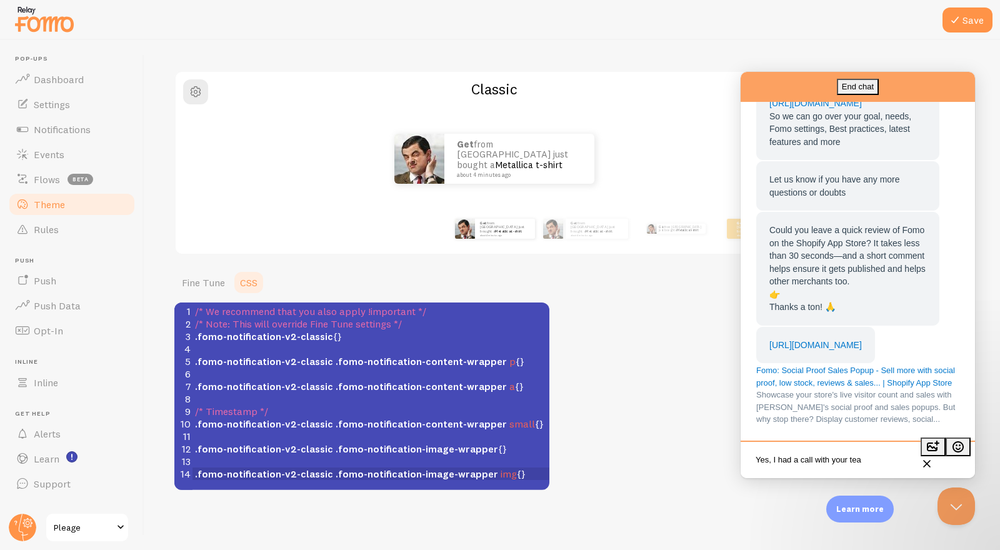
type textarea "Yes, I had a call with your team"
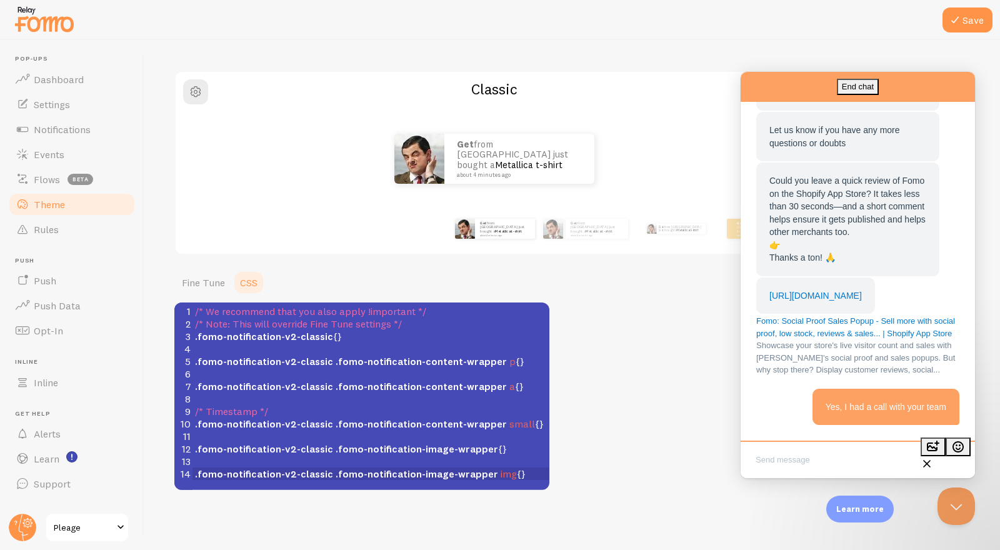
scroll to position [824, 0]
type textarea "They helped me with that setu"
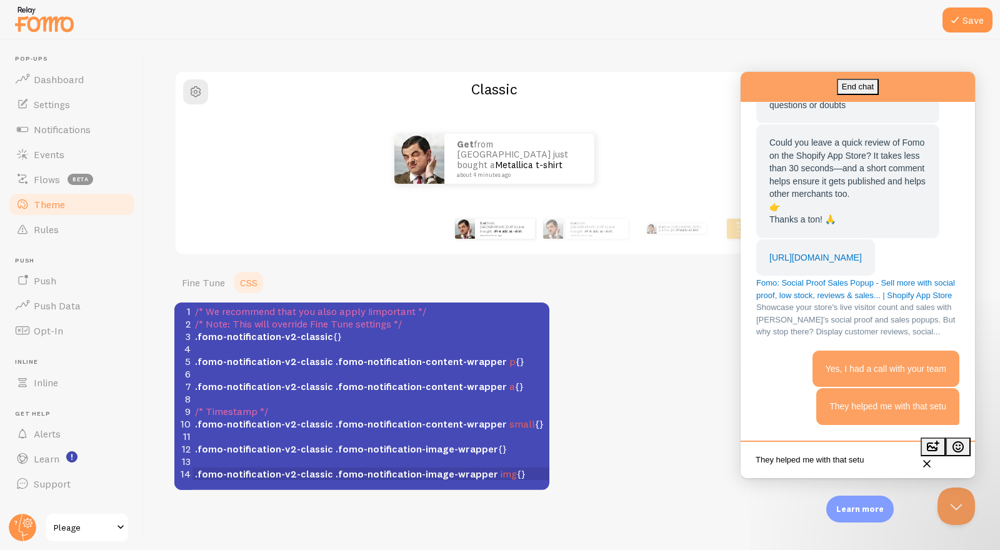
scroll to position [862, 0]
type textarea "Its good how it is now"
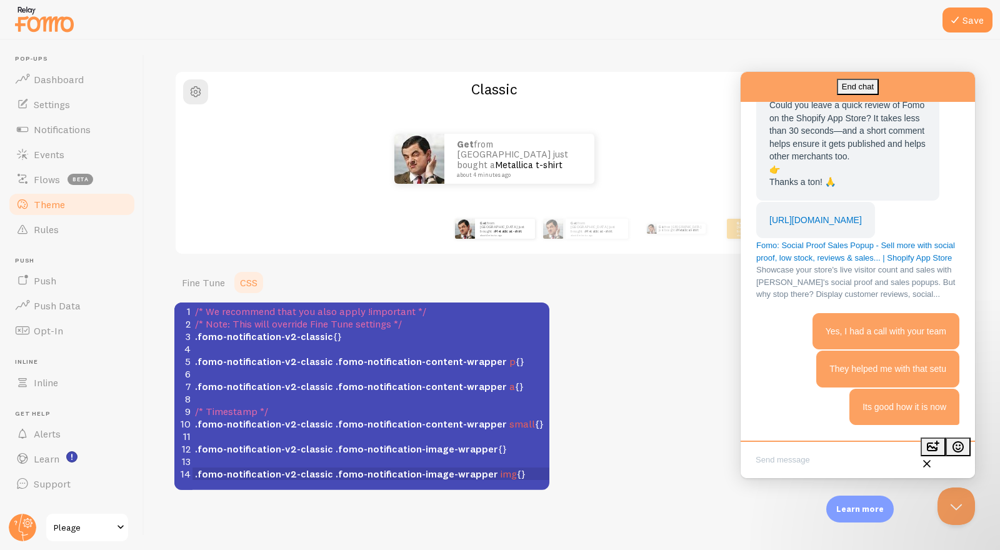
scroll to position [899, 0]
type textarea "let me check the mobile size."
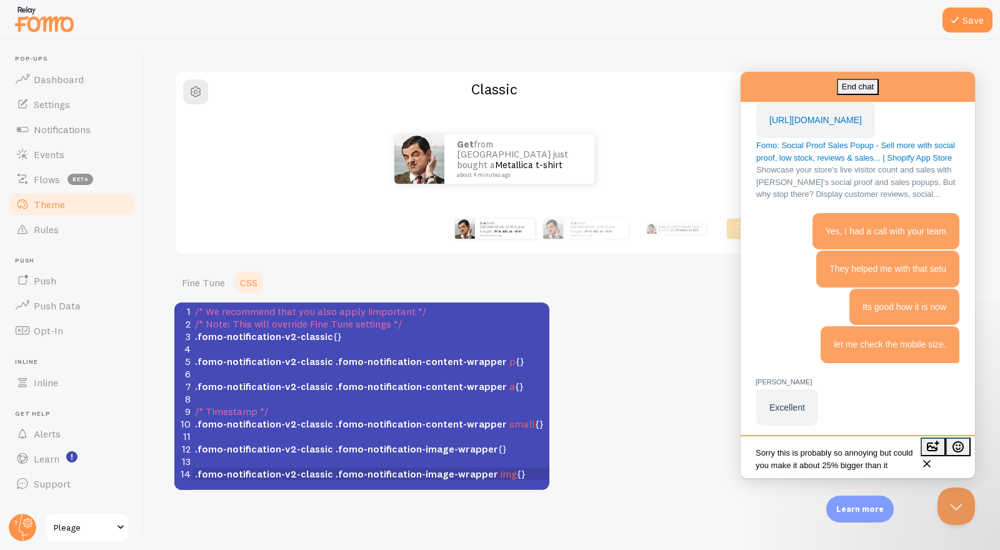
scroll to position [8, 0]
type textarea "Sorry this is probably so annoying but could you make it about 25% bigger than …"
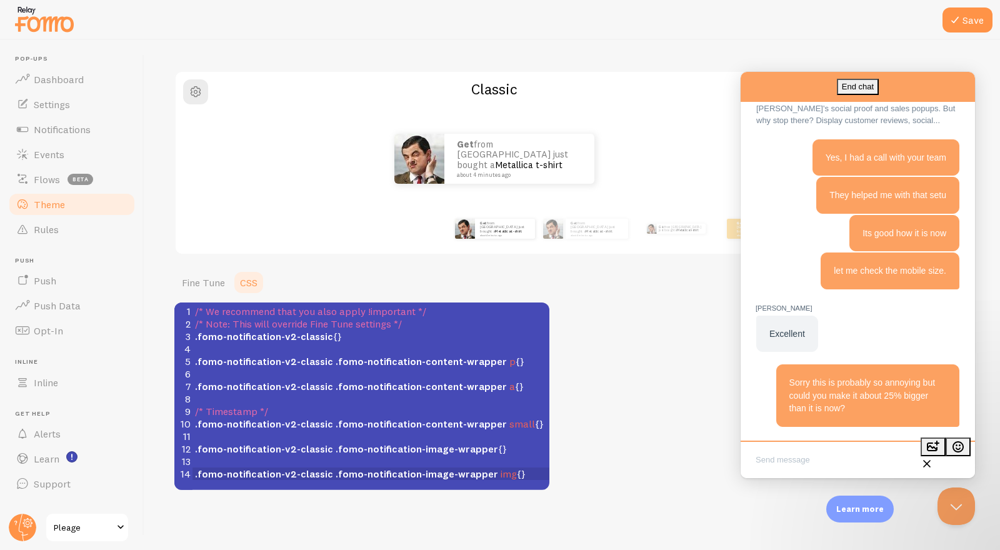
scroll to position [1073, 0]
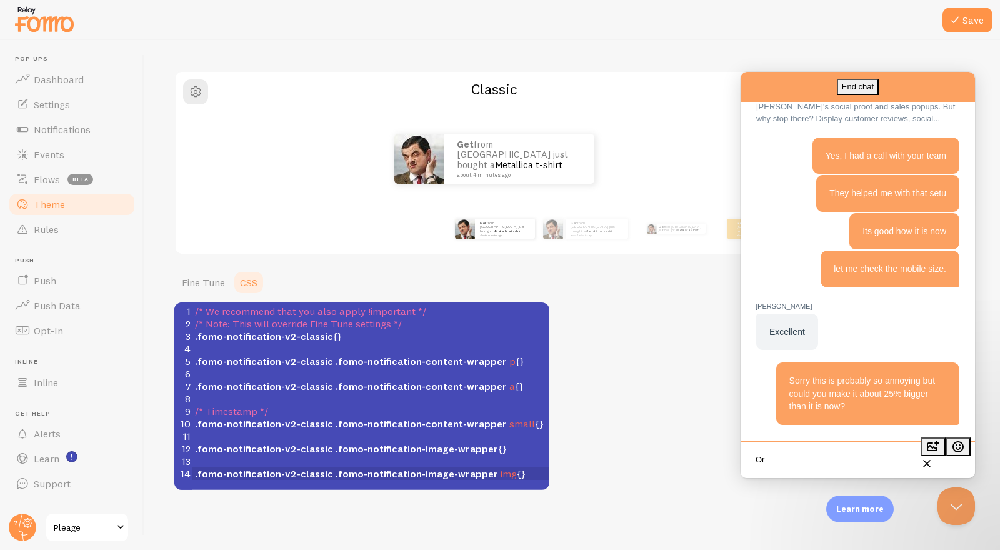
type textarea "O"
type textarea "on mobile."
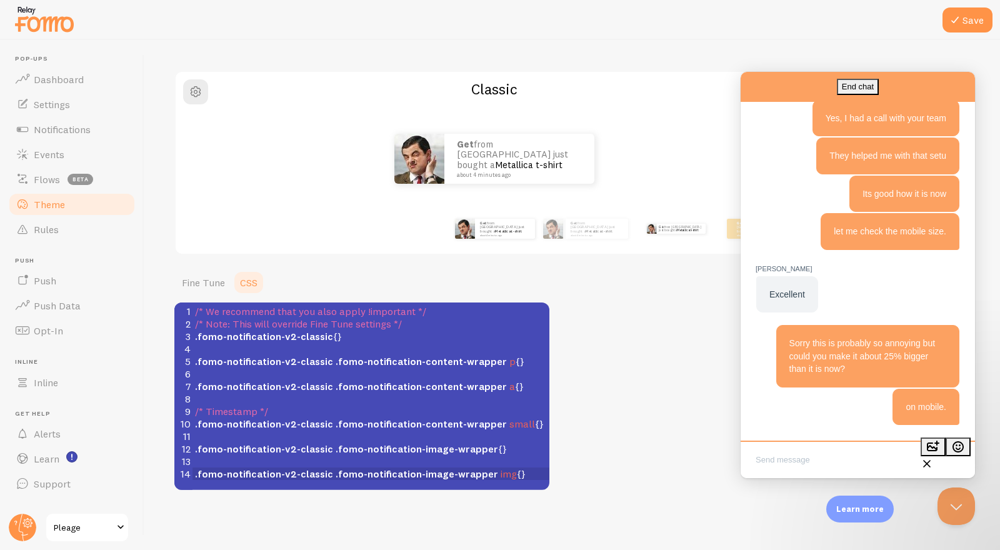
scroll to position [1110, 0]
click at [874, 458] on textarea "Write chat message" at bounding box center [857, 460] width 229 height 29
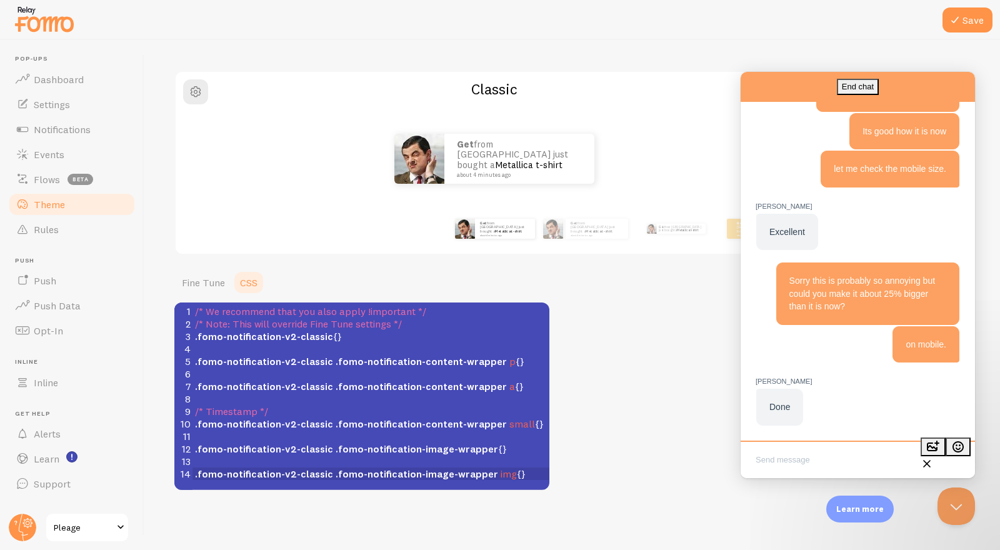
scroll to position [1172, 0]
type textarea "Thank you this is perfect!"
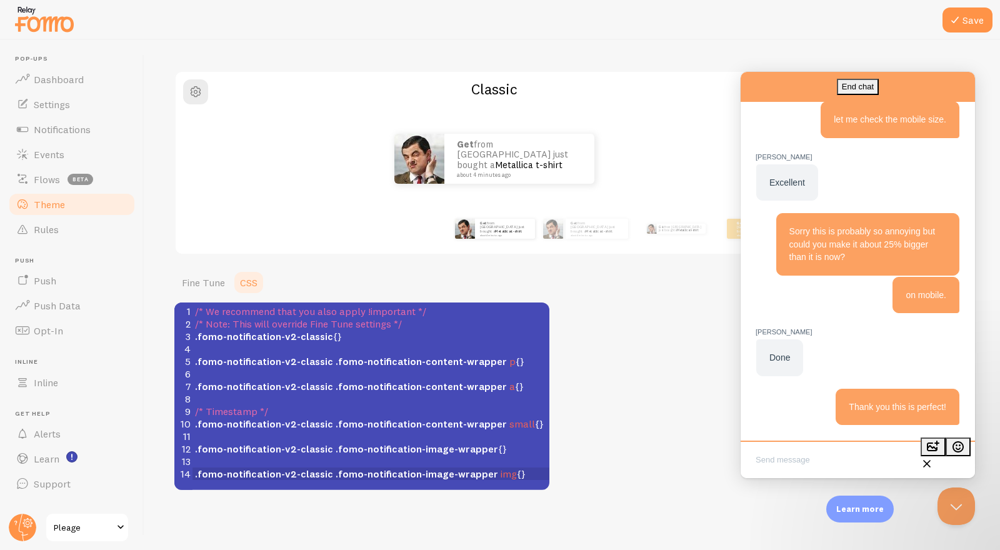
scroll to position [1222, 0]
type textarea "Appreciate your help."
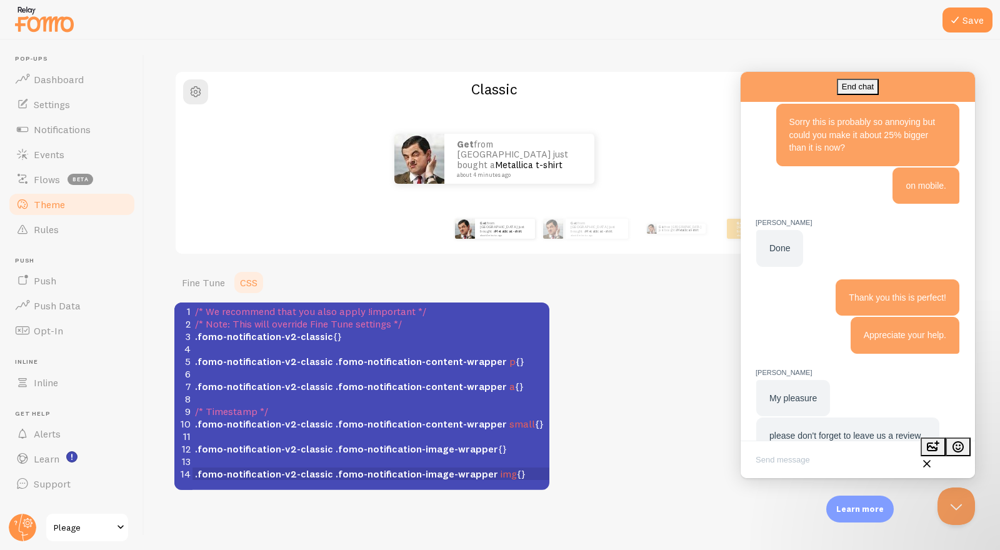
scroll to position [1371, 0]
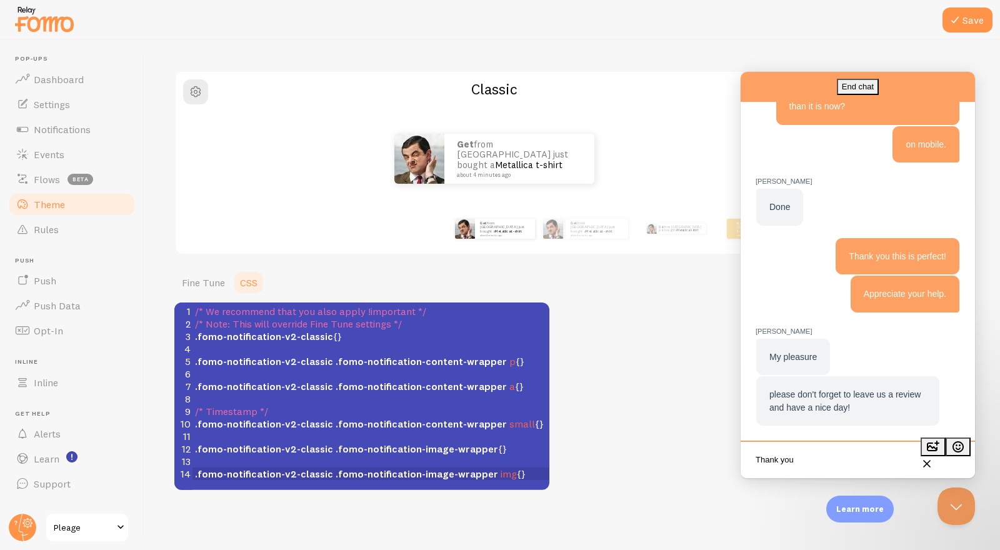
type textarea "Thank you"
type textarea "I"
type textarea "You too!"
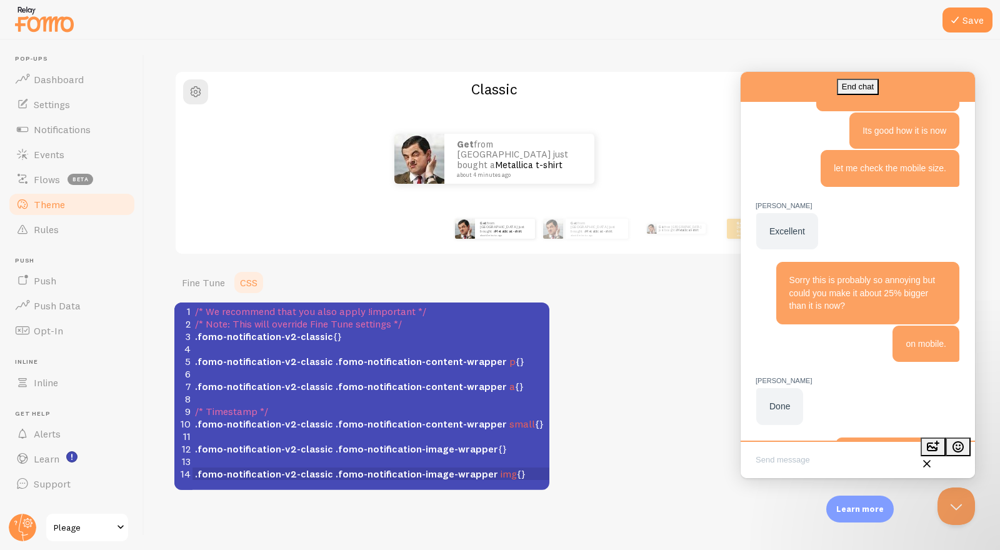
scroll to position [1420, 0]
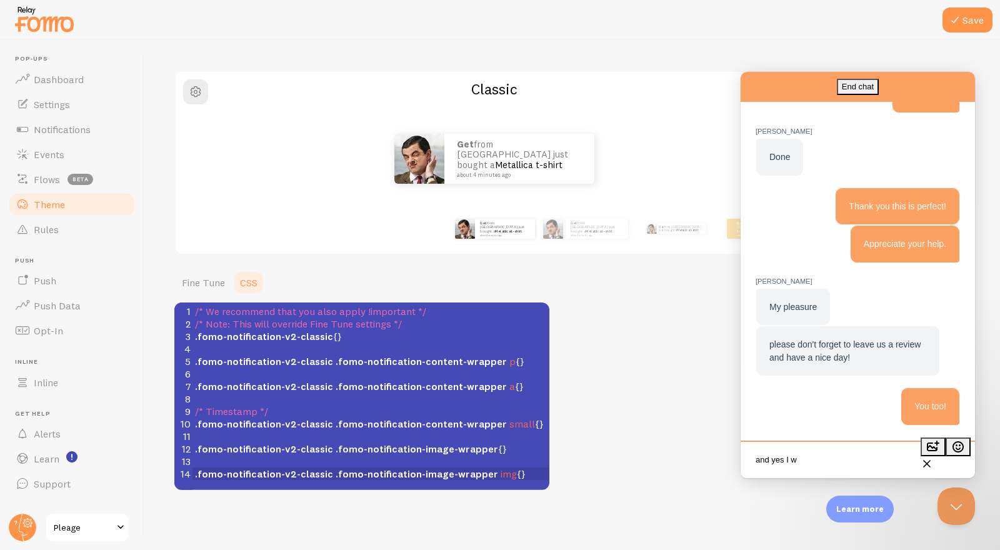
type textarea "and yes I wi"
